Goal: Information Seeking & Learning: Learn about a topic

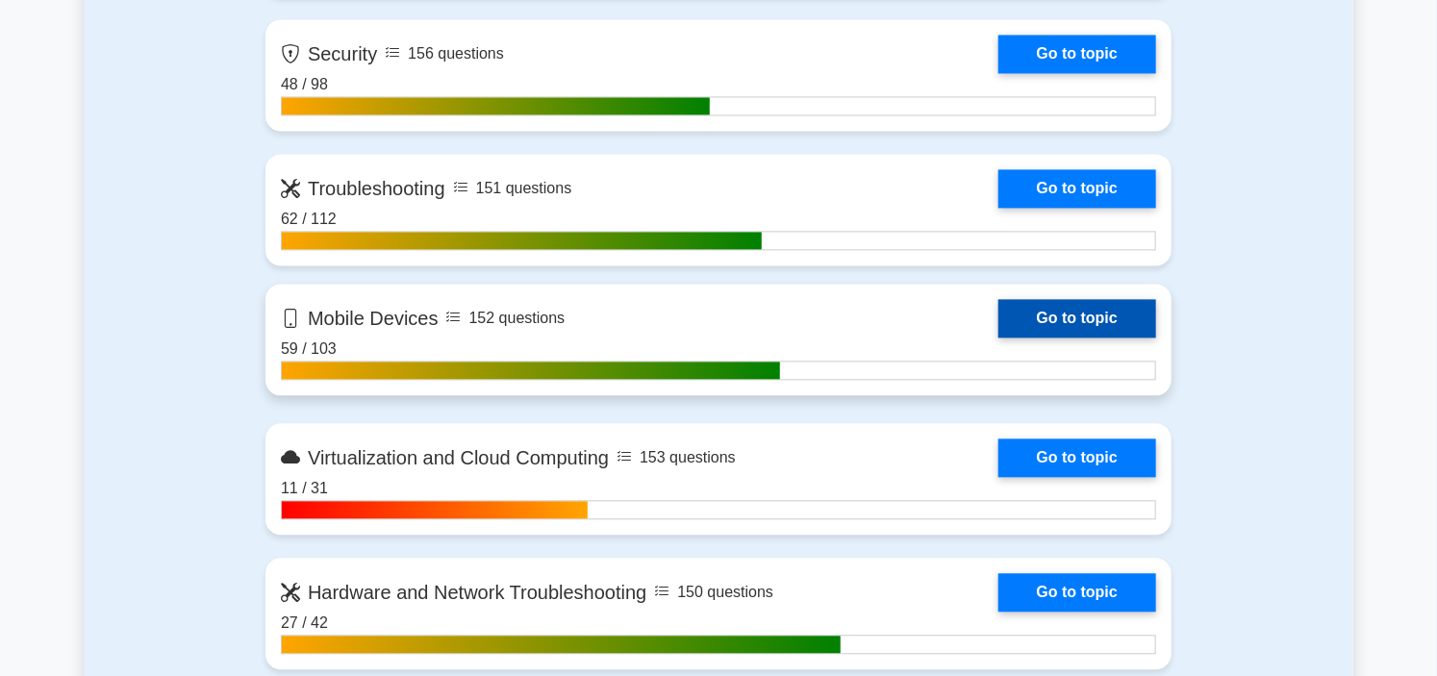
scroll to position [1924, 0]
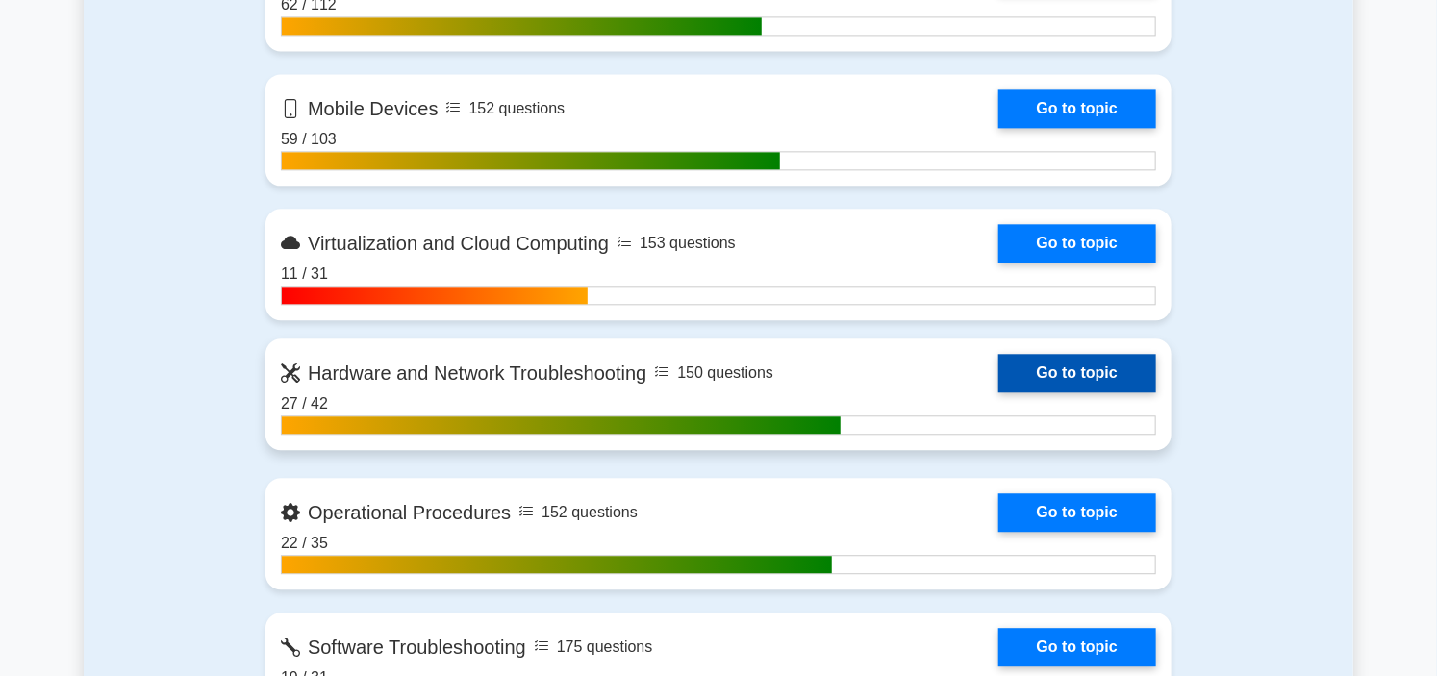
click at [998, 354] on link "Go to topic" at bounding box center [1077, 373] width 158 height 38
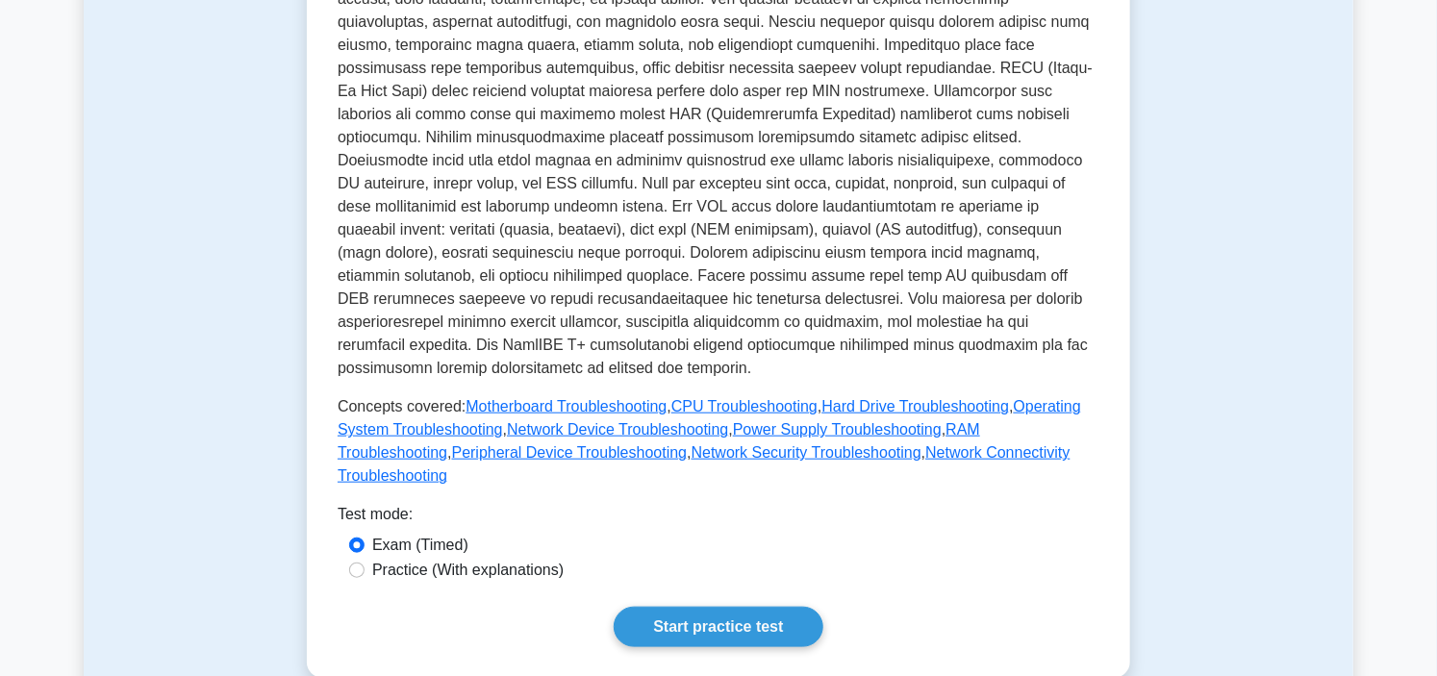
scroll to position [534, 0]
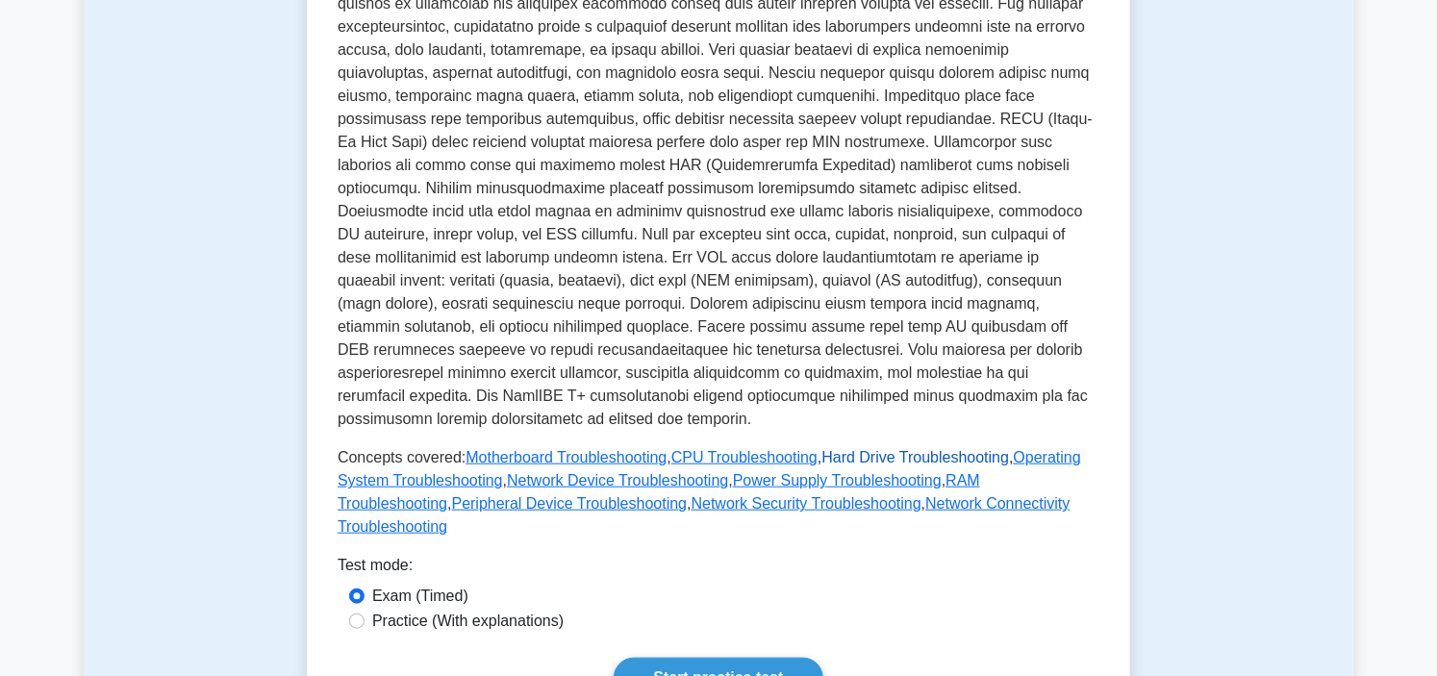
click at [890, 449] on link "Hard Drive Troubleshooting" at bounding box center [915, 457] width 188 height 16
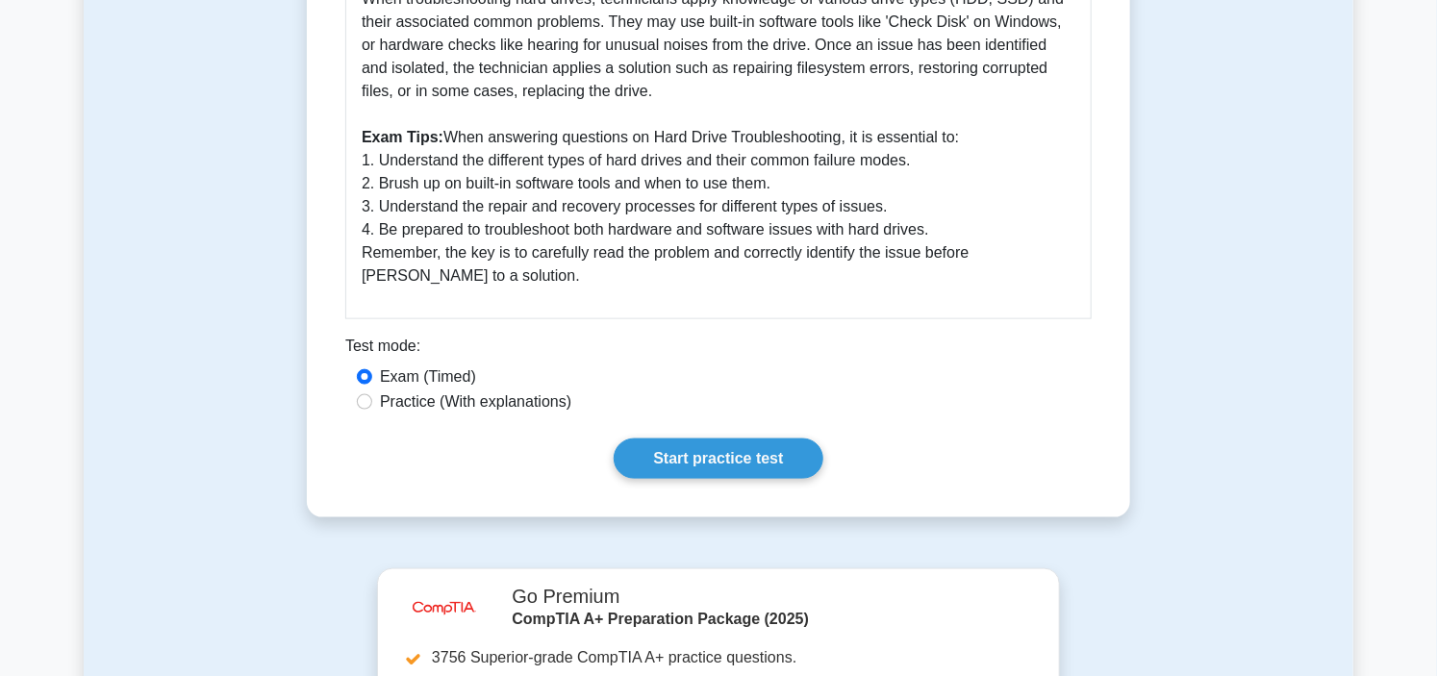
scroll to position [921, 0]
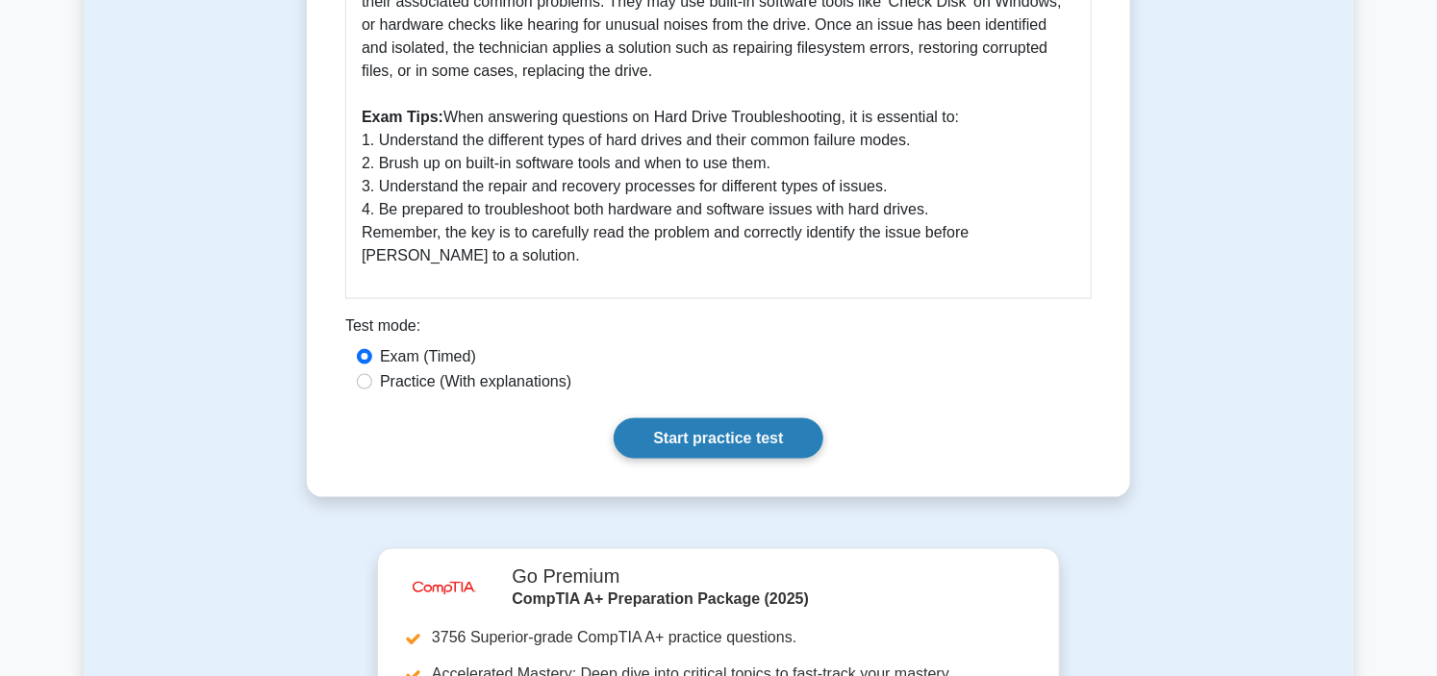
click at [739, 424] on link "Start practice test" at bounding box center [718, 438] width 209 height 40
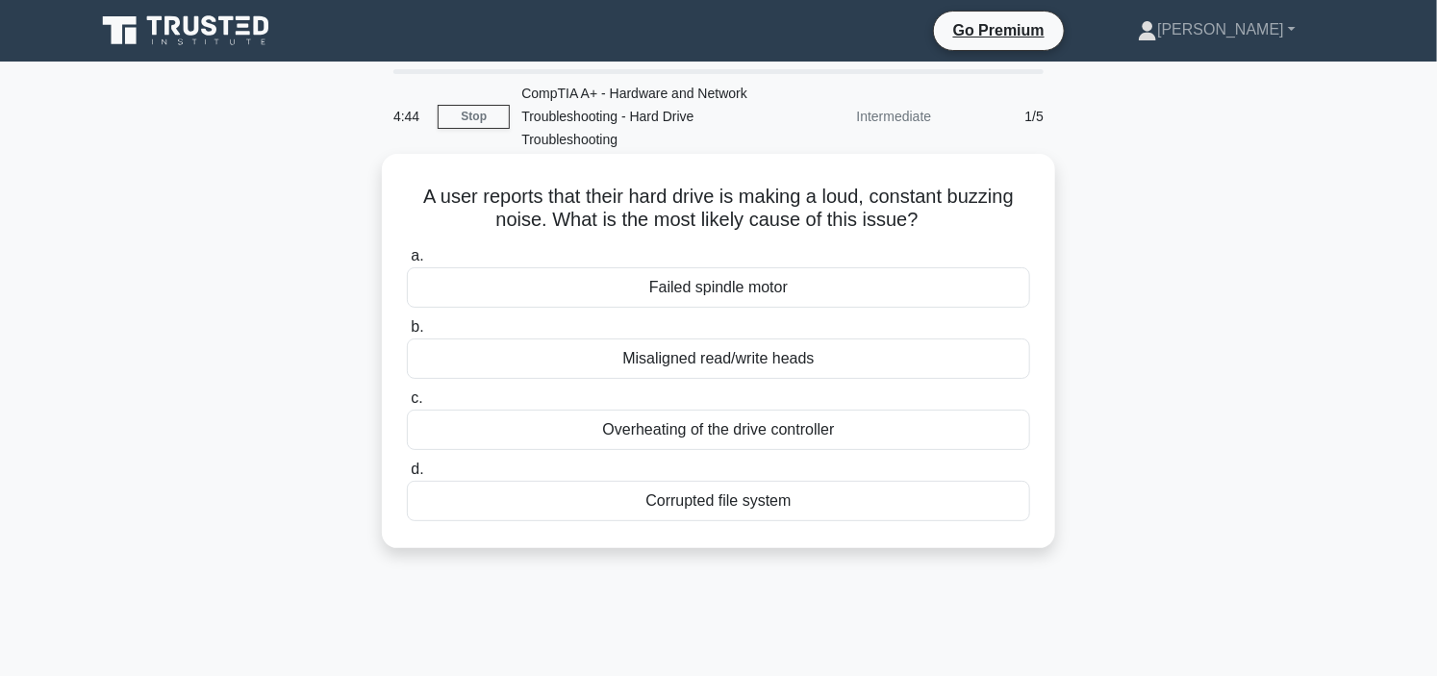
click at [774, 358] on div "Misaligned read/write heads" at bounding box center [718, 359] width 623 height 40
click at [407, 334] on input "b. Misaligned read/write heads" at bounding box center [407, 327] width 0 height 13
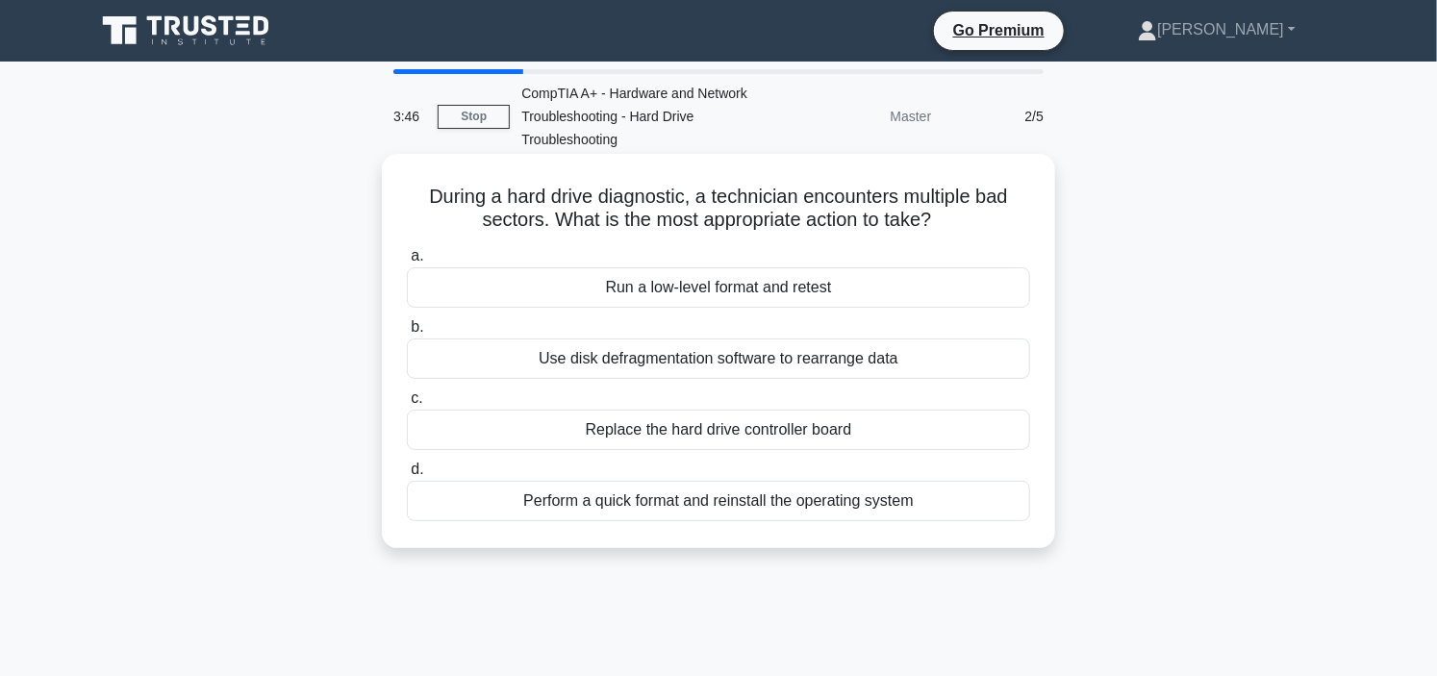
click at [747, 358] on div "Use disk defragmentation software to rearrange data" at bounding box center [718, 359] width 623 height 40
click at [407, 334] on input "b. Use disk defragmentation software to rearrange data" at bounding box center [407, 327] width 0 height 13
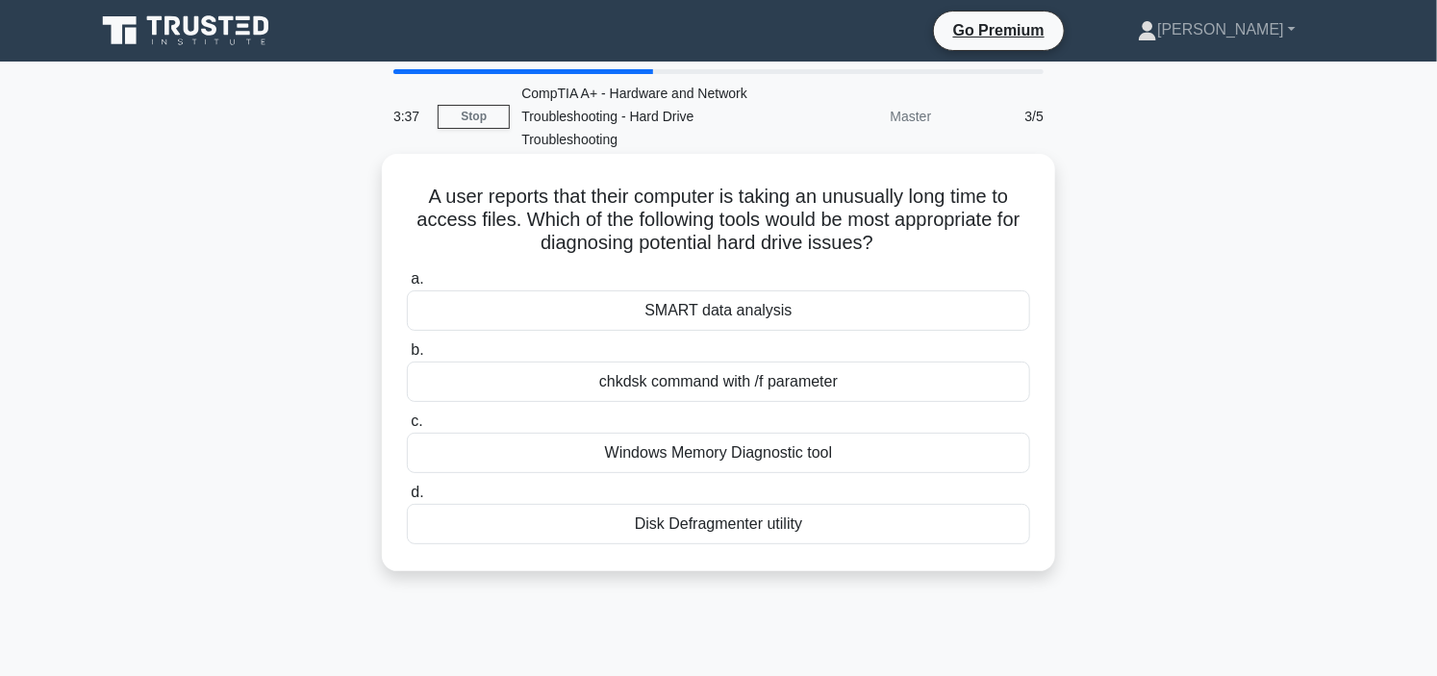
click at [723, 309] on div "SMART data analysis" at bounding box center [718, 310] width 623 height 40
click at [407, 286] on input "a. SMART data analysis" at bounding box center [407, 279] width 0 height 13
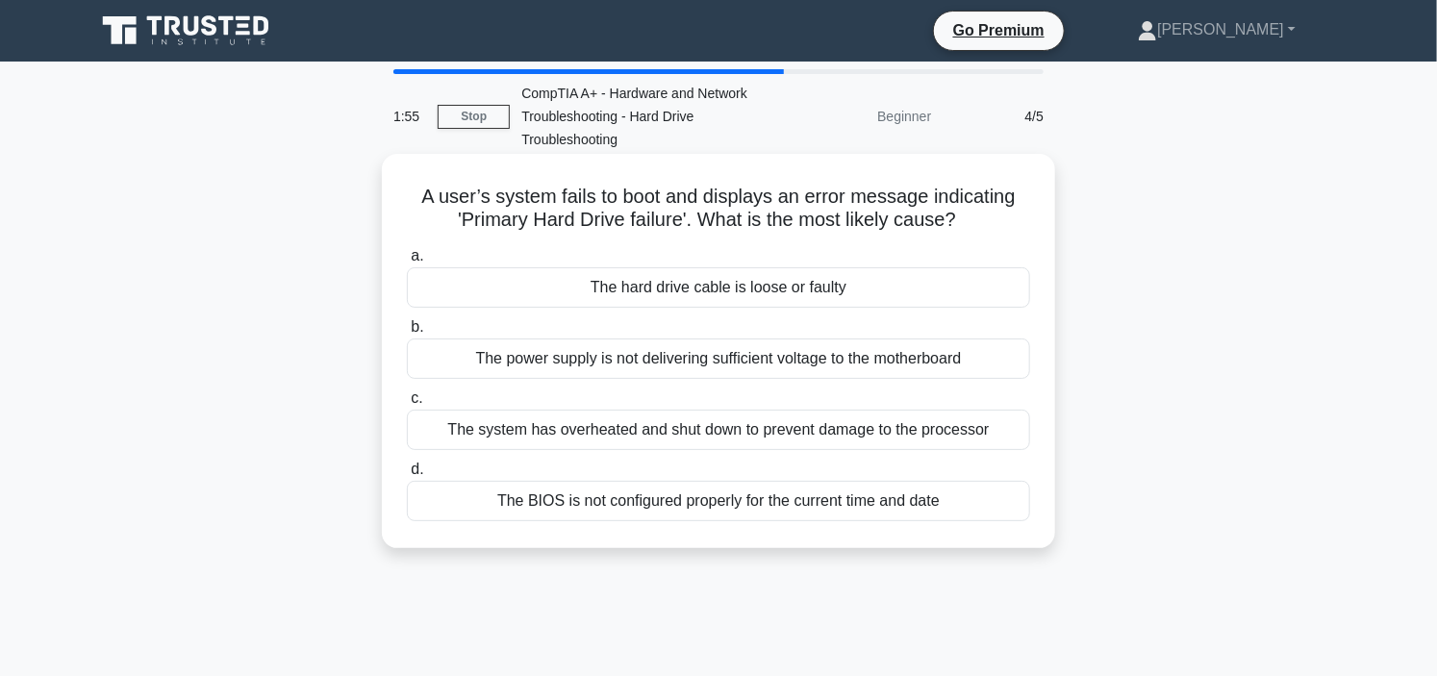
click at [717, 365] on div "The power supply is not delivering sufficient voltage to the motherboard" at bounding box center [718, 359] width 623 height 40
click at [407, 334] on input "b. The power supply is not delivering sufficient voltage to the motherboard" at bounding box center [407, 327] width 0 height 13
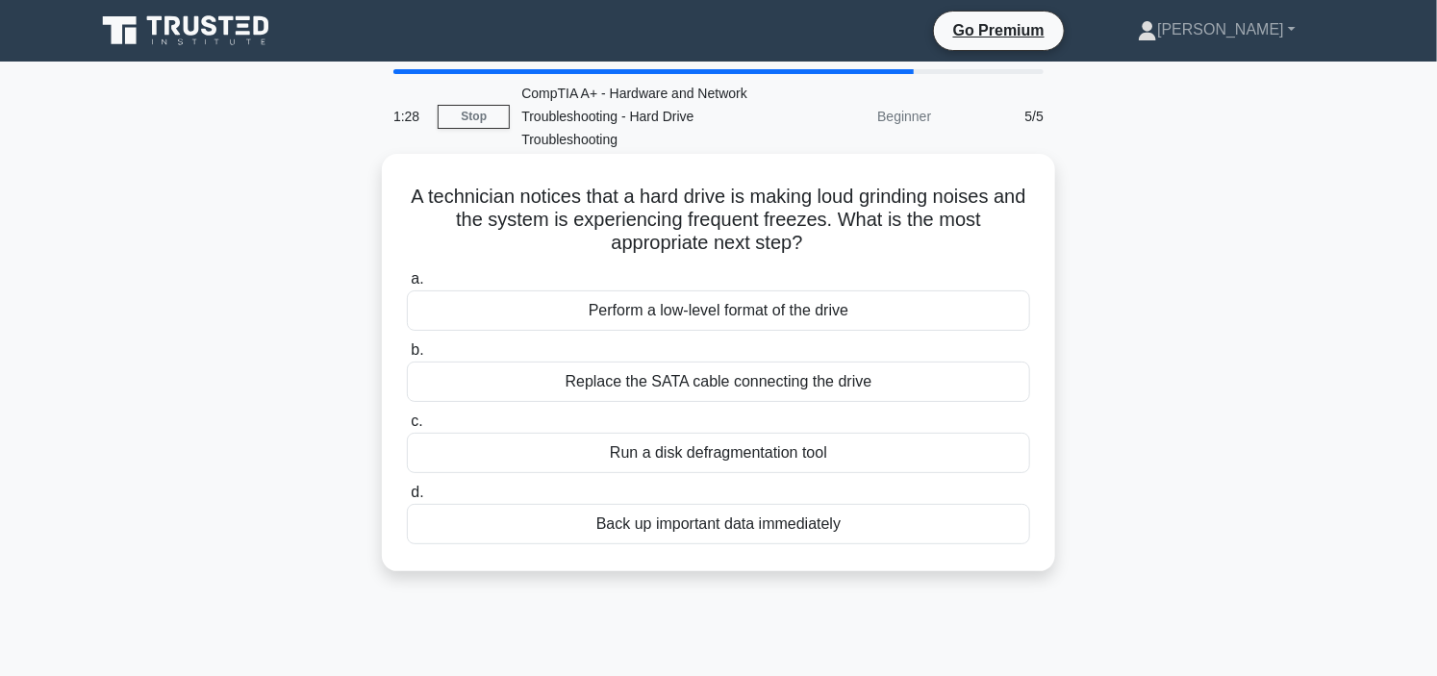
click at [754, 529] on div "Back up important data immediately" at bounding box center [718, 524] width 623 height 40
click at [407, 499] on input "d. Back up important data immediately" at bounding box center [407, 493] width 0 height 13
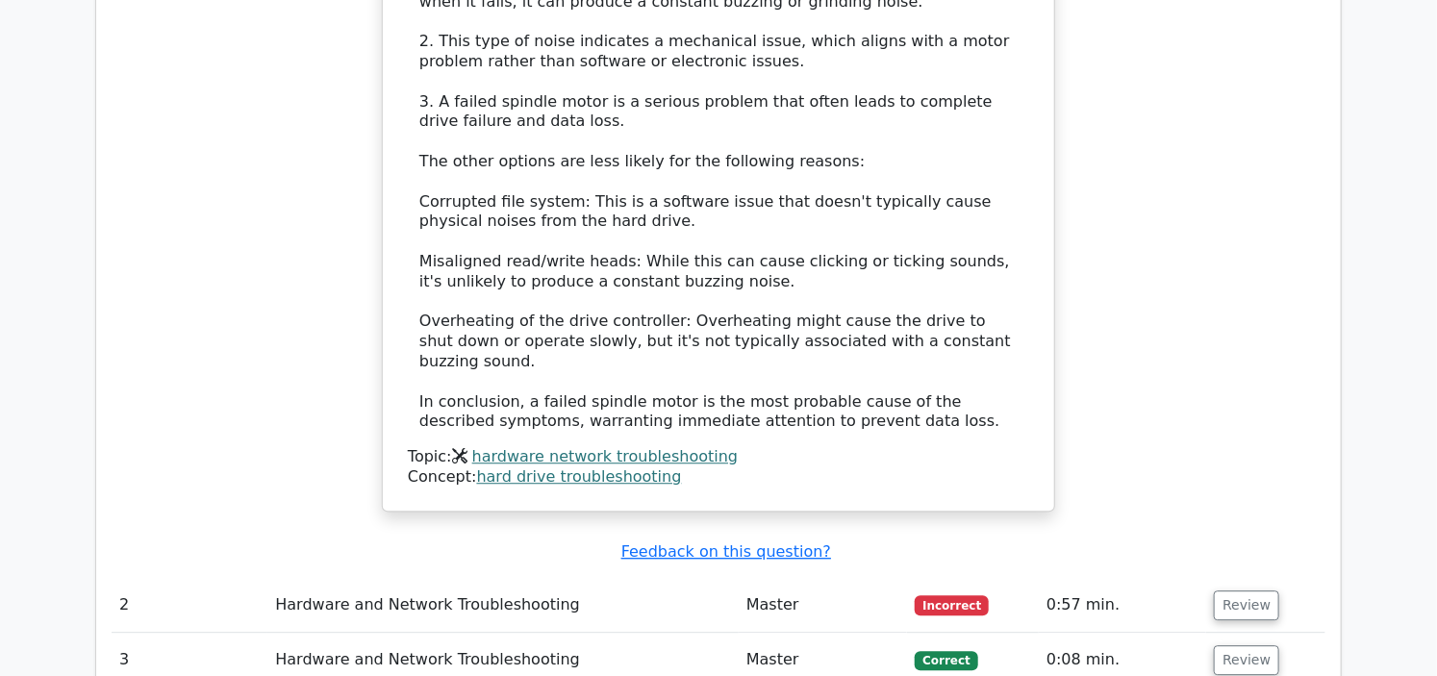
scroll to position [2137, 0]
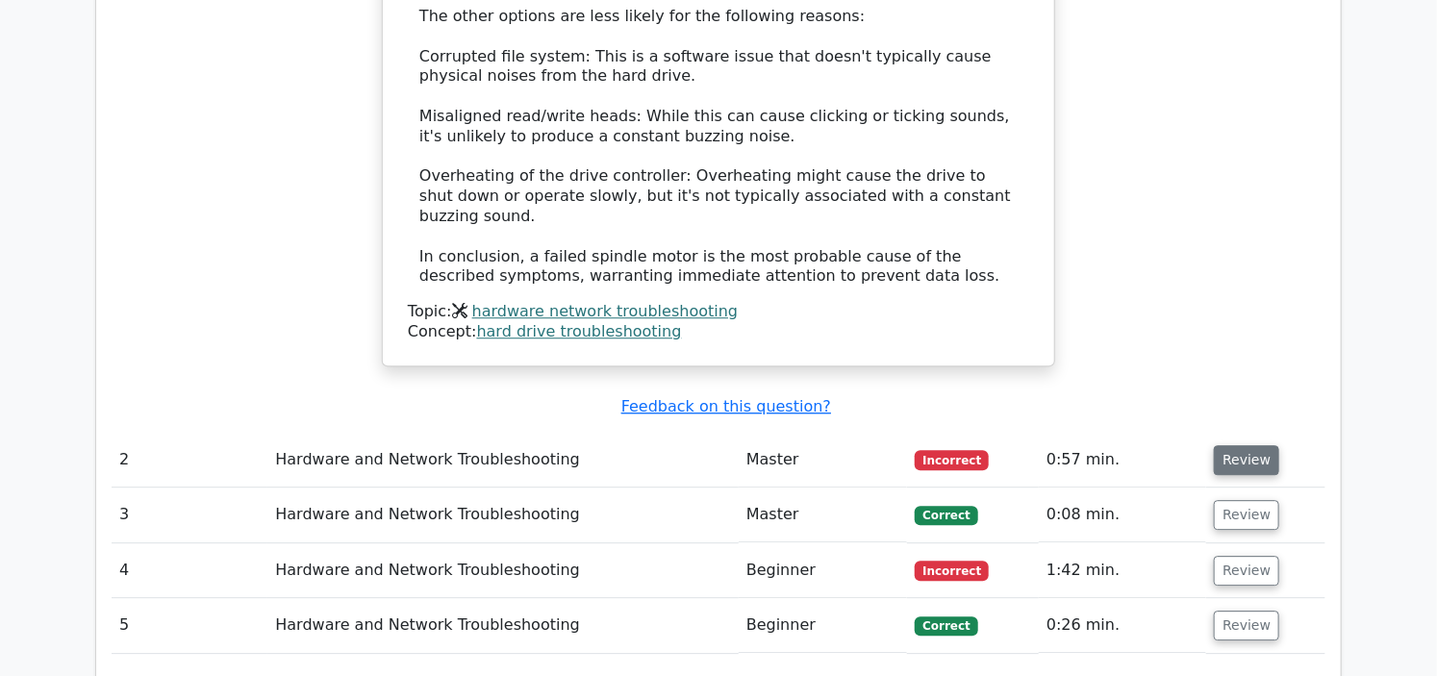
click at [1229, 445] on button "Review" at bounding box center [1246, 460] width 65 height 30
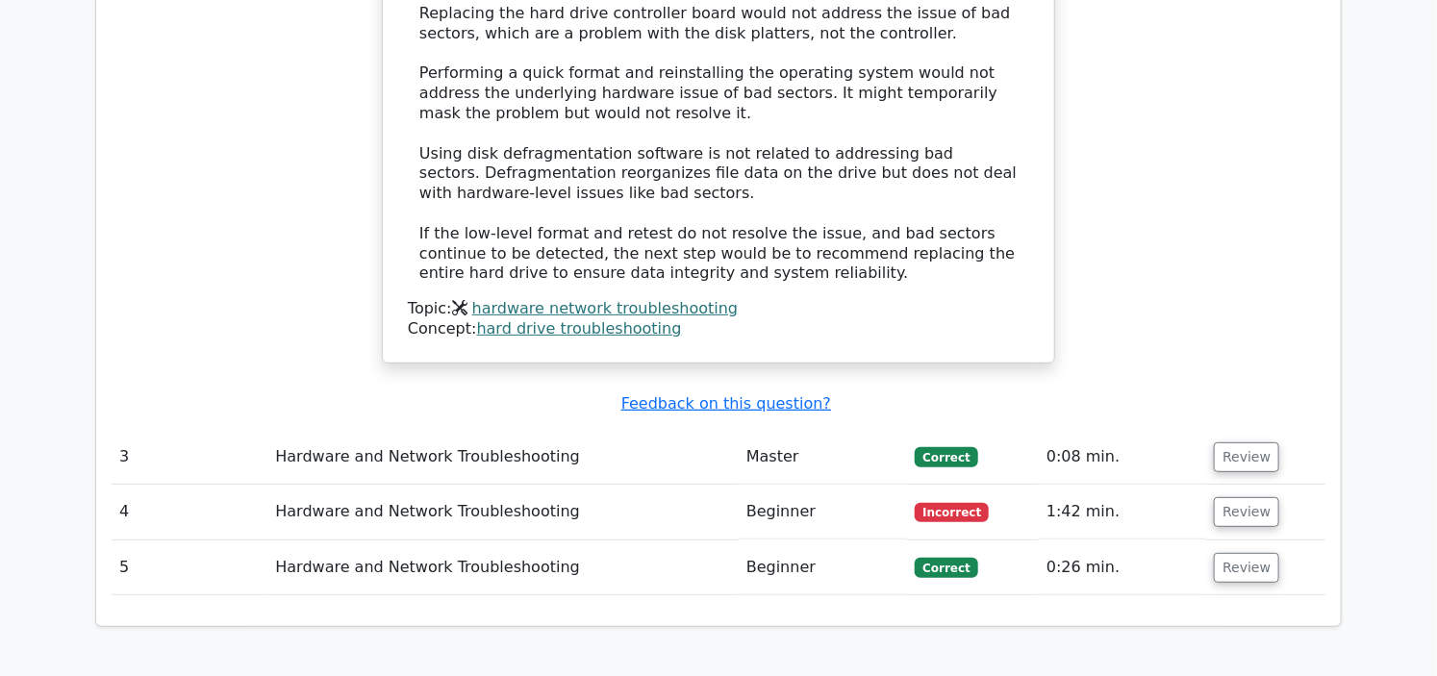
scroll to position [3312, 0]
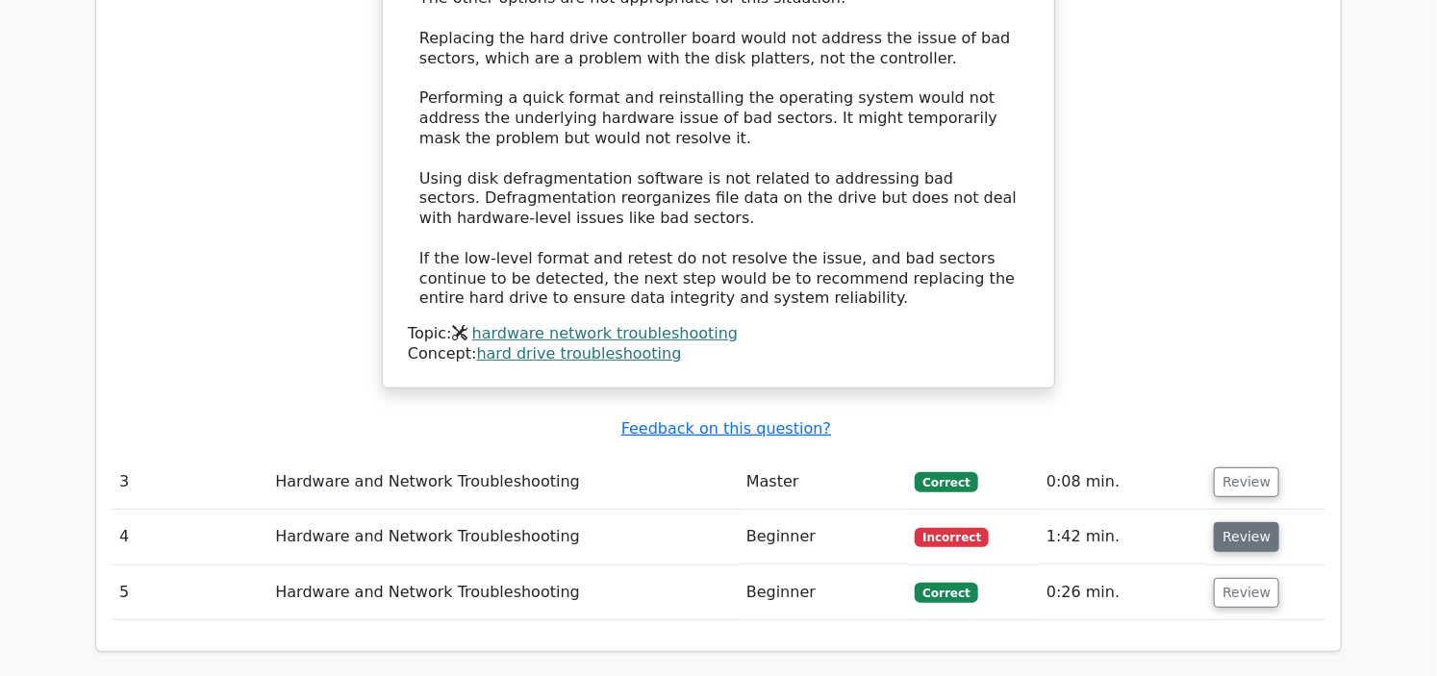
click at [1244, 522] on button "Review" at bounding box center [1246, 537] width 65 height 30
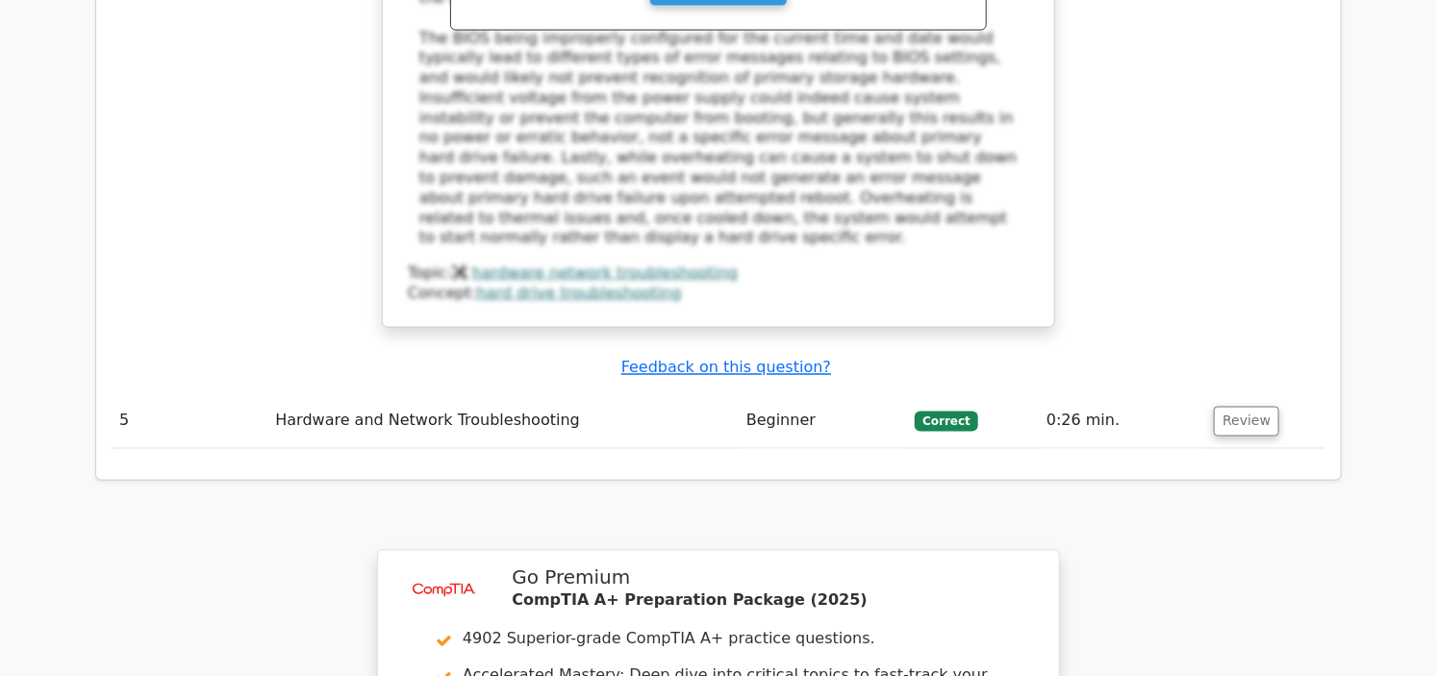
scroll to position [4701, 0]
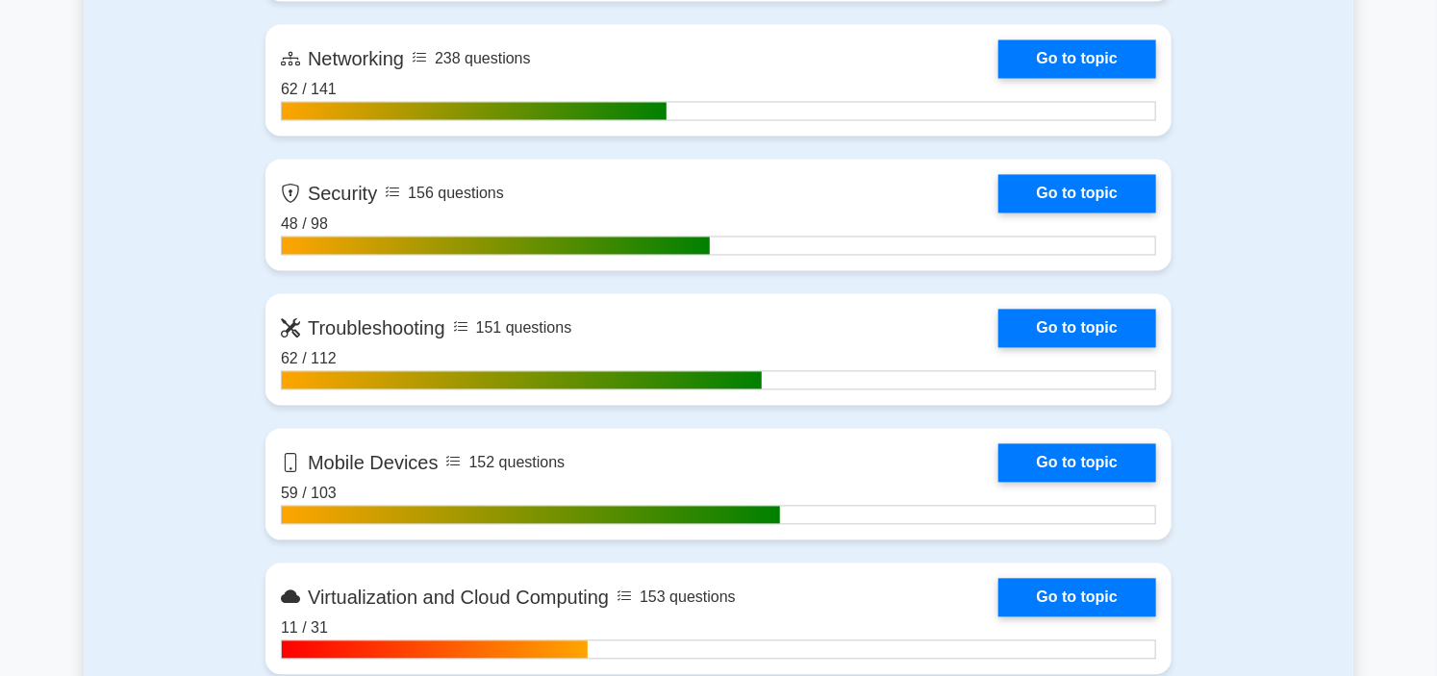
scroll to position [1816, 0]
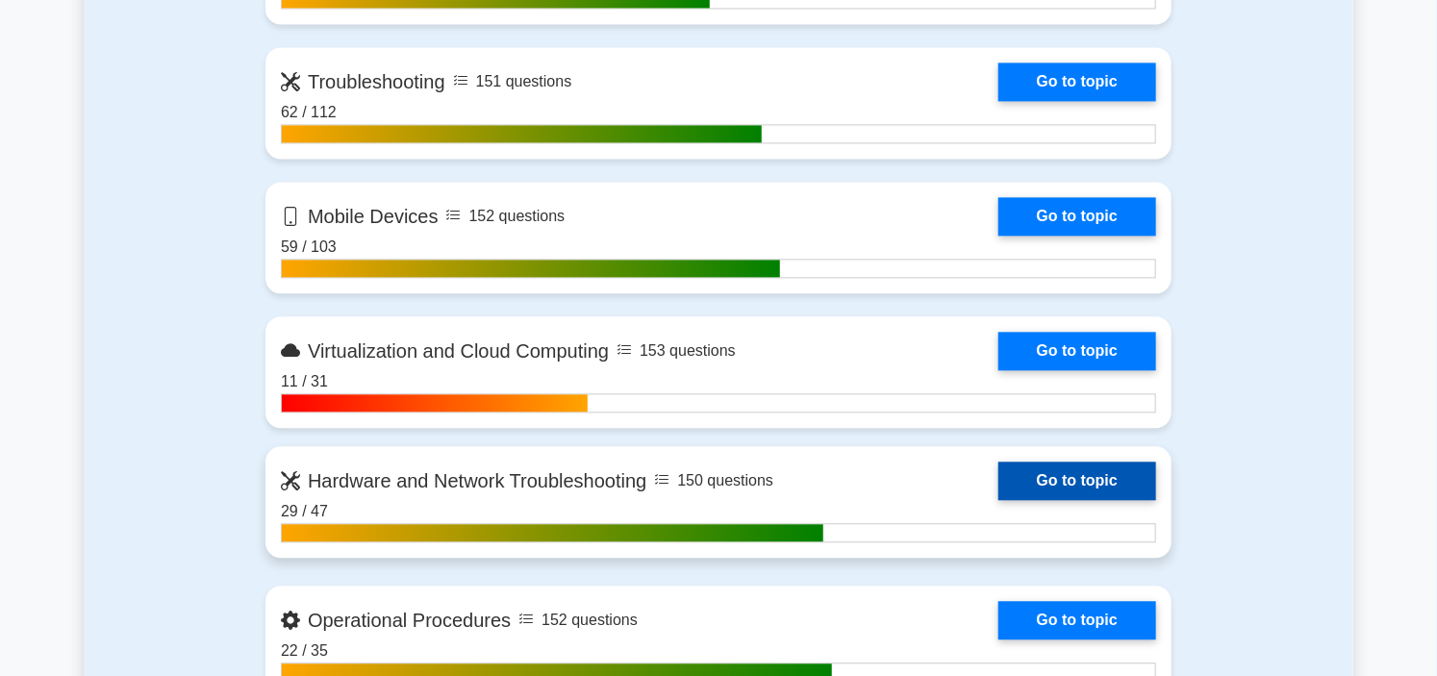
click at [998, 489] on link "Go to topic" at bounding box center [1077, 481] width 158 height 38
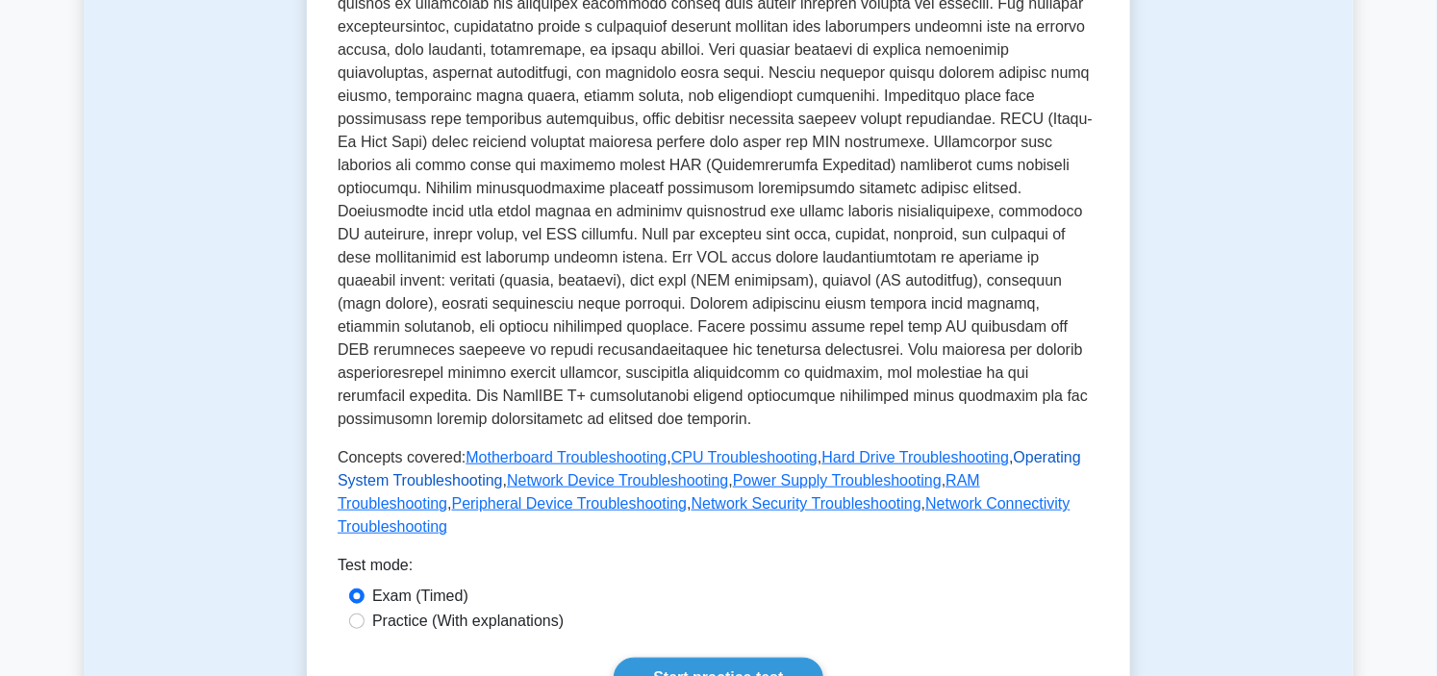
click at [1023, 449] on link "Operating System Troubleshooting" at bounding box center [709, 468] width 743 height 39
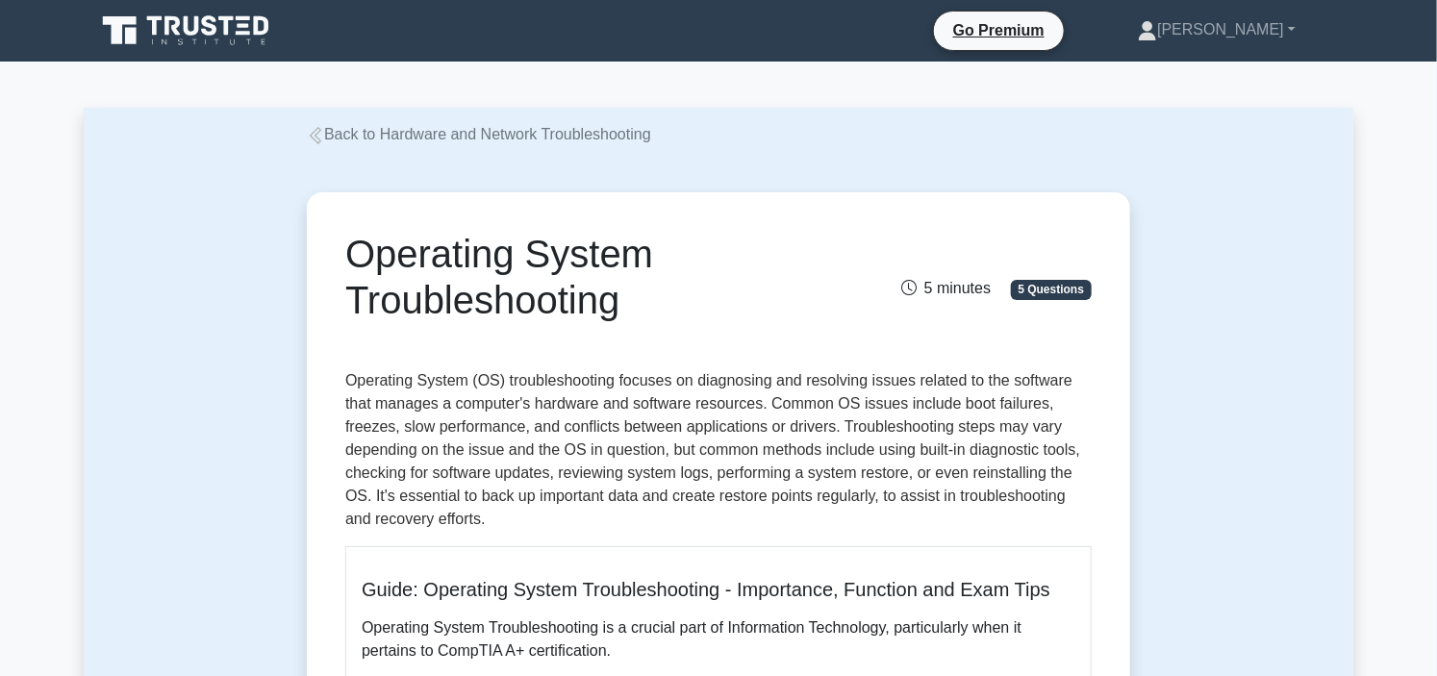
click at [176, 138] on div "Back to Hardware and Network Troubleshooting" at bounding box center [719, 134] width 1270 height 23
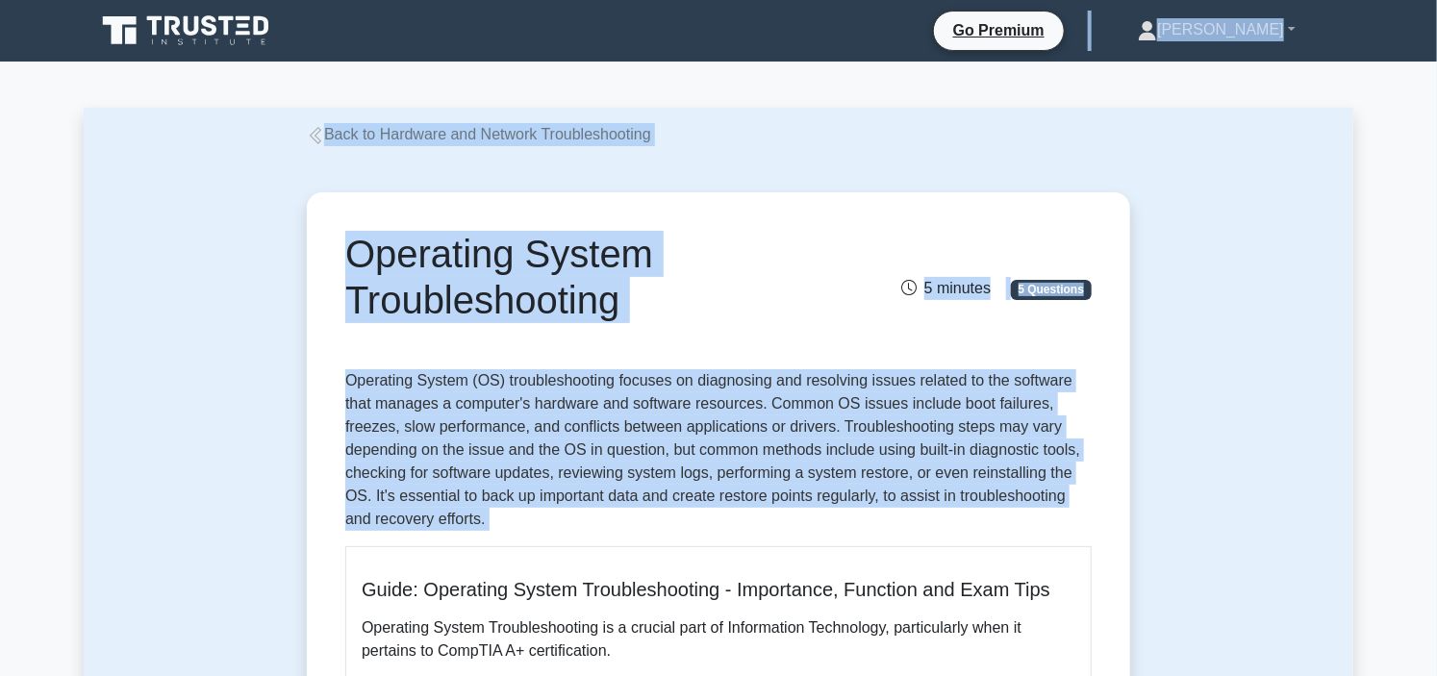
drag, startPoint x: 327, startPoint y: -3, endPoint x: 387, endPoint y: -93, distance: 108.3
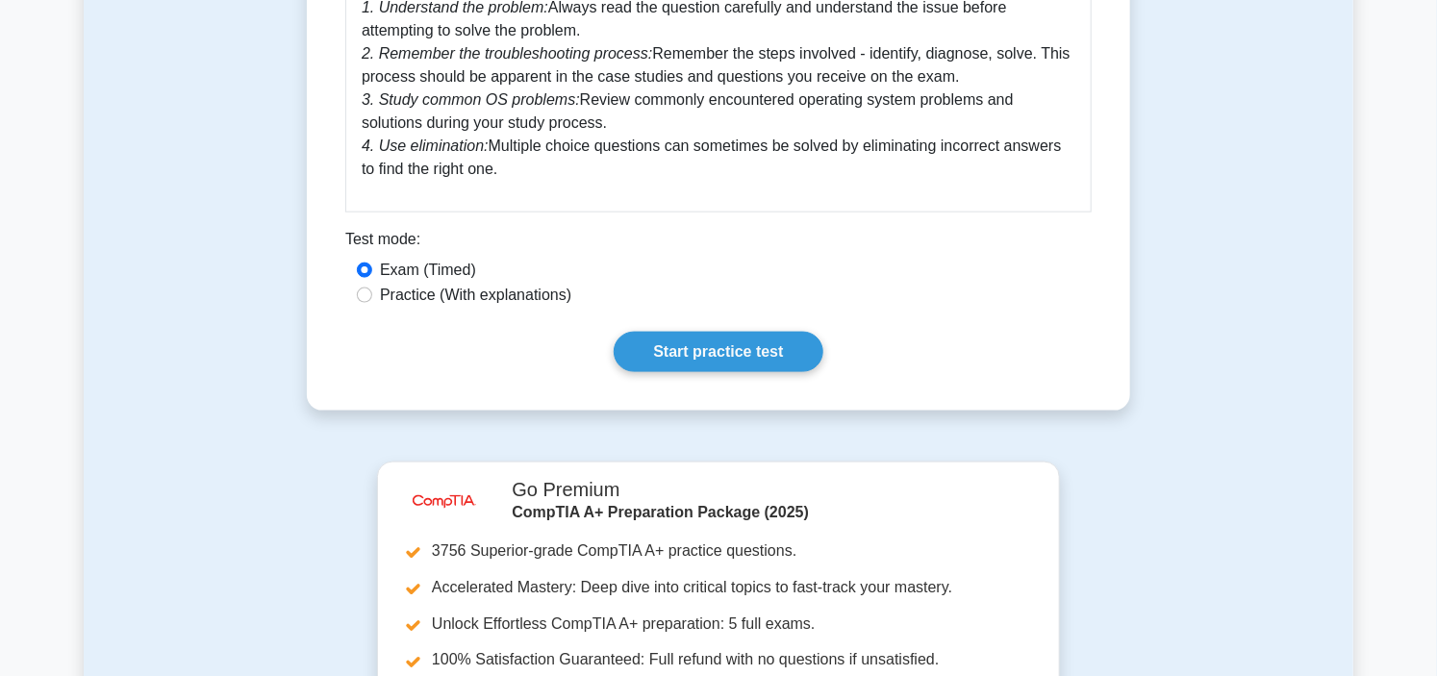
scroll to position [962, 0]
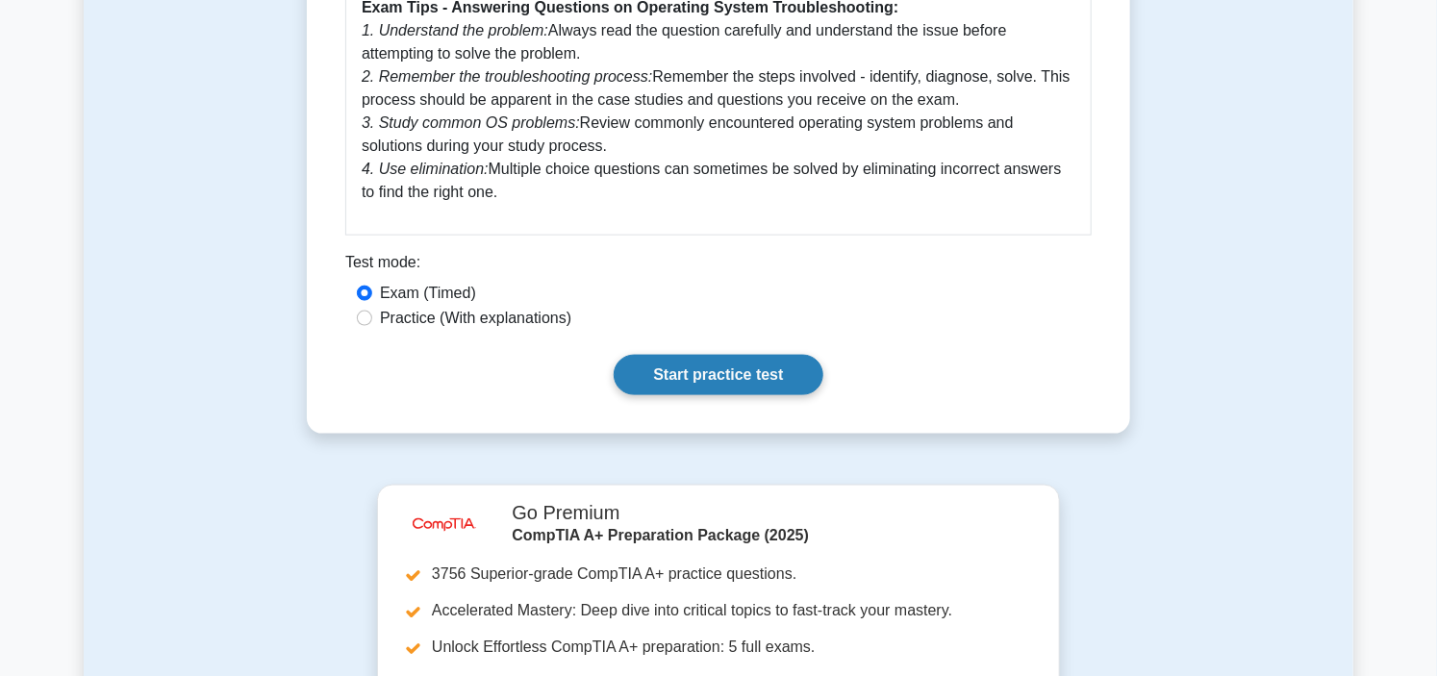
click at [781, 375] on link "Start practice test" at bounding box center [718, 375] width 209 height 40
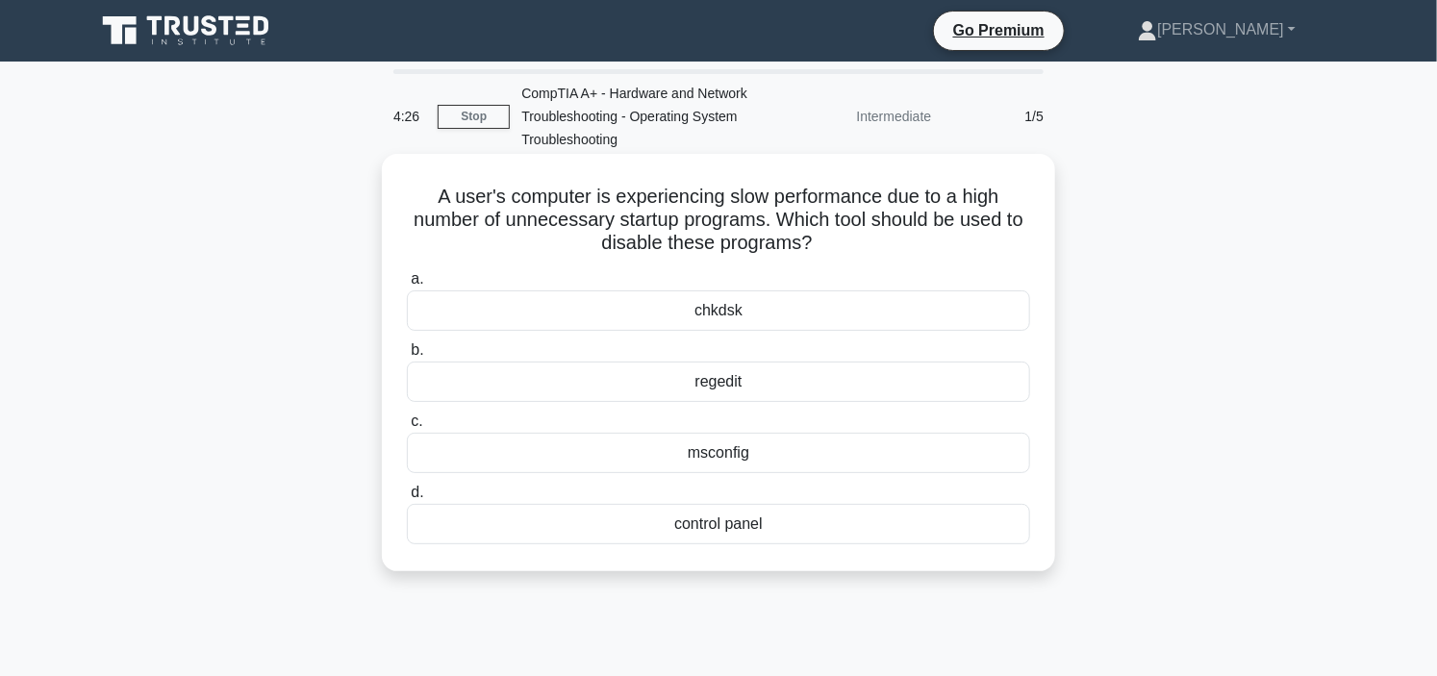
click at [719, 534] on div "control panel" at bounding box center [718, 524] width 623 height 40
click at [407, 499] on input "d. control panel" at bounding box center [407, 493] width 0 height 13
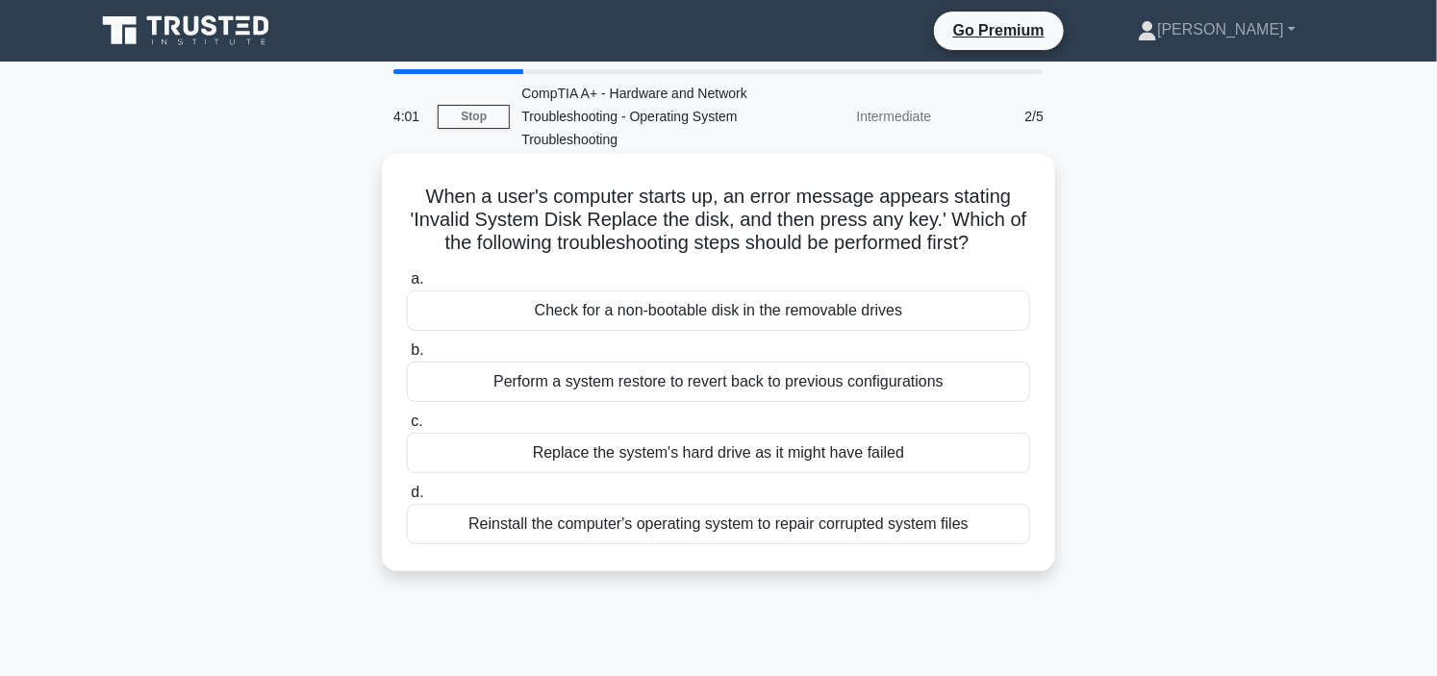
click at [706, 314] on div "Check for a non-bootable disk in the removable drives" at bounding box center [718, 310] width 623 height 40
click at [407, 286] on input "a. Check for a non-bootable disk in the removable drives" at bounding box center [407, 279] width 0 height 13
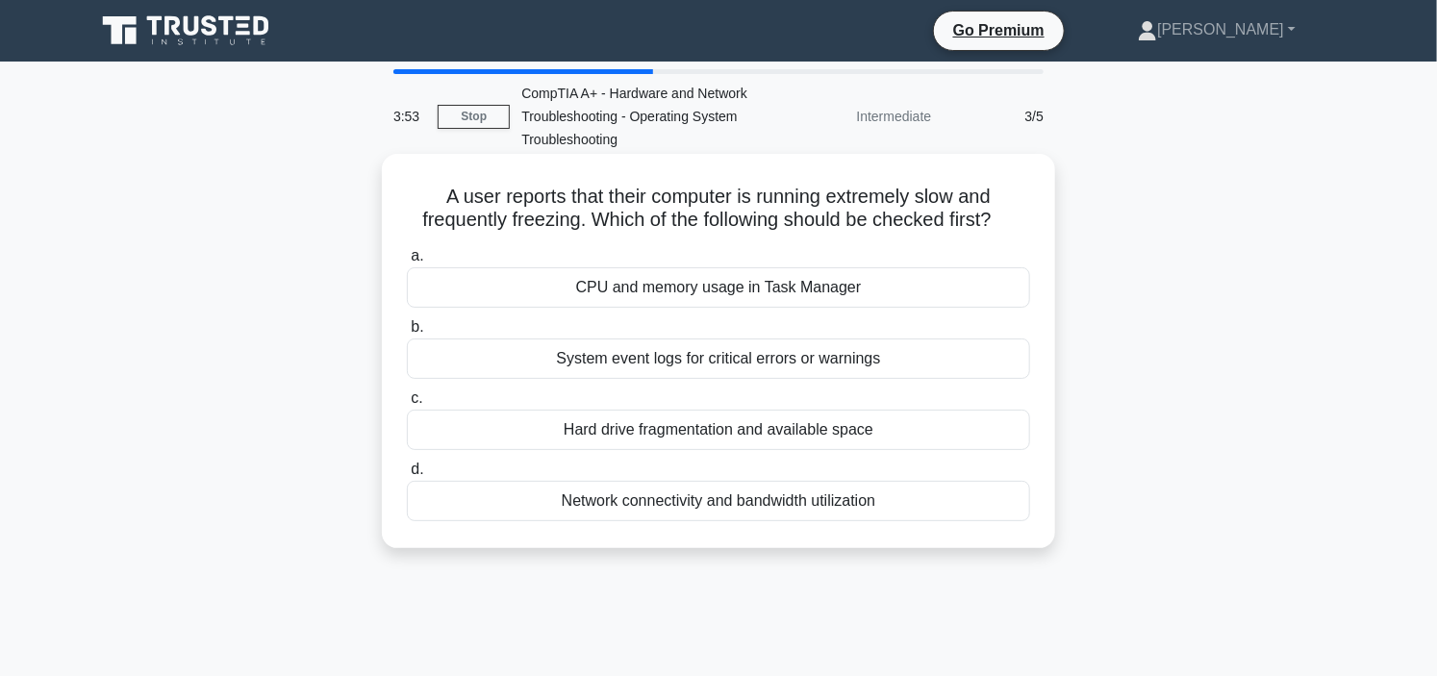
click at [727, 290] on div "CPU and memory usage in Task Manager" at bounding box center [718, 287] width 623 height 40
click at [407, 263] on input "a. CPU and memory usage in Task Manager" at bounding box center [407, 256] width 0 height 13
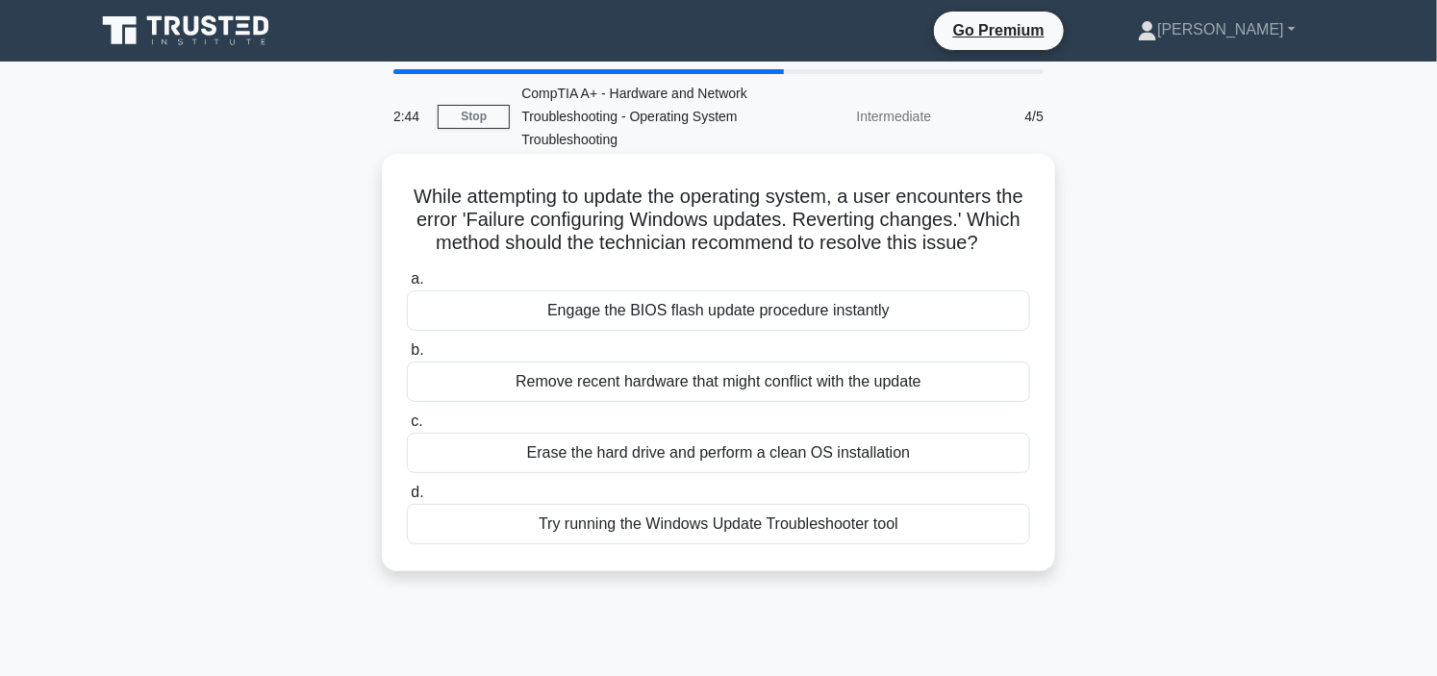
click at [694, 544] on div "Try running the Windows Update Troubleshooter tool" at bounding box center [718, 524] width 623 height 40
click at [407, 499] on input "d. Try running the Windows Update Troubleshooter tool" at bounding box center [407, 493] width 0 height 13
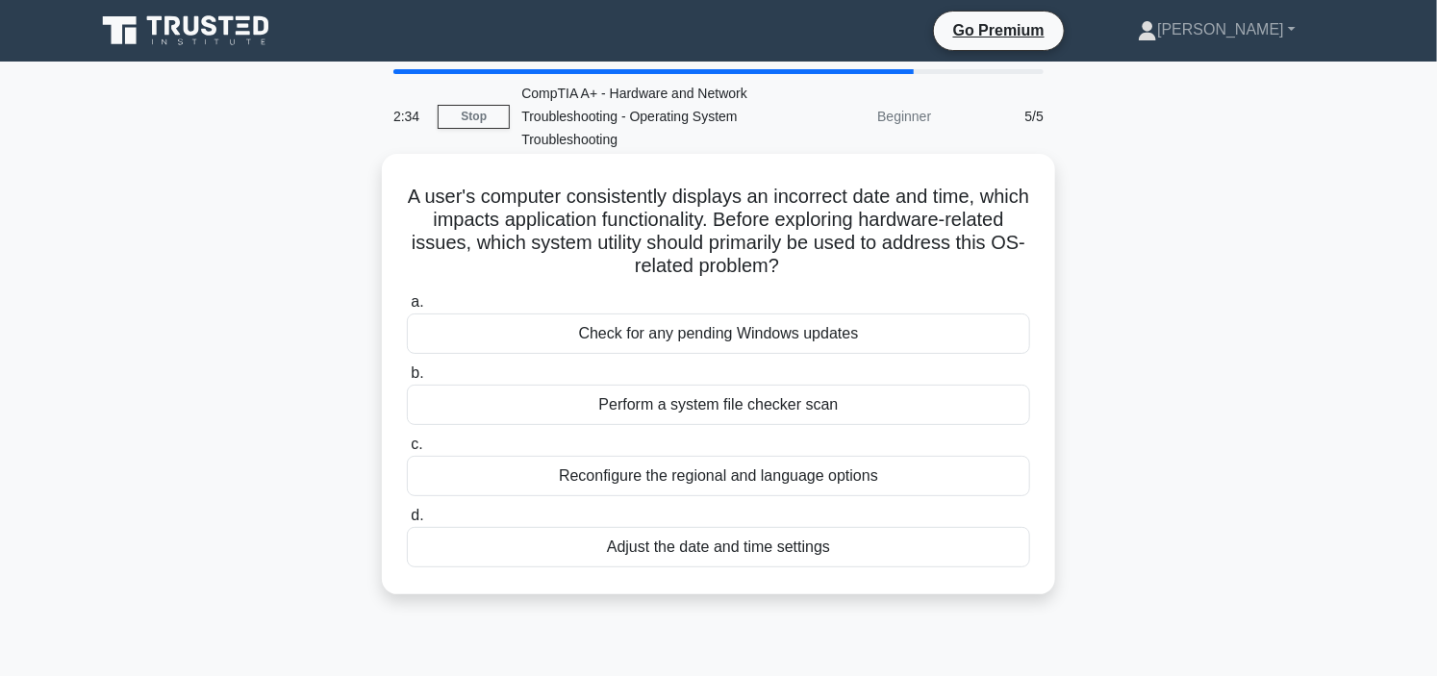
click at [727, 553] on div "Adjust the date and time settings" at bounding box center [718, 547] width 623 height 40
click at [407, 522] on input "d. Adjust the date and time settings" at bounding box center [407, 516] width 0 height 13
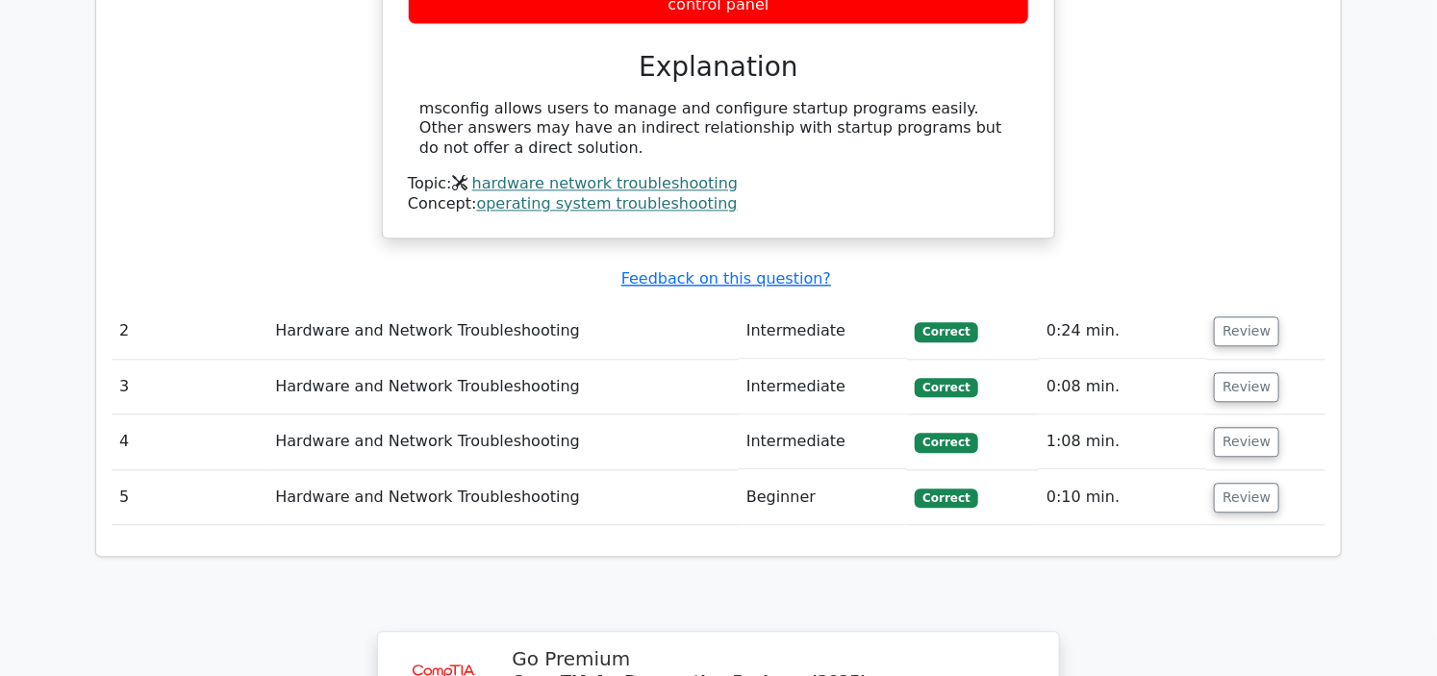
scroll to position [1924, 0]
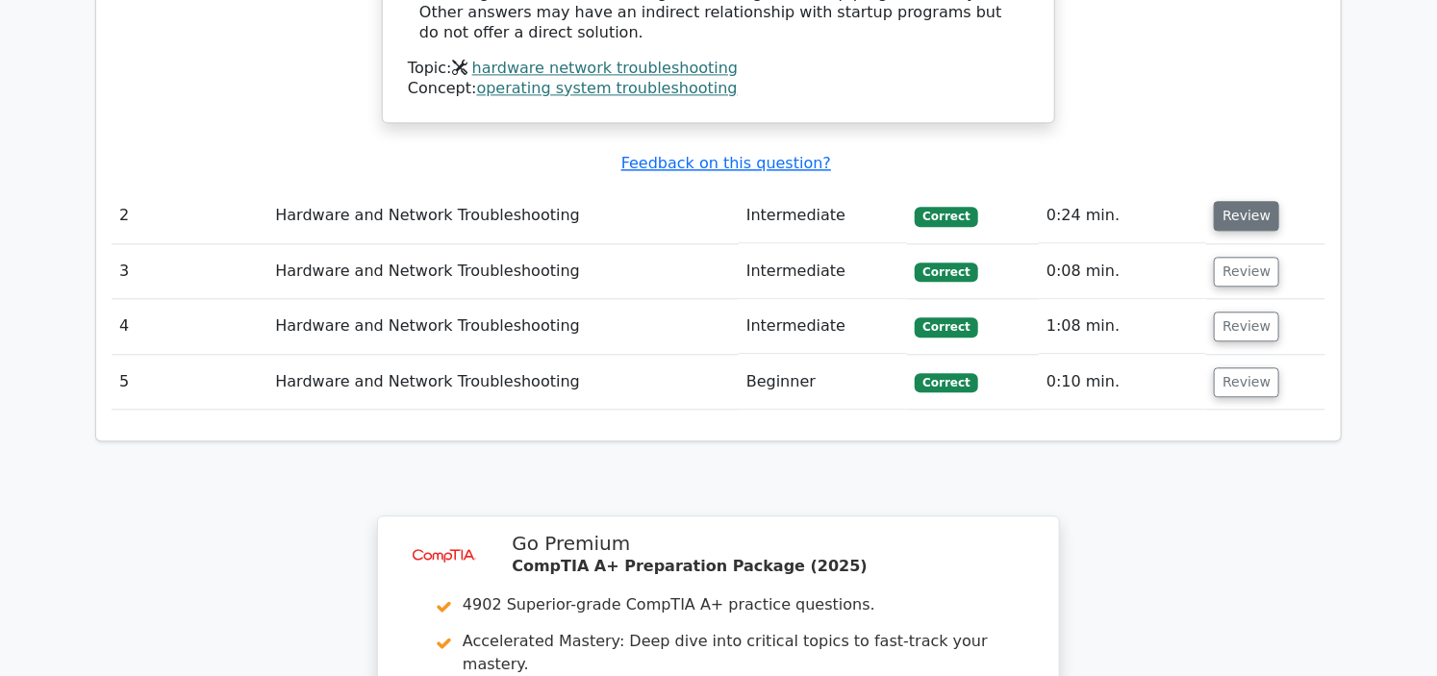
click at [1237, 201] on button "Review" at bounding box center [1246, 216] width 65 height 30
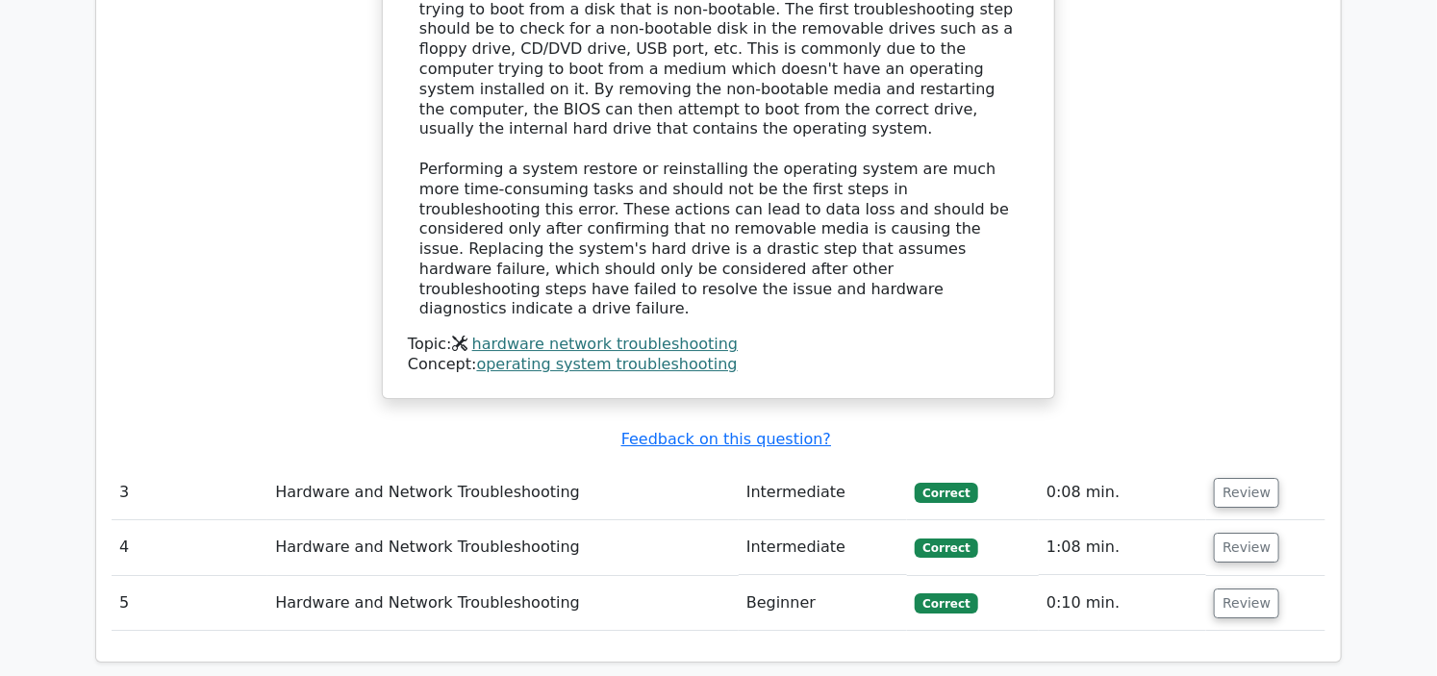
scroll to position [2885, 0]
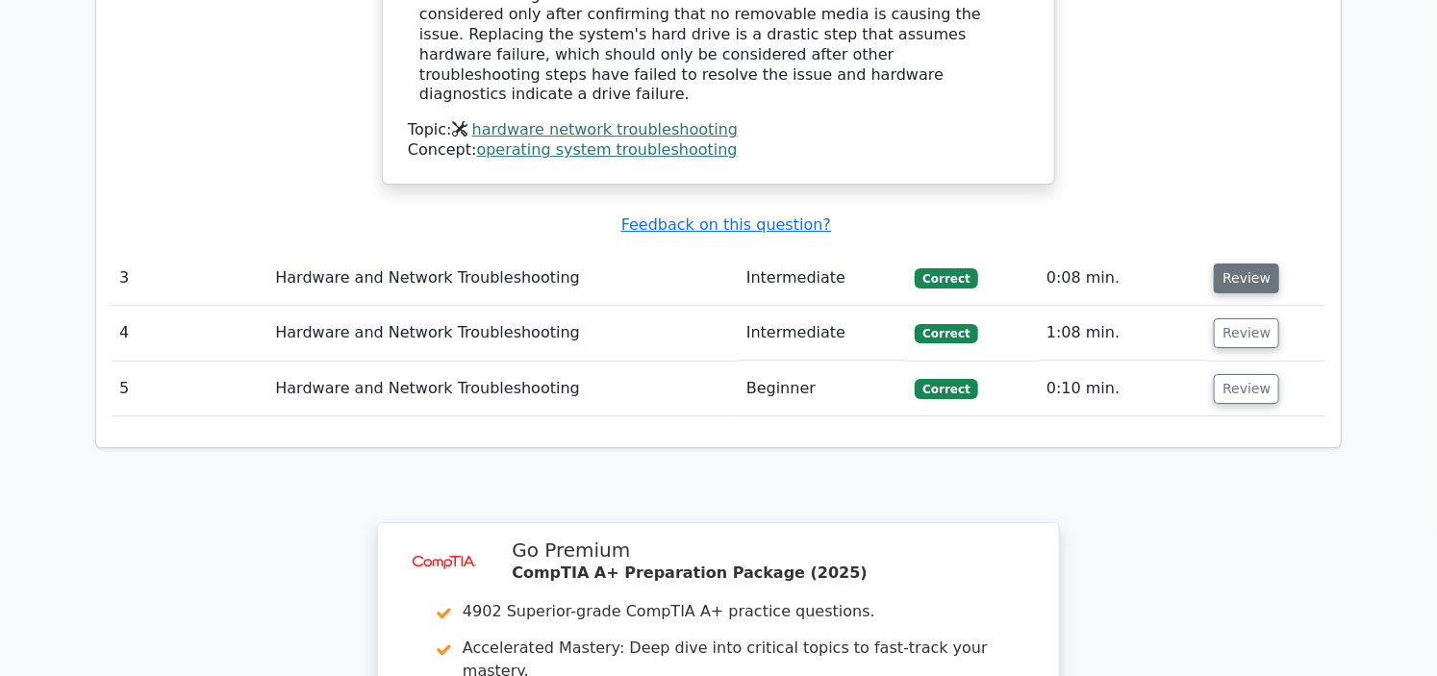
click at [1257, 264] on button "Review" at bounding box center [1246, 279] width 65 height 30
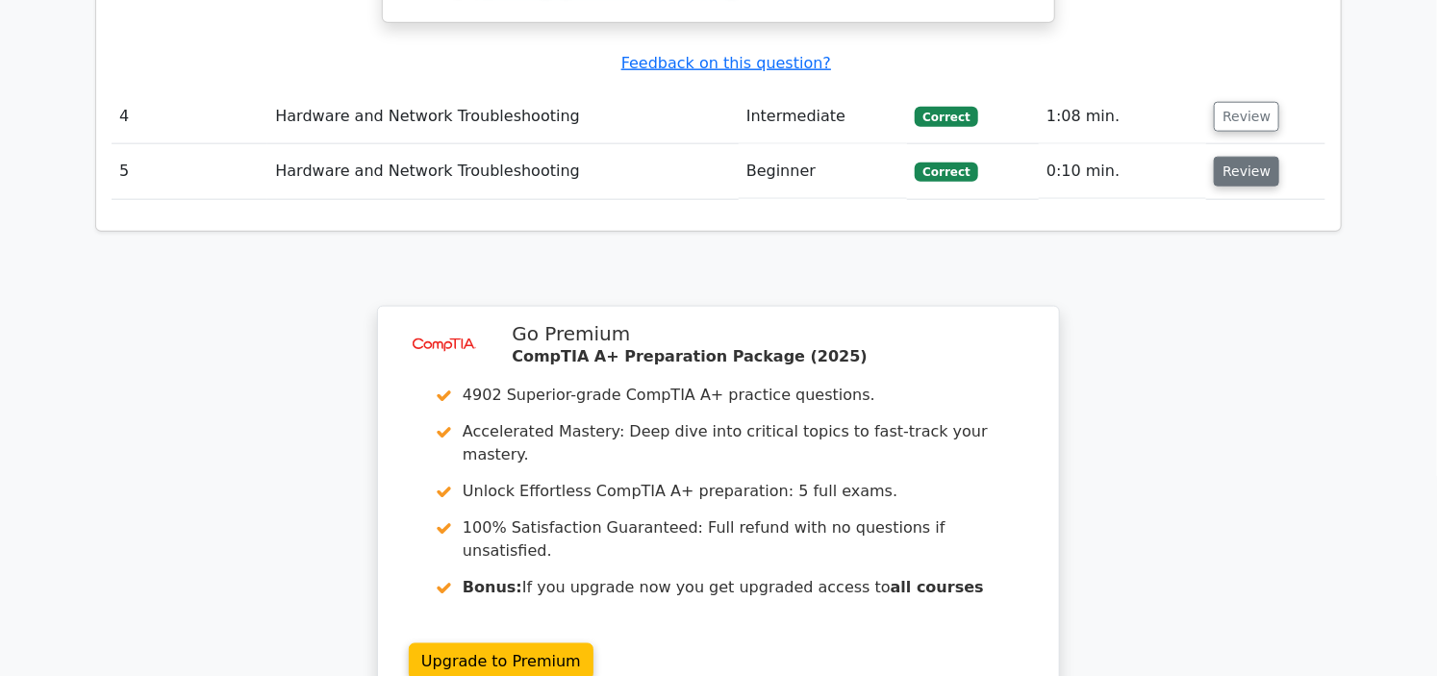
scroll to position [4061, 0]
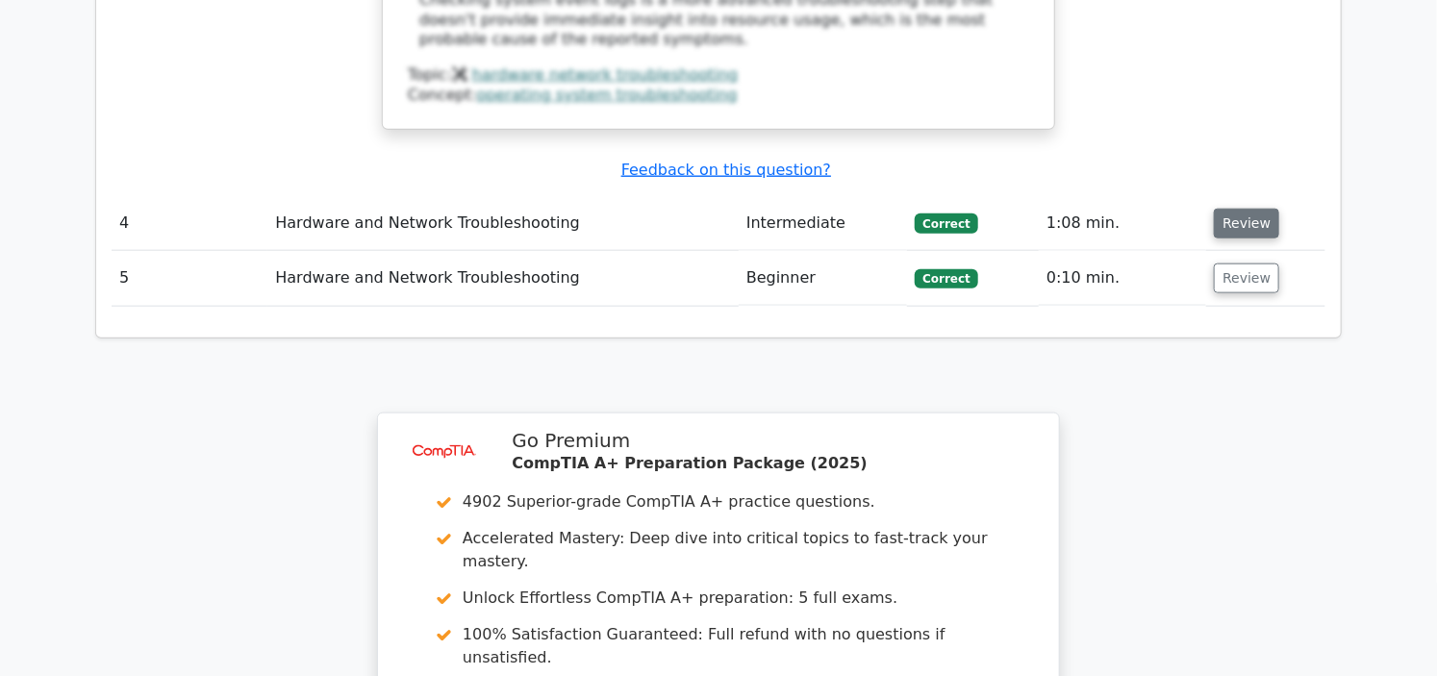
click at [1236, 209] on button "Review" at bounding box center [1246, 224] width 65 height 30
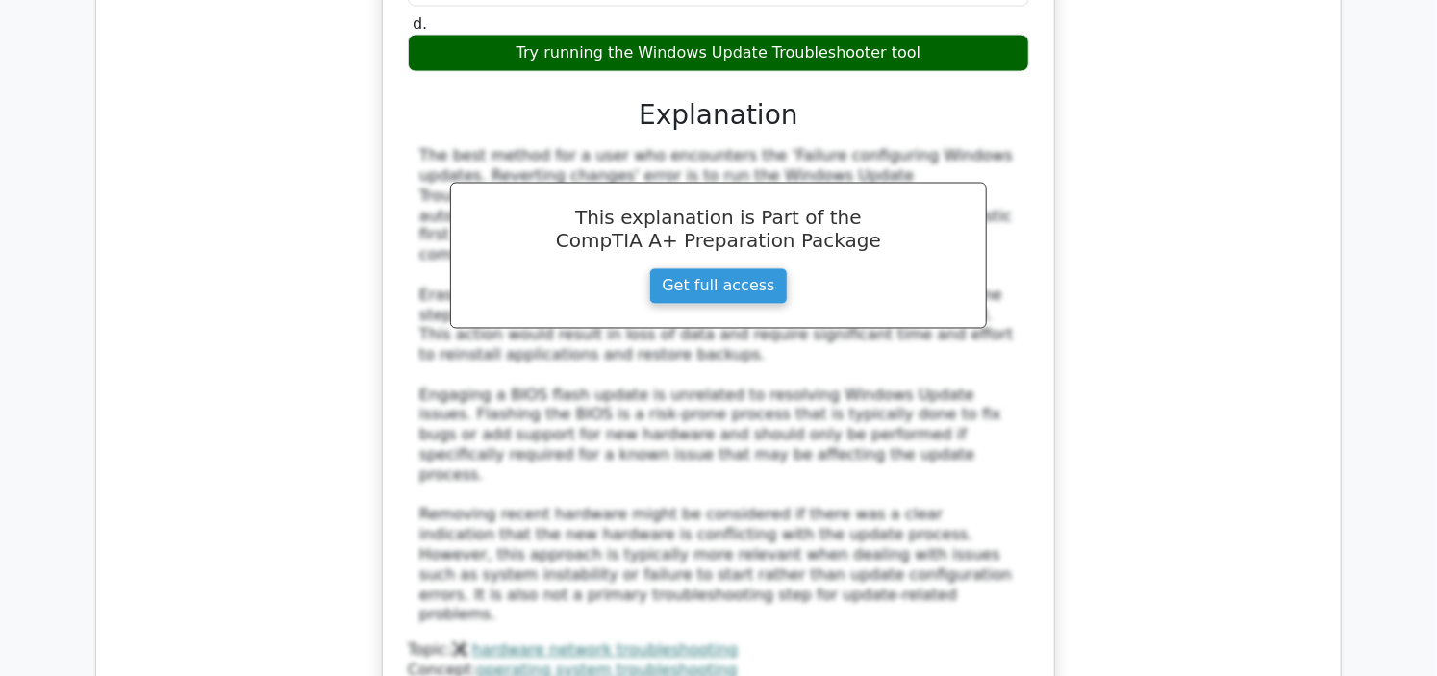
scroll to position [4916, 0]
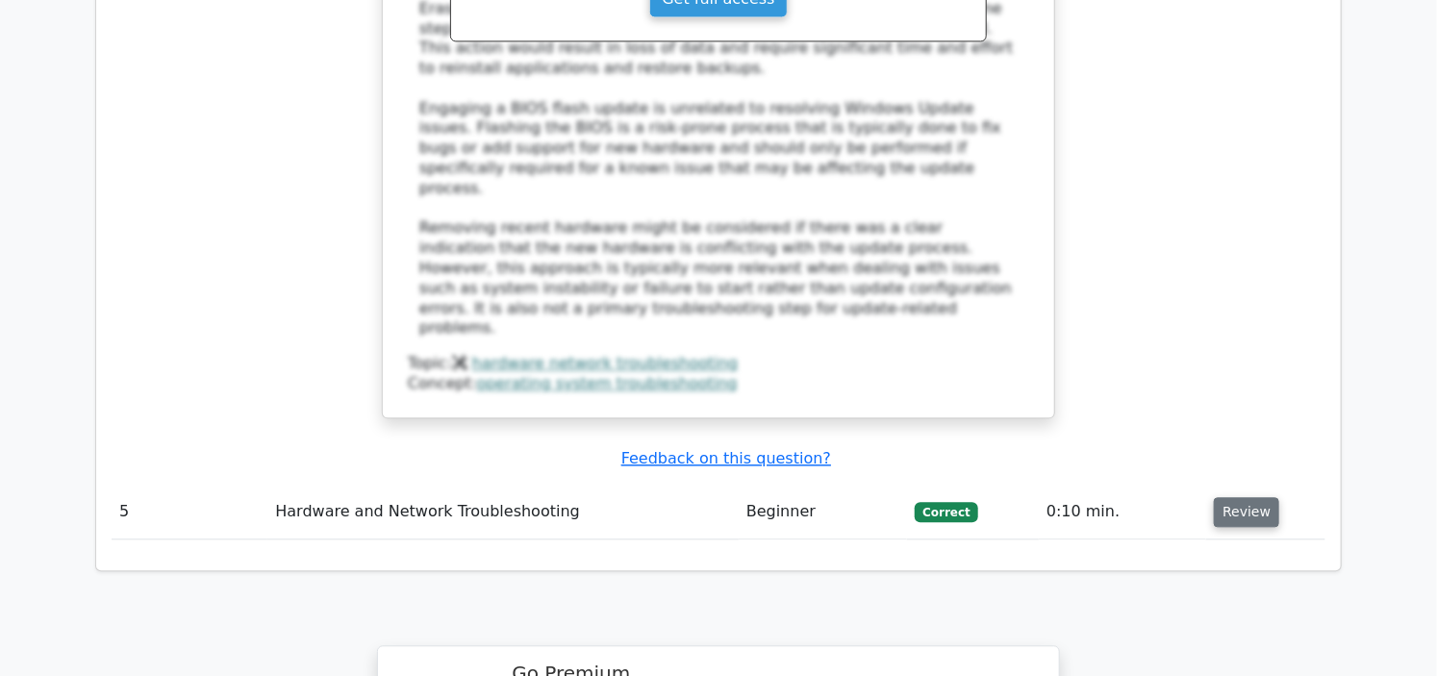
click at [1241, 497] on button "Review" at bounding box center [1246, 512] width 65 height 30
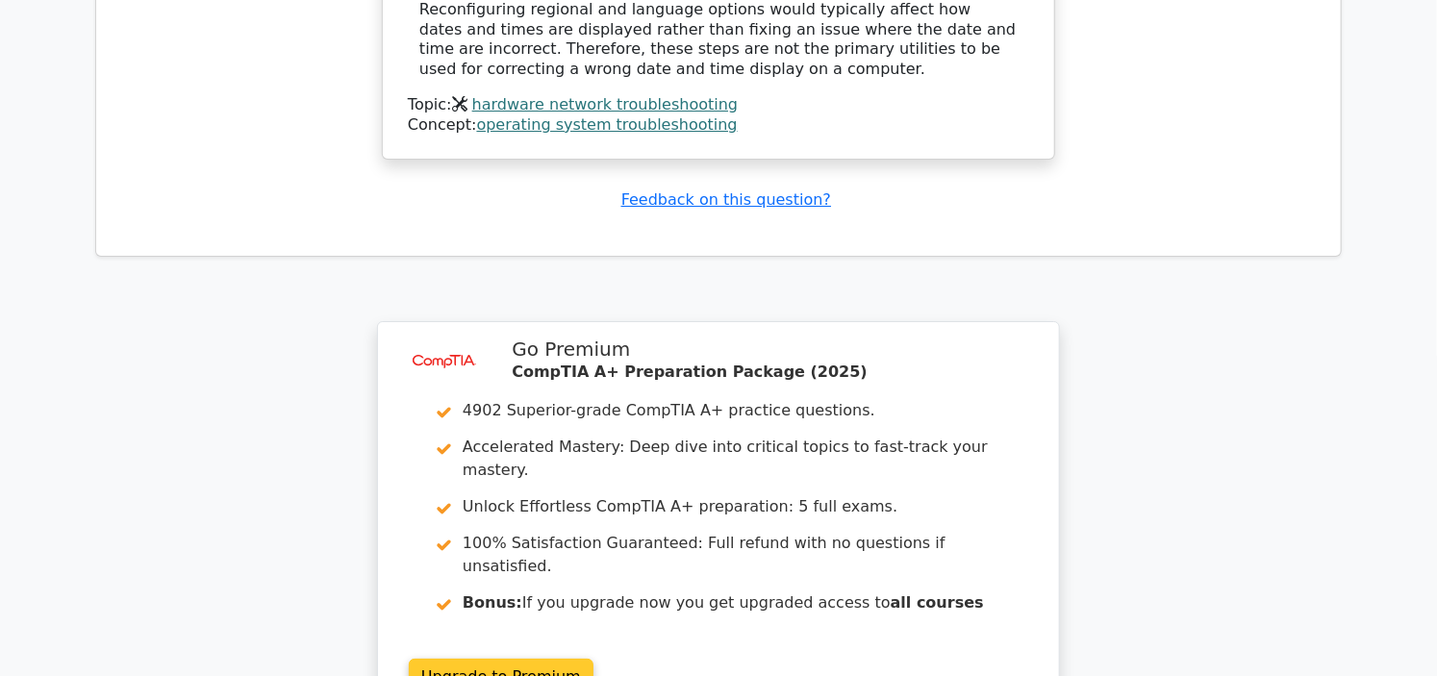
scroll to position [6379, 0]
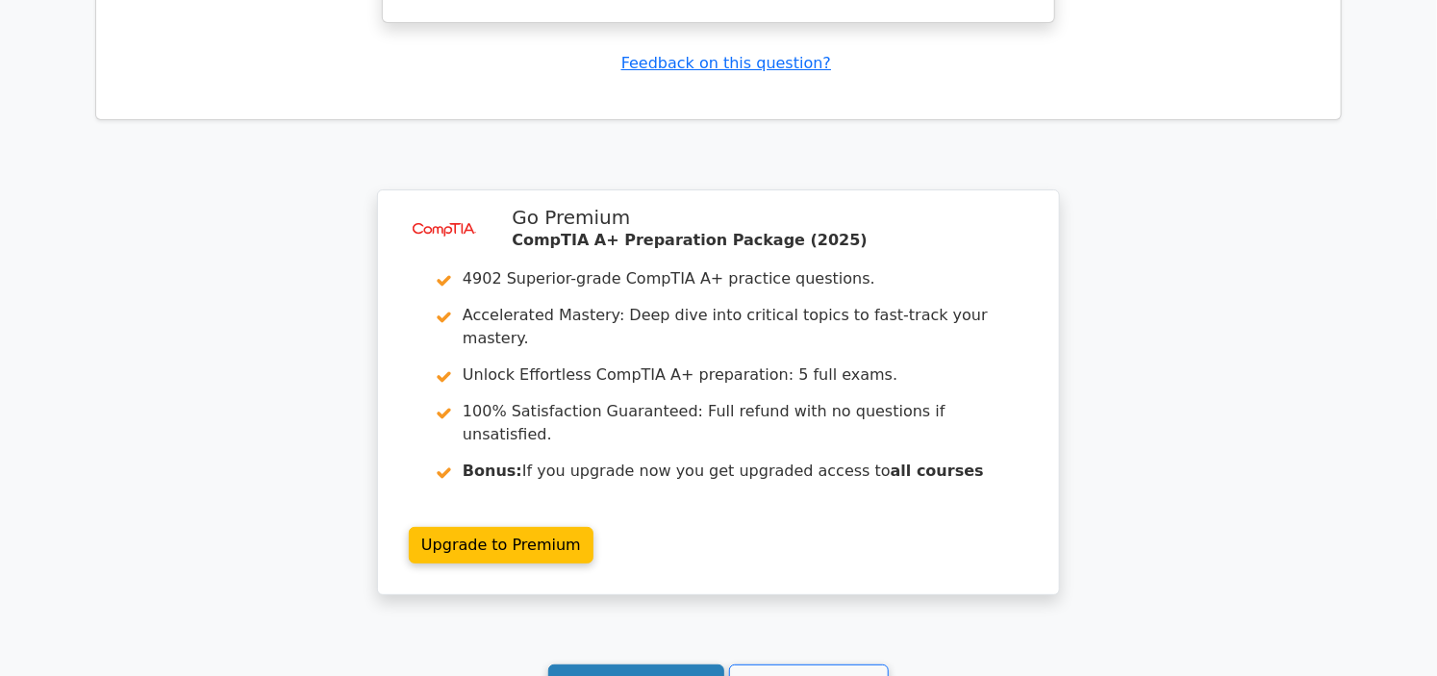
click at [680, 665] on link "Continue practicing" at bounding box center [636, 683] width 176 height 37
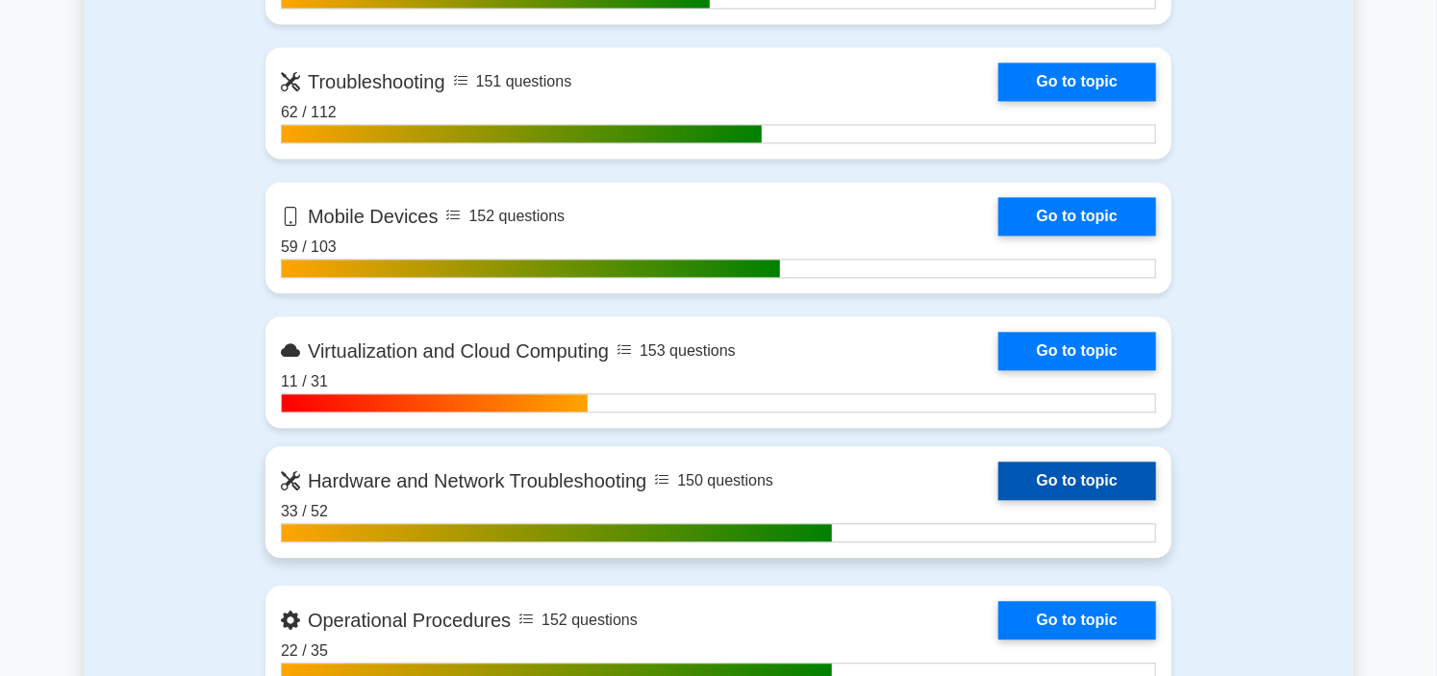
click at [998, 469] on link "Go to topic" at bounding box center [1077, 481] width 158 height 38
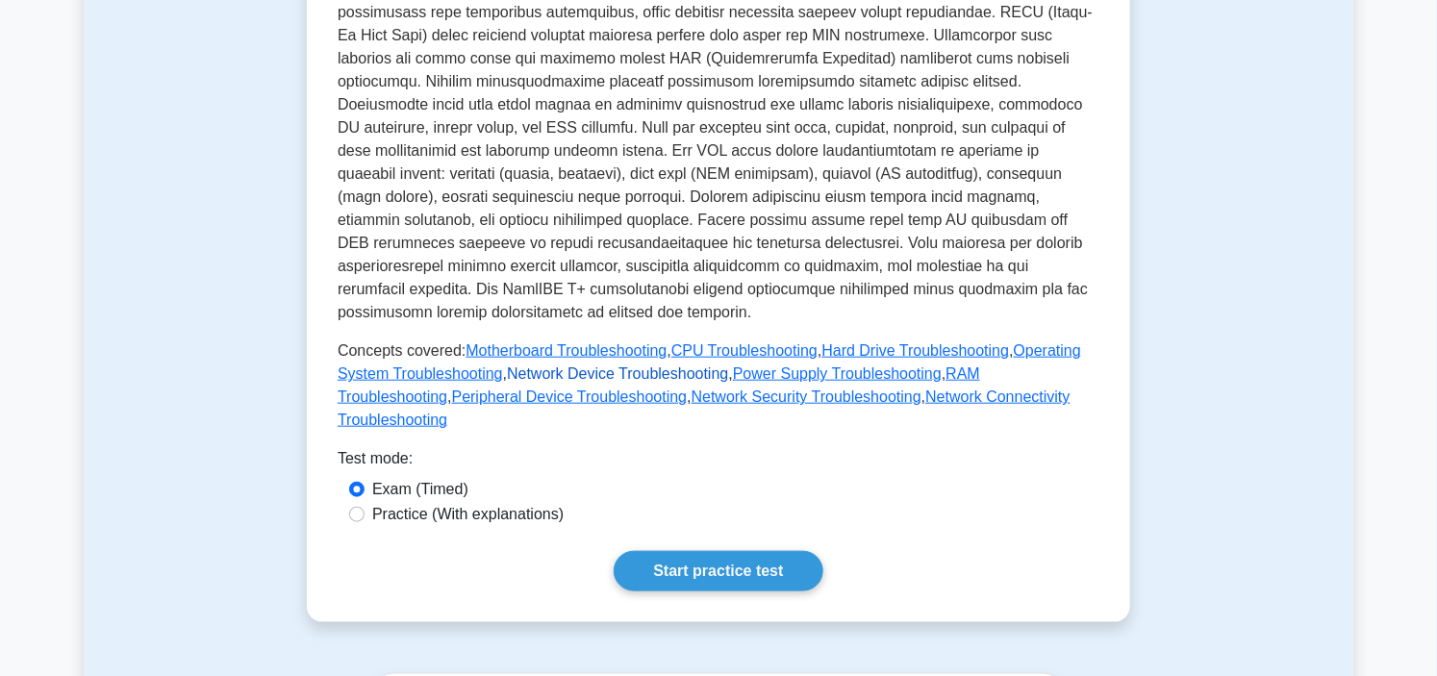
click at [644, 365] on link "Network Device Troubleshooting" at bounding box center [617, 373] width 221 height 16
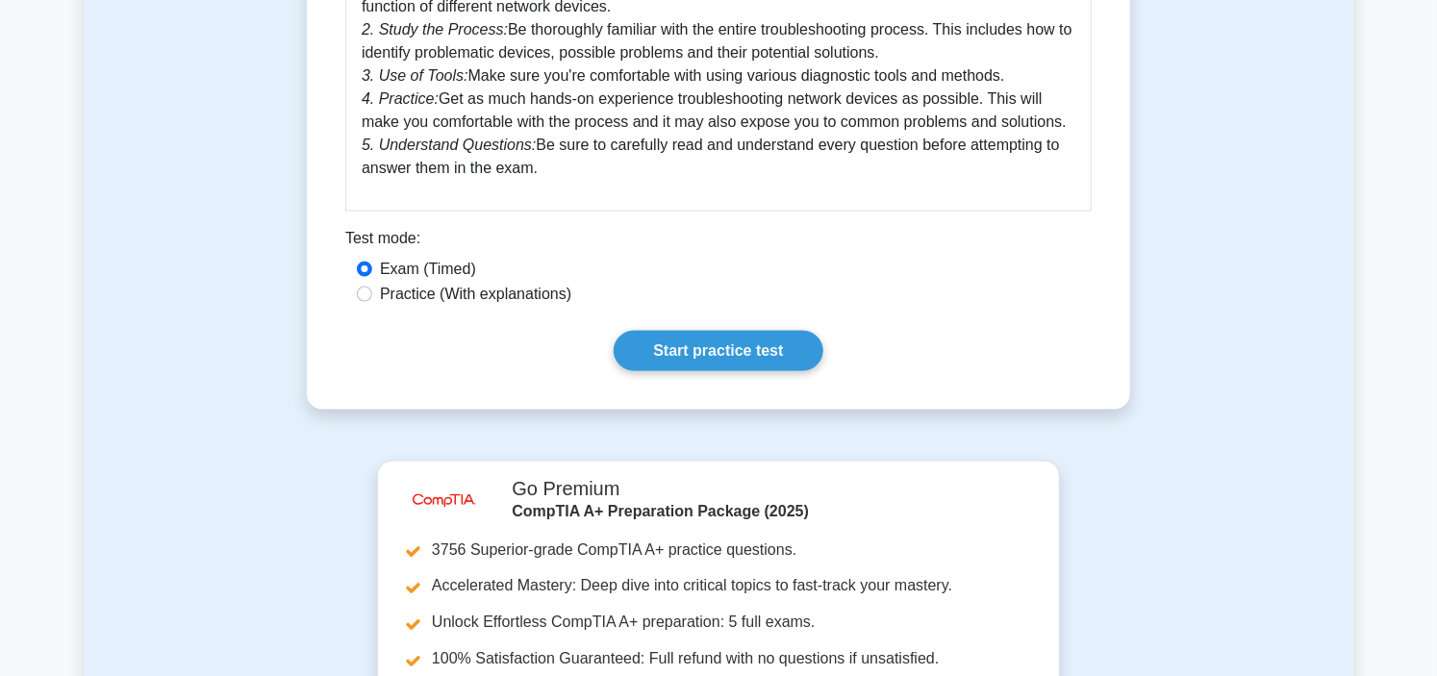
scroll to position [1069, 0]
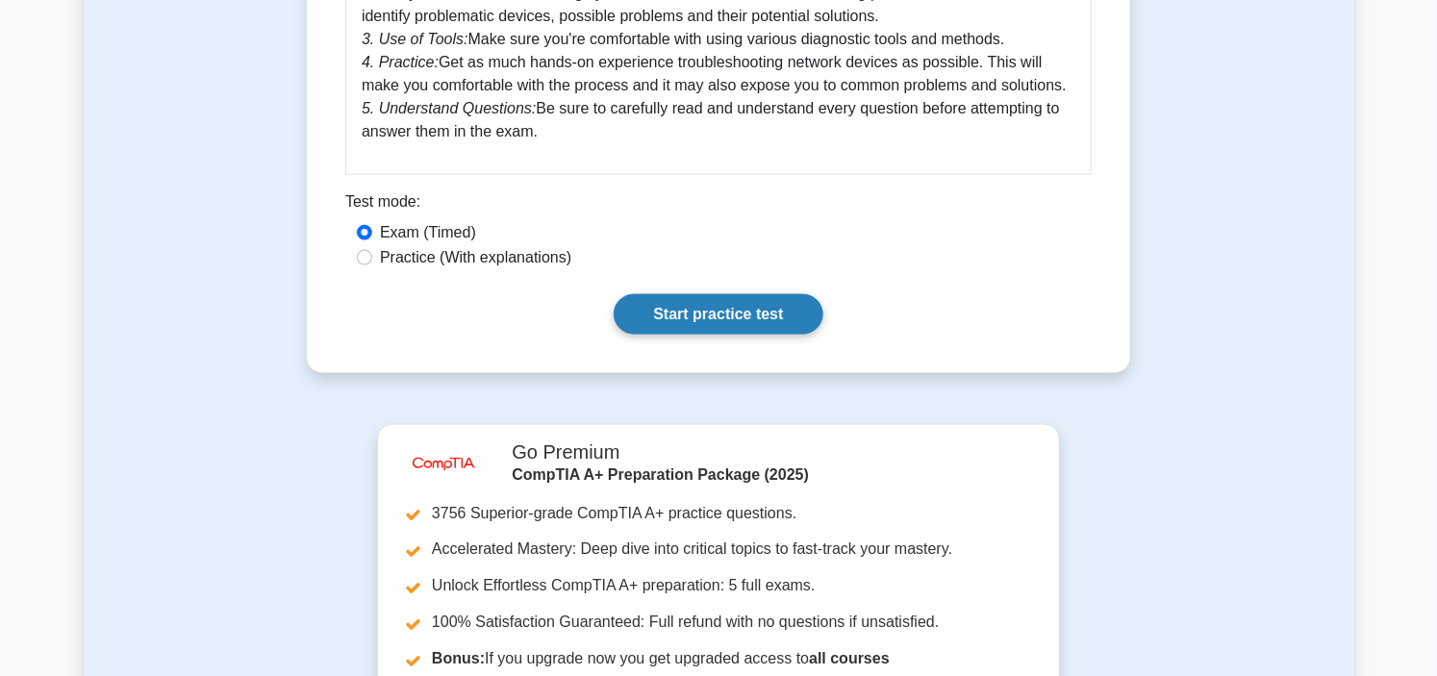
click at [752, 313] on link "Start practice test" at bounding box center [718, 314] width 209 height 40
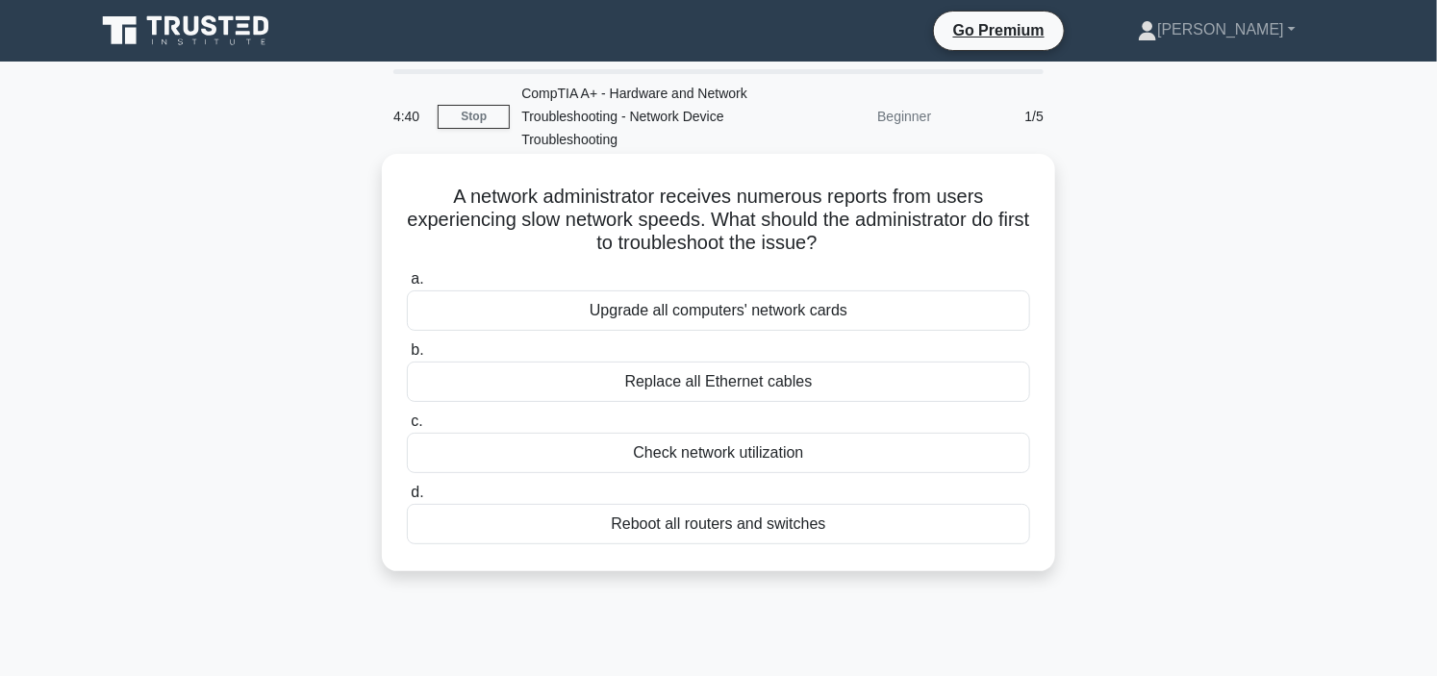
click at [764, 450] on div "Check network utilization" at bounding box center [718, 453] width 623 height 40
click at [407, 428] on input "c. Check network utilization" at bounding box center [407, 421] width 0 height 13
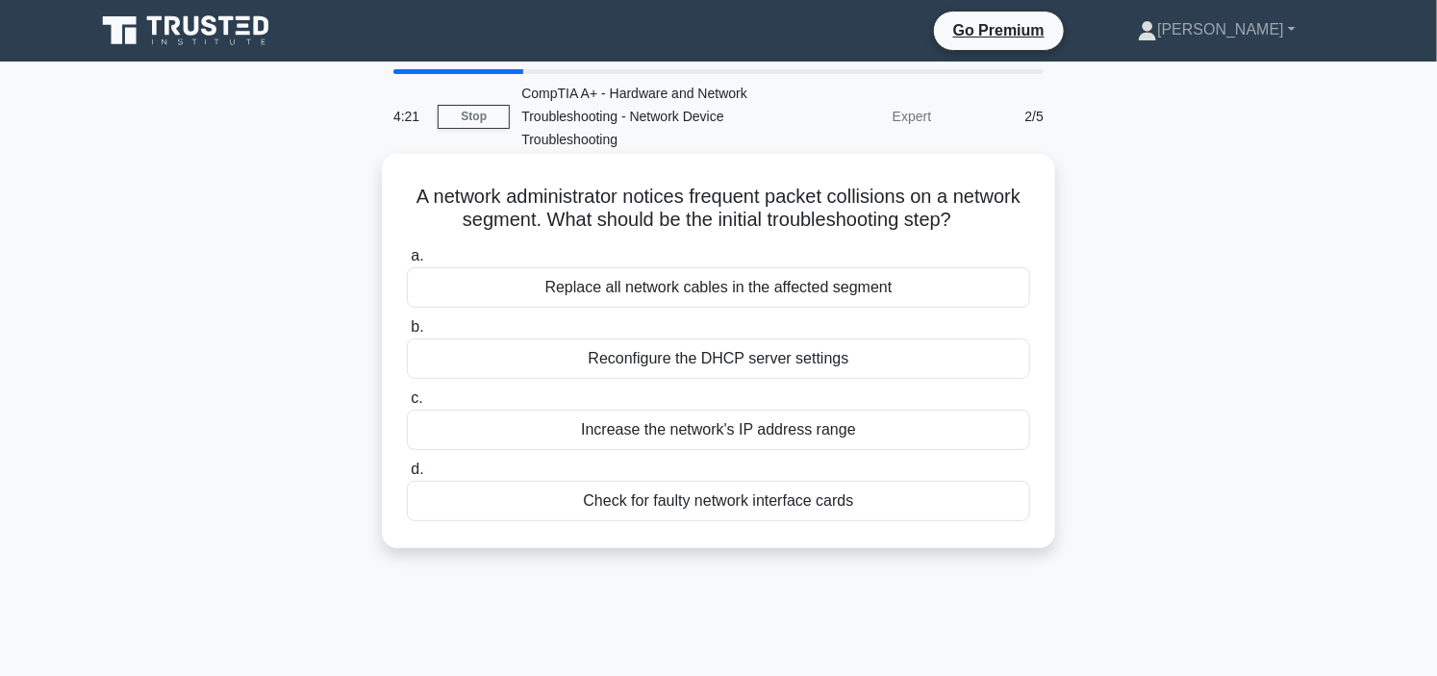
click at [739, 501] on div "Check for faulty network interface cards" at bounding box center [718, 501] width 623 height 40
click at [407, 476] on input "d. Check for faulty network interface cards" at bounding box center [407, 470] width 0 height 13
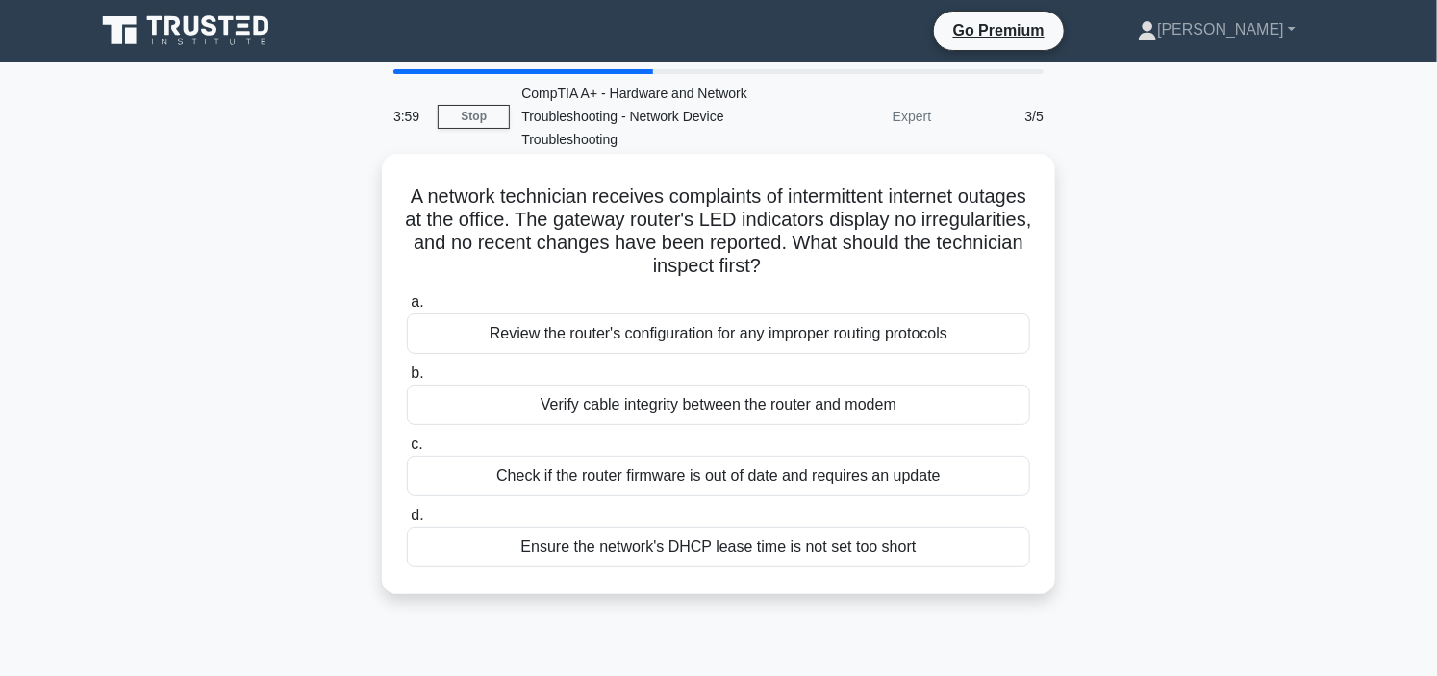
click at [728, 400] on div "Verify cable integrity between the router and modem" at bounding box center [718, 405] width 623 height 40
click at [407, 380] on input "b. Verify cable integrity between the router and modem" at bounding box center [407, 373] width 0 height 13
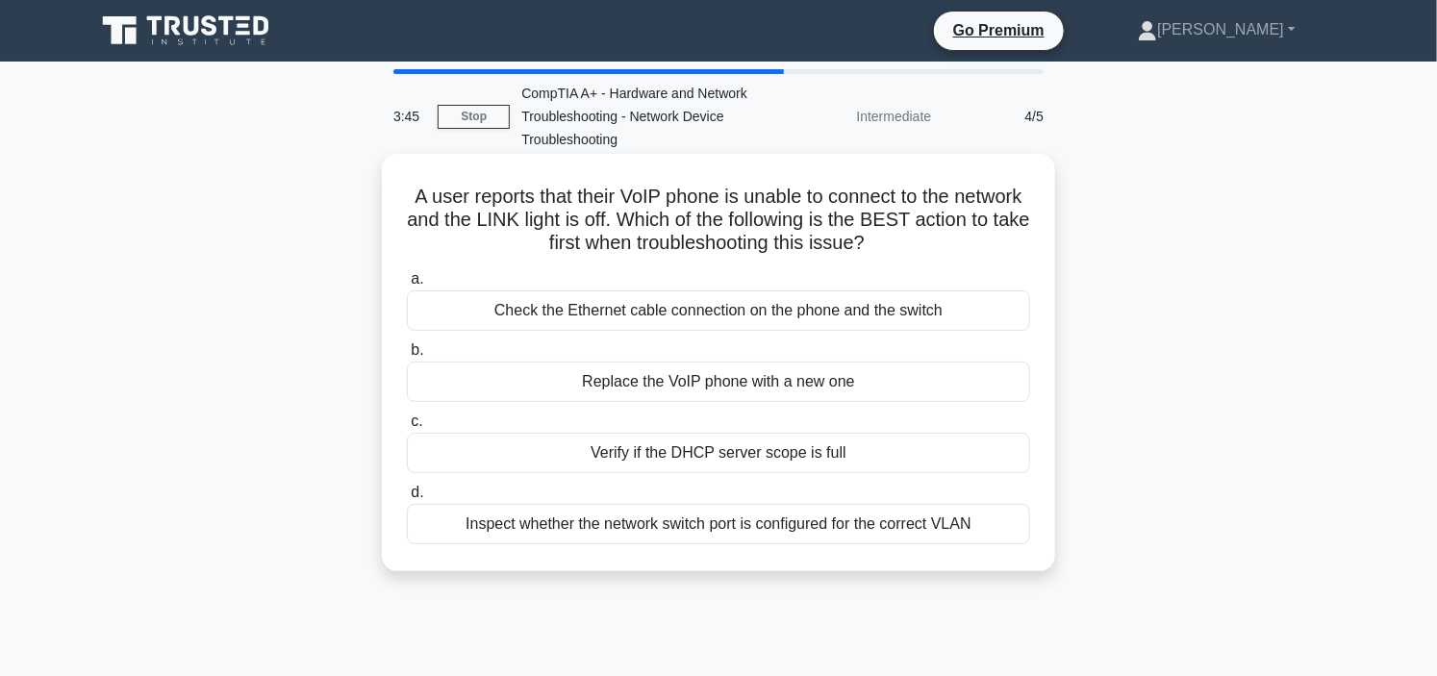
click at [744, 313] on div "Check the Ethernet cable connection on the phone and the switch" at bounding box center [718, 310] width 623 height 40
click at [407, 286] on input "a. Check the Ethernet cable connection on the phone and the switch" at bounding box center [407, 279] width 0 height 13
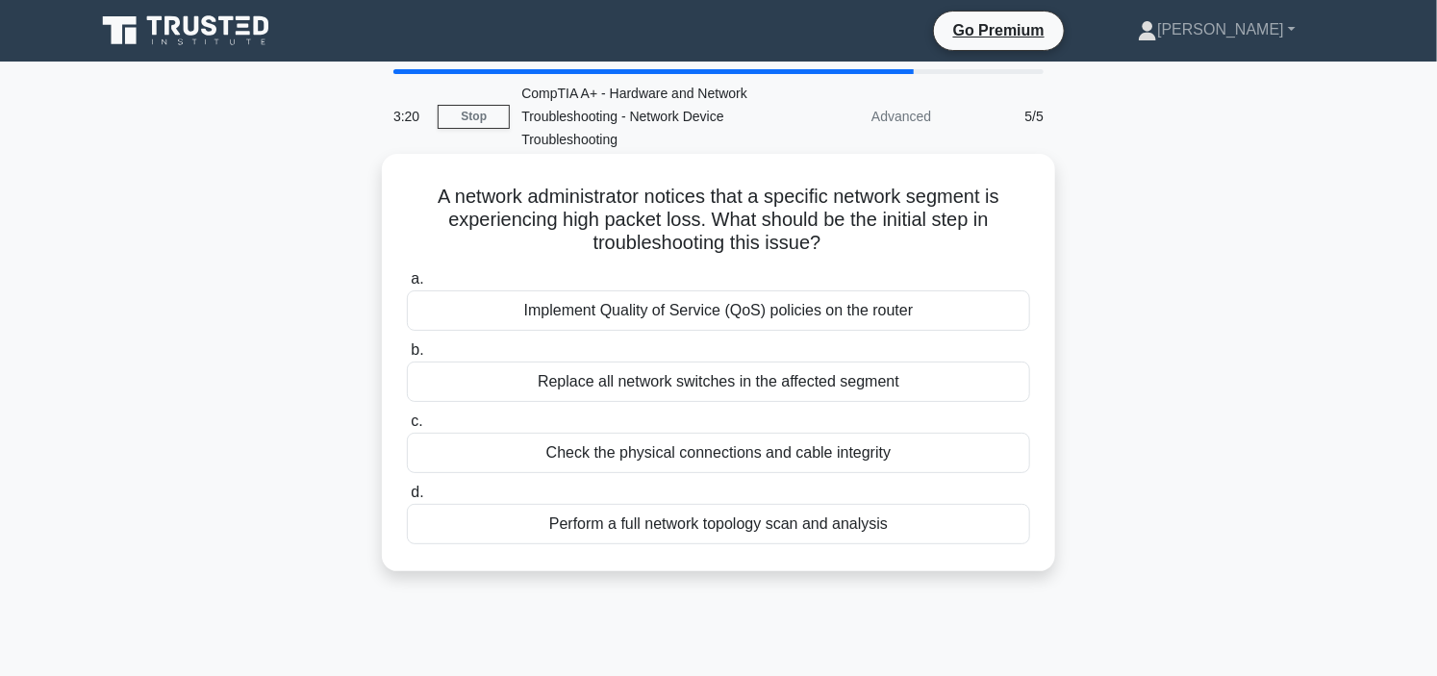
click at [704, 454] on div "Check the physical connections and cable integrity" at bounding box center [718, 453] width 623 height 40
click at [407, 428] on input "c. Check the physical connections and cable integrity" at bounding box center [407, 421] width 0 height 13
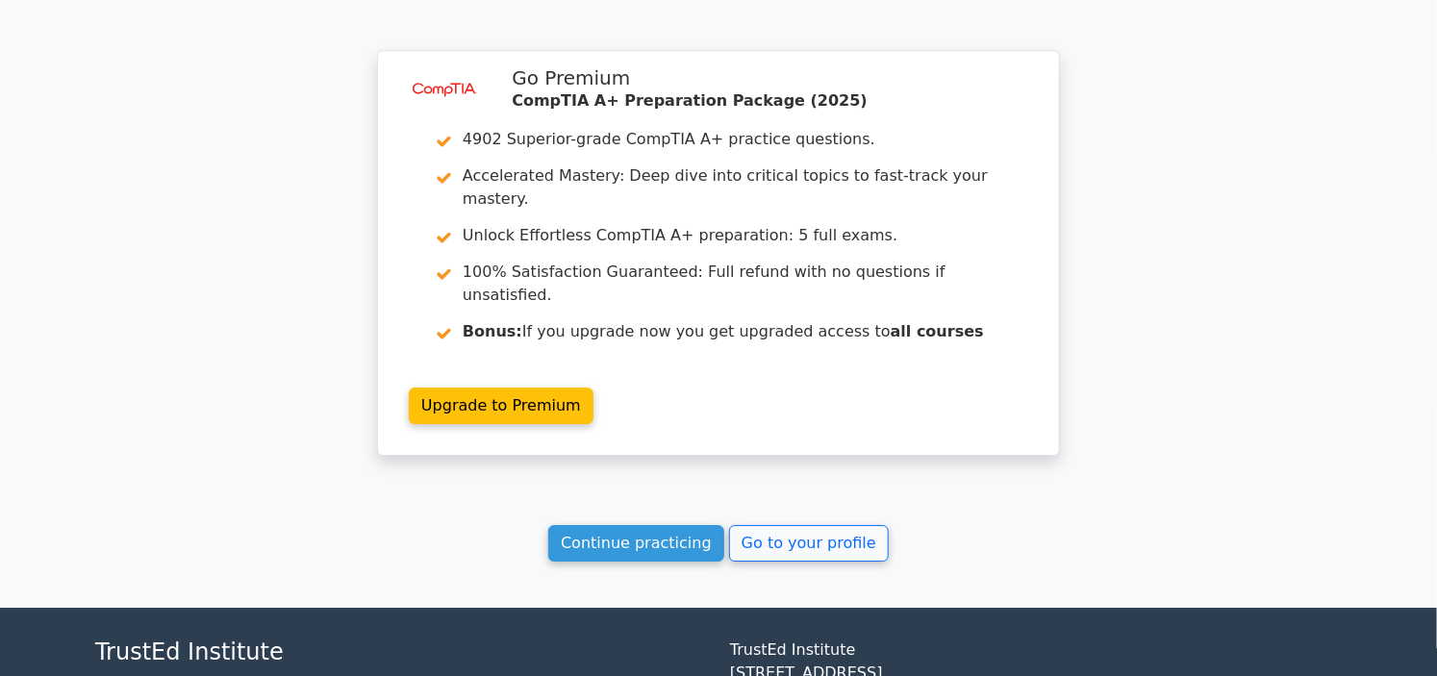
scroll to position [2595, 0]
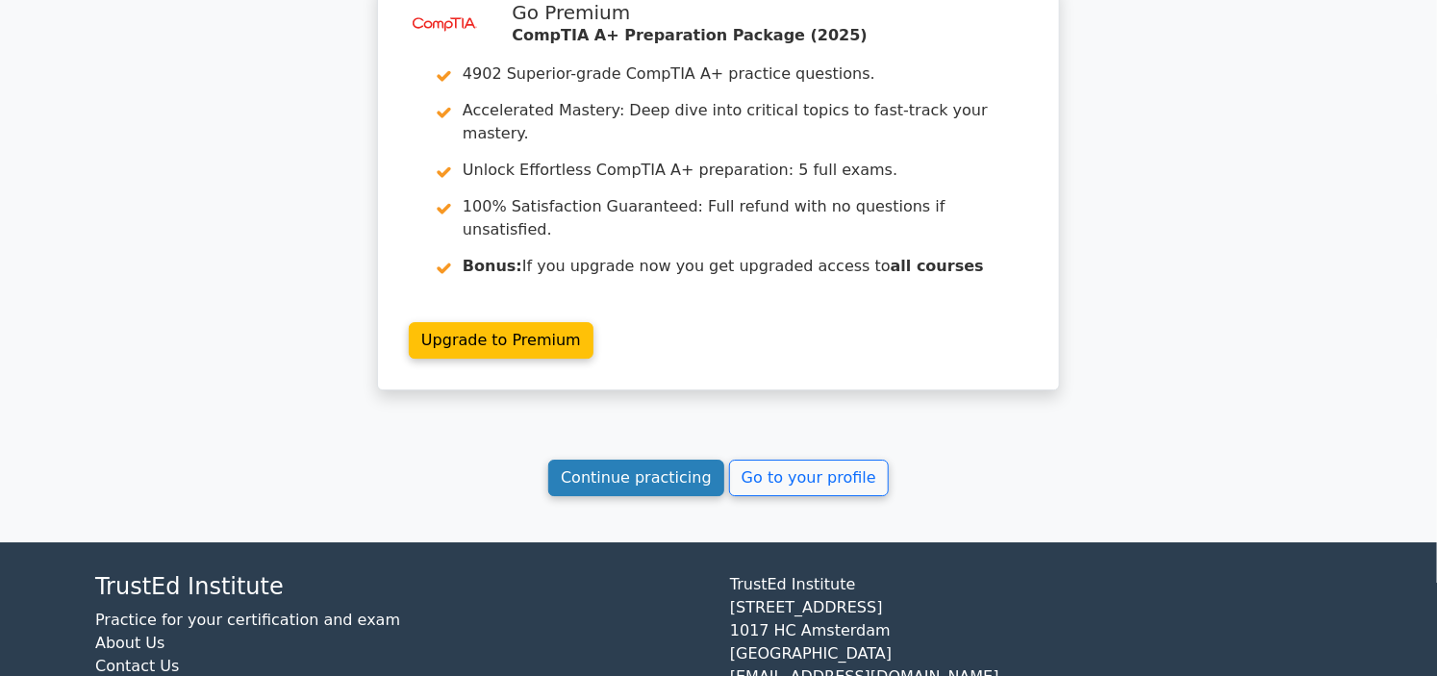
click at [630, 460] on link "Continue practicing" at bounding box center [636, 478] width 176 height 37
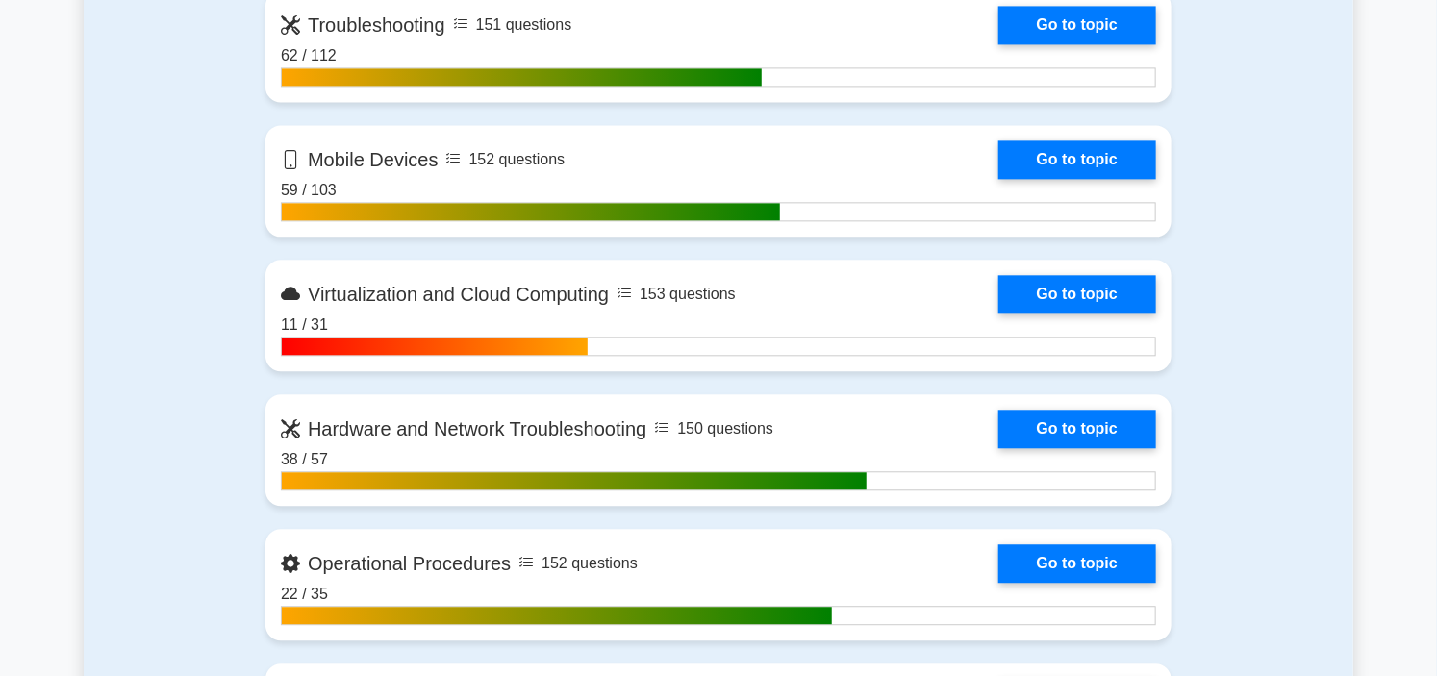
scroll to position [1924, 0]
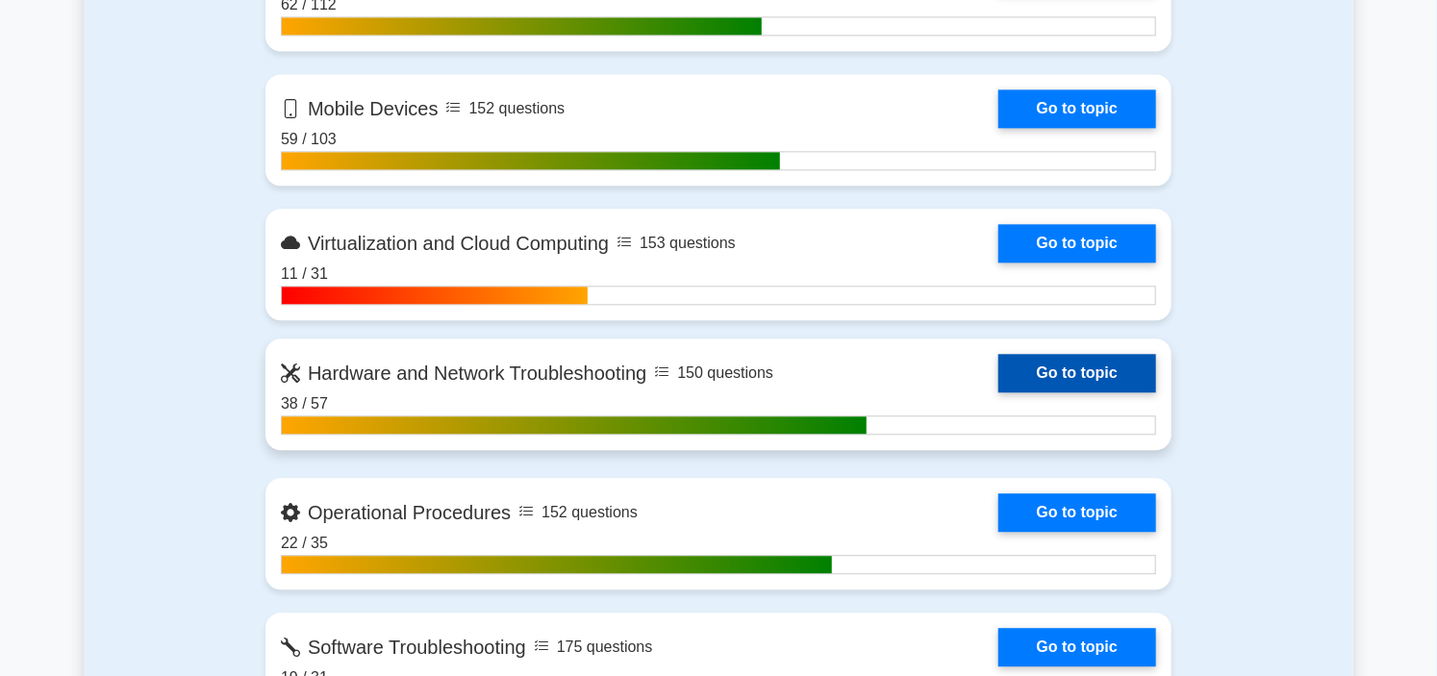
click at [998, 360] on link "Go to topic" at bounding box center [1077, 373] width 158 height 38
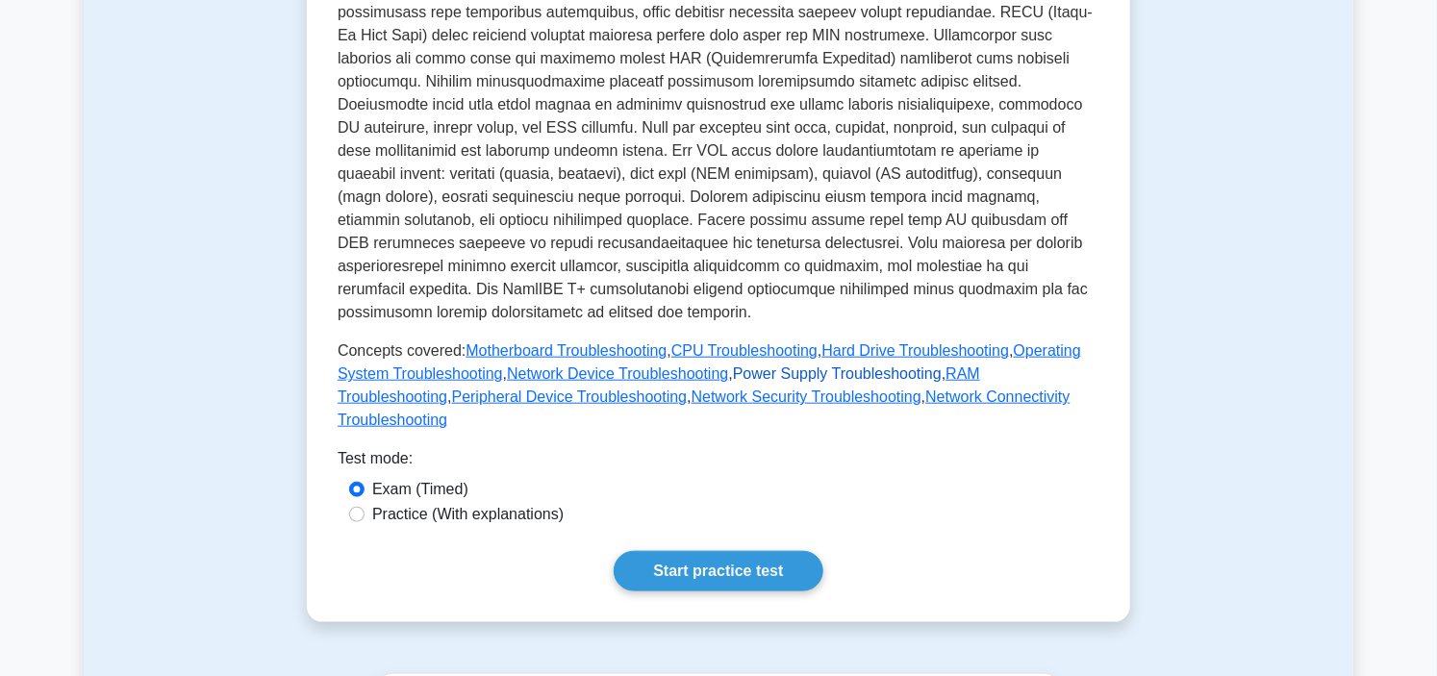
click at [806, 365] on link "Power Supply Troubleshooting" at bounding box center [837, 373] width 209 height 16
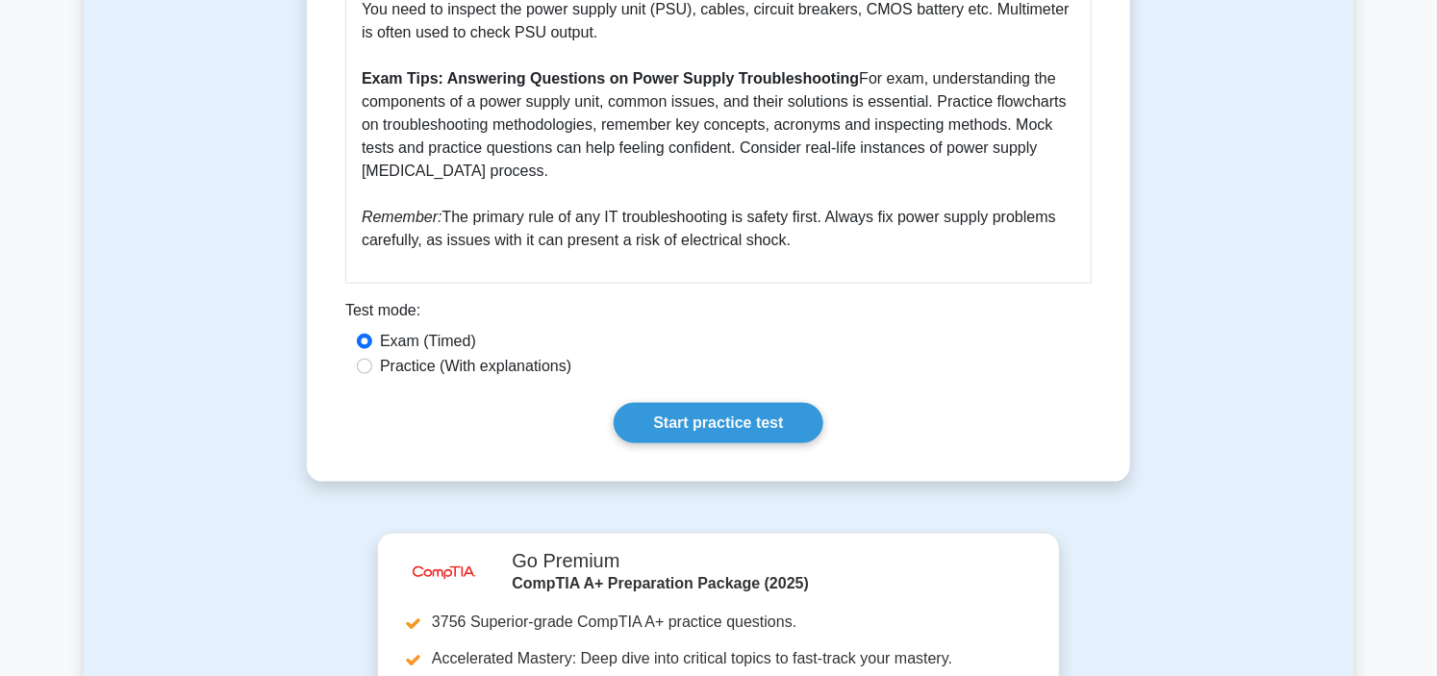
scroll to position [854, 0]
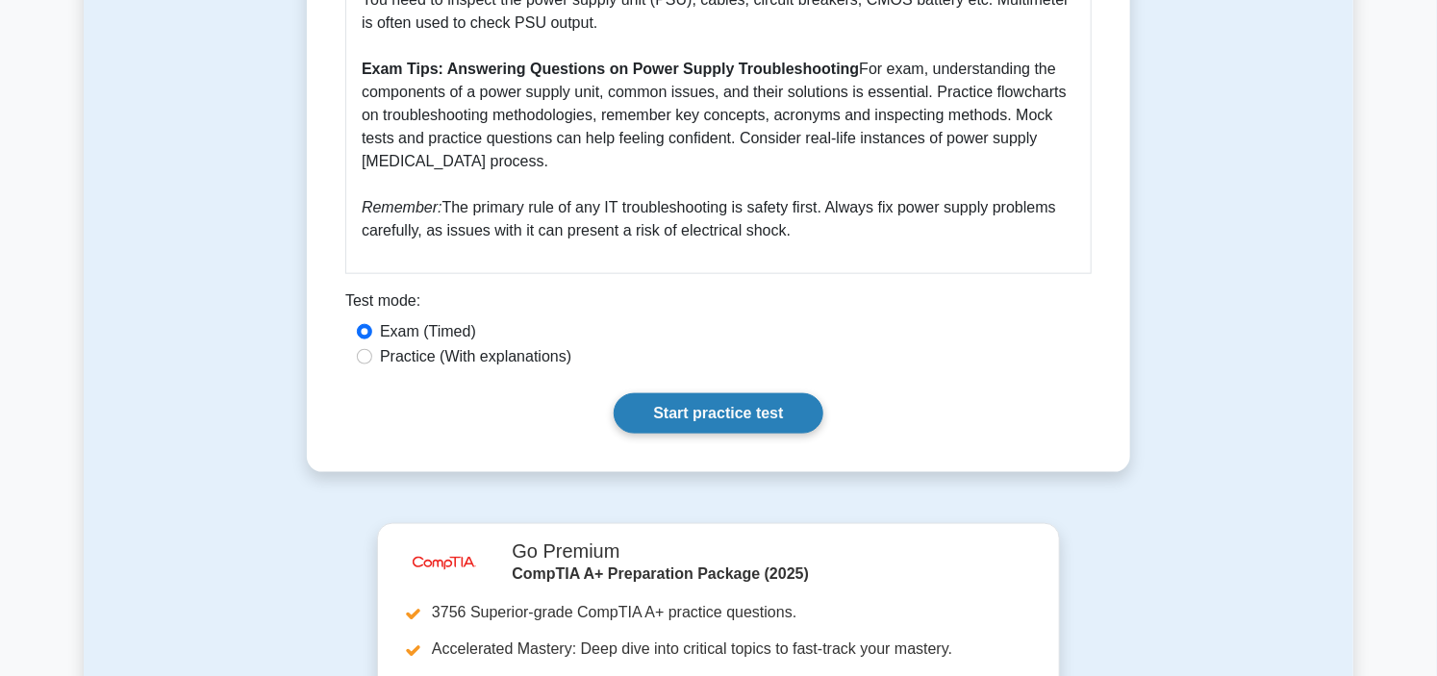
click at [725, 415] on link "Start practice test" at bounding box center [718, 413] width 209 height 40
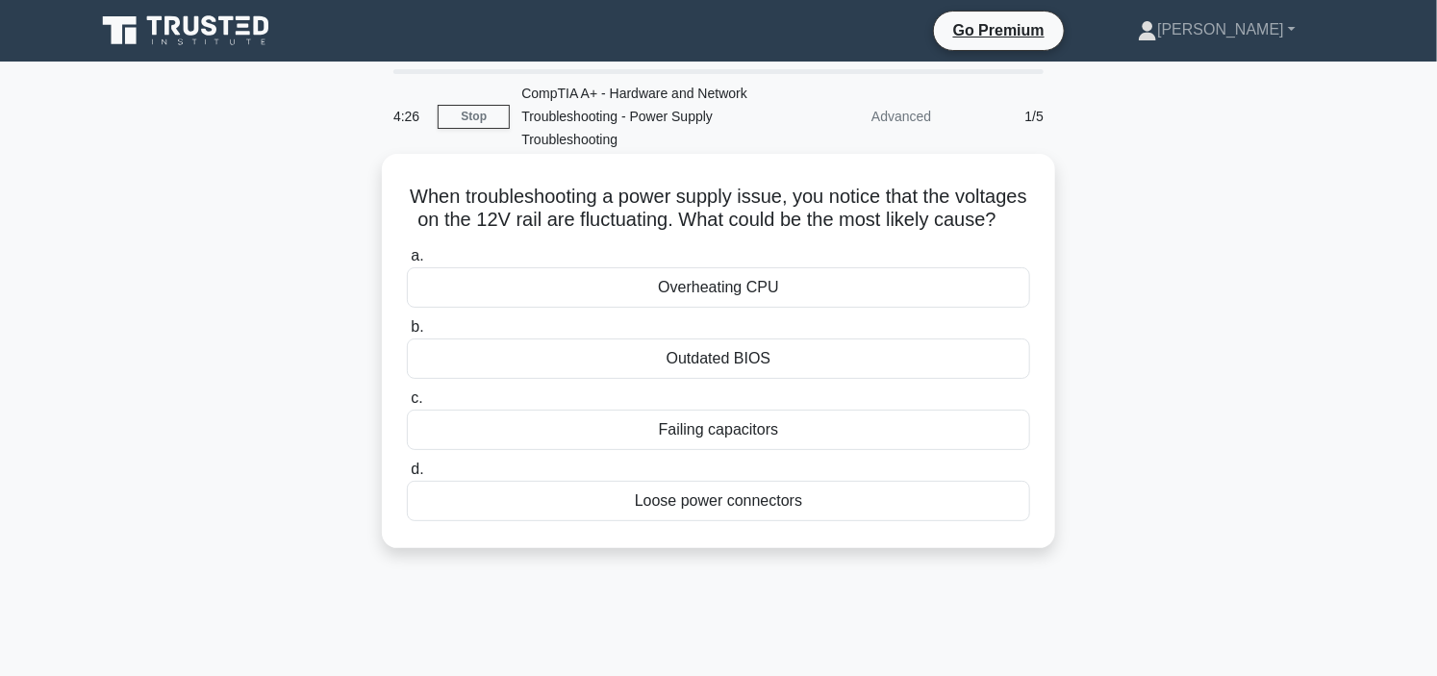
click at [814, 521] on div "Loose power connectors" at bounding box center [718, 501] width 623 height 40
click at [407, 476] on input "d. Loose power connectors" at bounding box center [407, 470] width 0 height 13
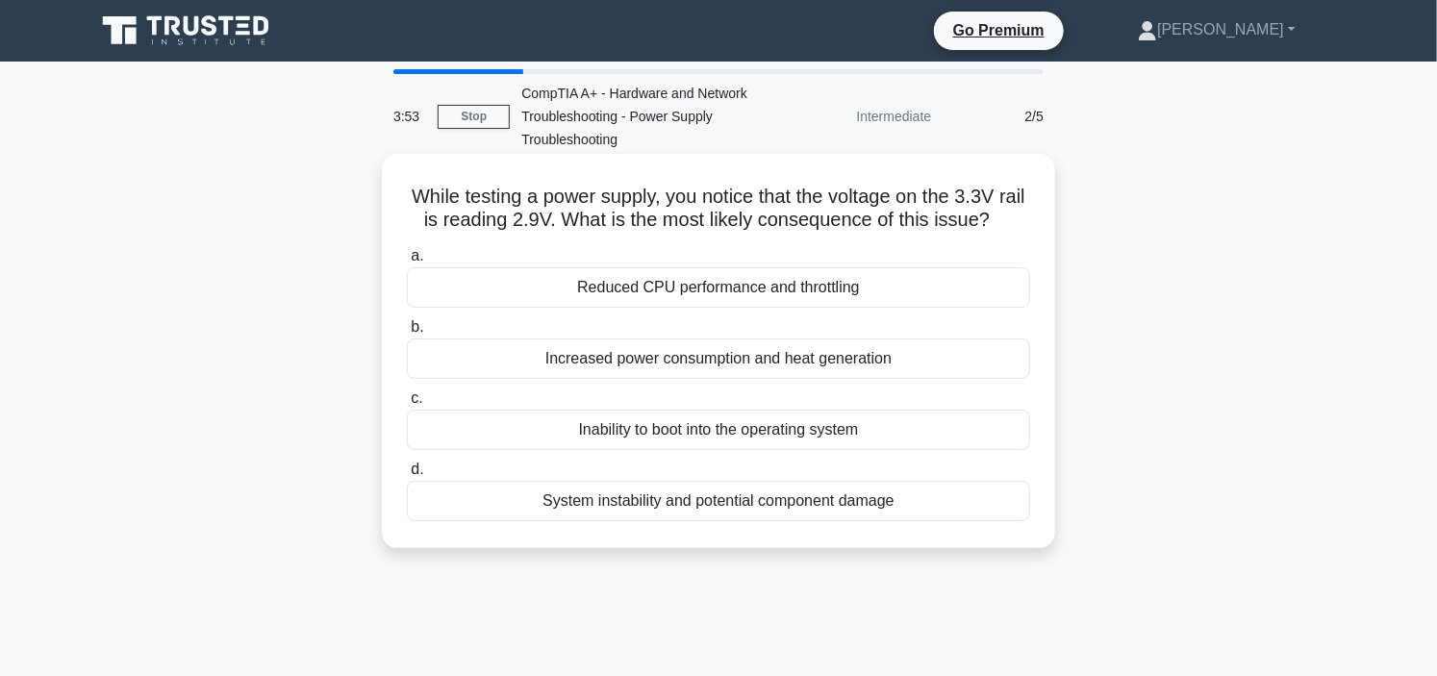
click at [733, 308] on div "Reduced CPU performance and throttling" at bounding box center [718, 287] width 623 height 40
click at [407, 263] on input "a. Reduced CPU performance and throttling" at bounding box center [407, 256] width 0 height 13
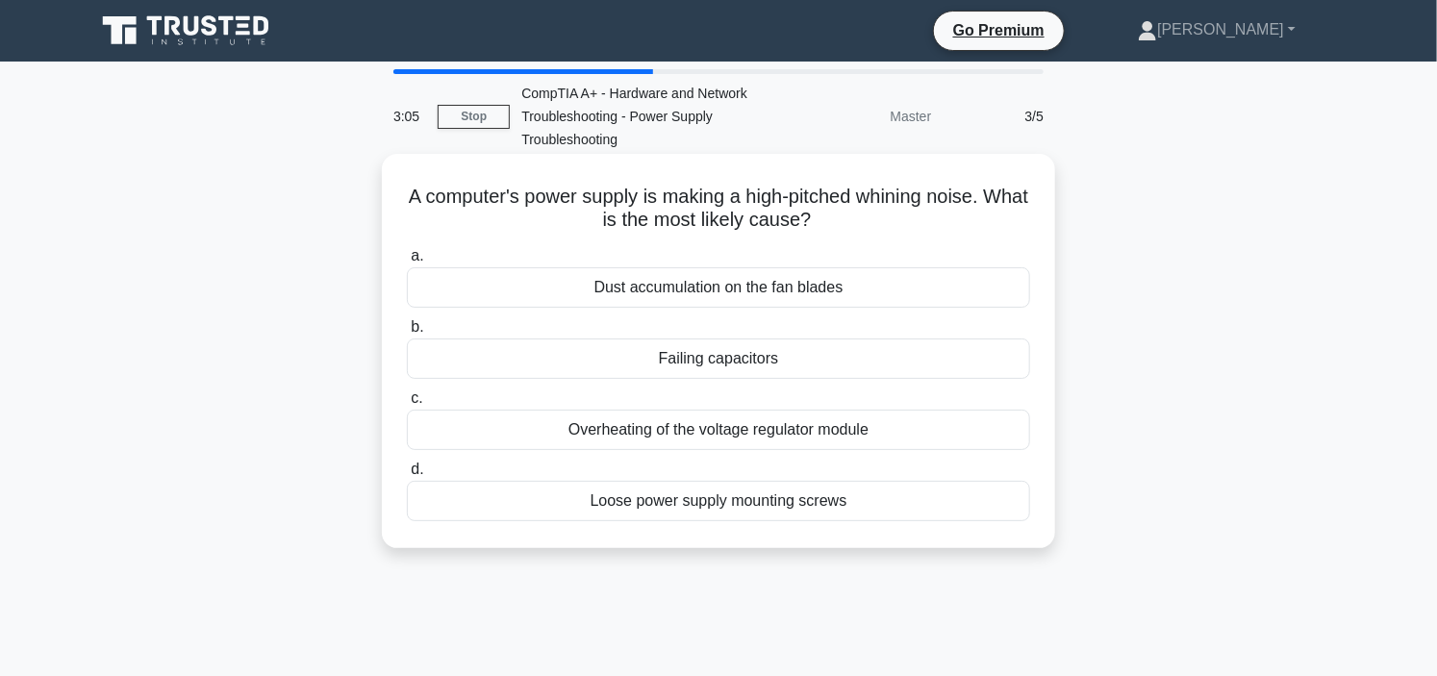
click at [742, 427] on div "Overheating of the voltage regulator module" at bounding box center [718, 430] width 623 height 40
click at [407, 405] on input "c. Overheating of the voltage regulator module" at bounding box center [407, 398] width 0 height 13
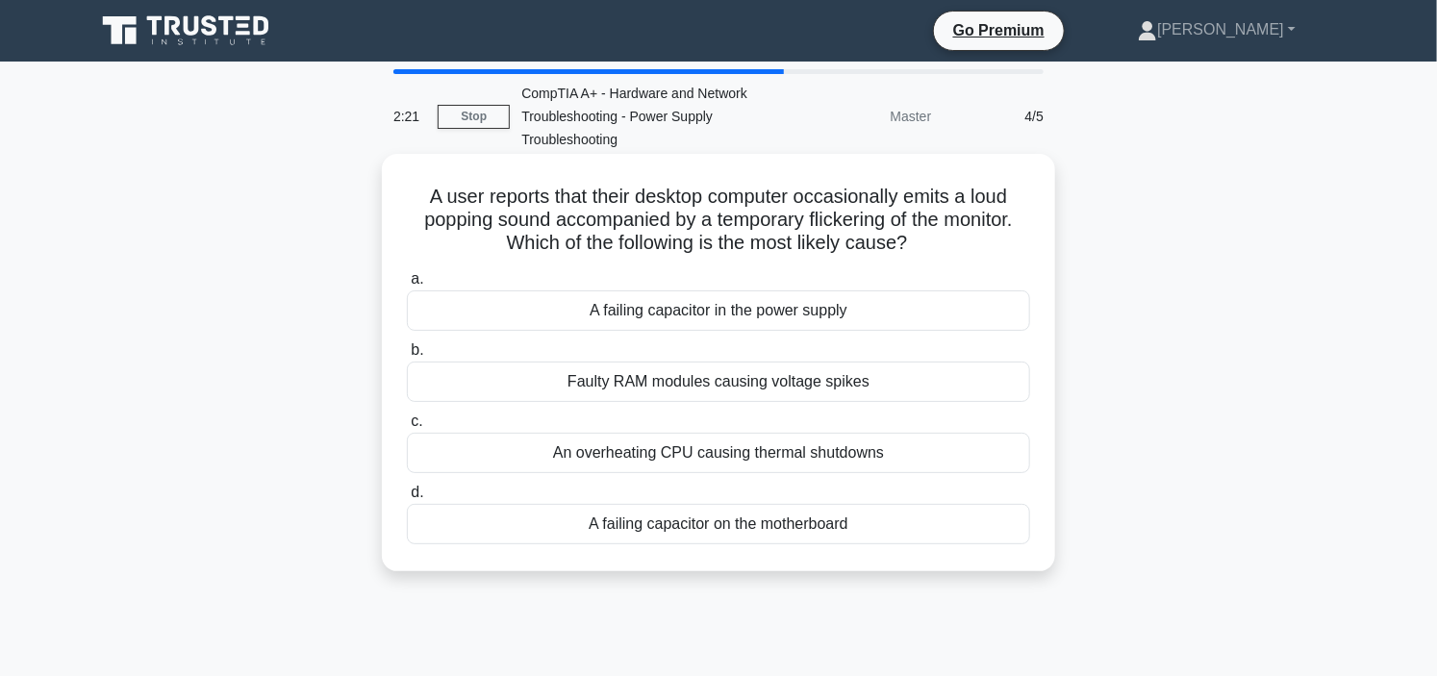
click at [748, 315] on div "A failing capacitor in the power supply" at bounding box center [718, 310] width 623 height 40
click at [407, 286] on input "a. A failing capacitor in the power supply" at bounding box center [407, 279] width 0 height 13
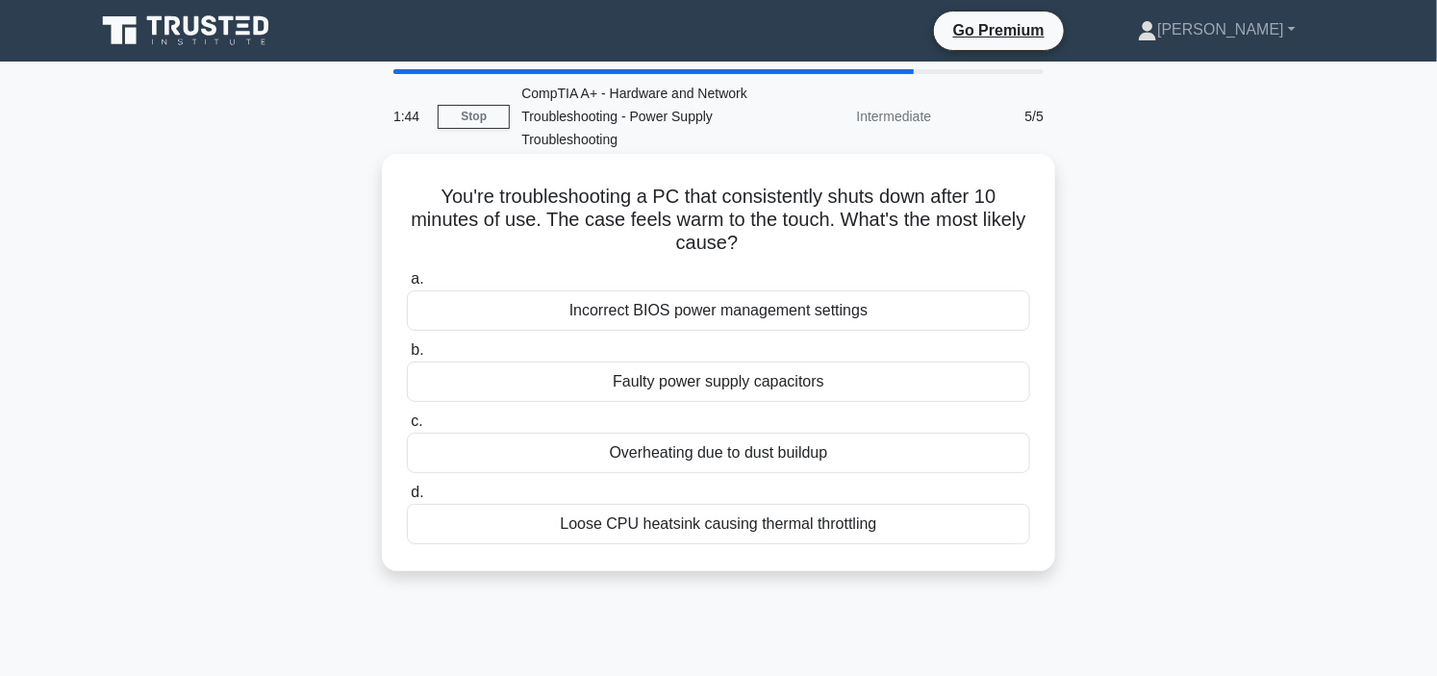
click at [718, 524] on div "Loose CPU heatsink causing thermal throttling" at bounding box center [718, 524] width 623 height 40
click at [407, 499] on input "d. Loose CPU heatsink causing thermal throttling" at bounding box center [407, 493] width 0 height 13
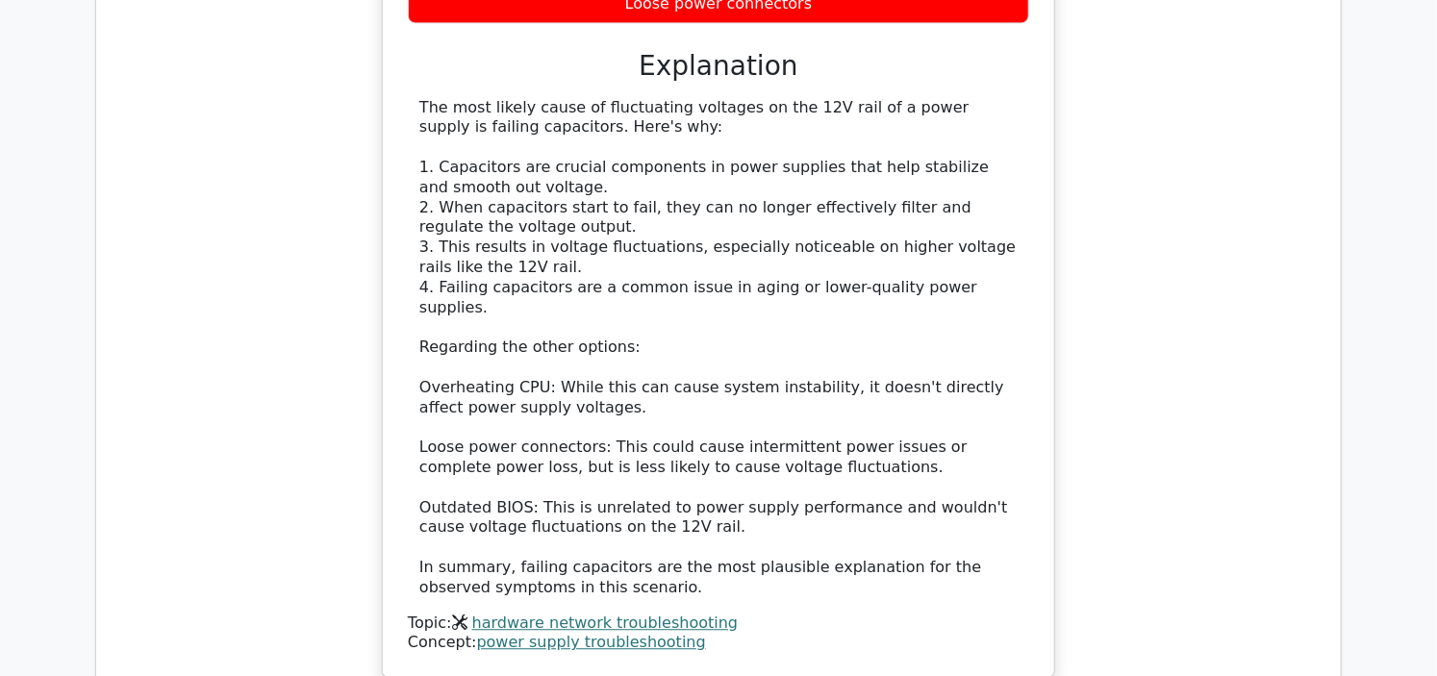
scroll to position [2244, 0]
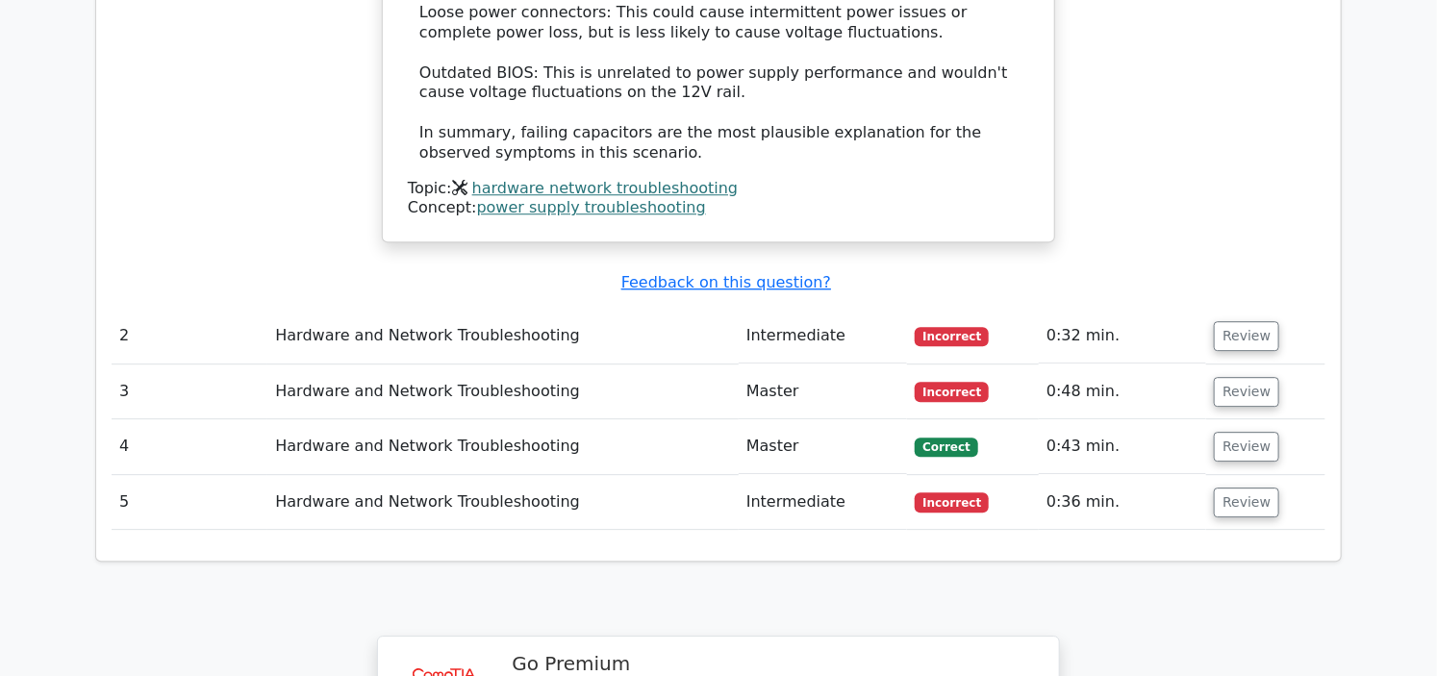
click at [1270, 475] on td "Review" at bounding box center [1265, 502] width 119 height 55
click at [1265, 488] on button "Review" at bounding box center [1246, 503] width 65 height 30
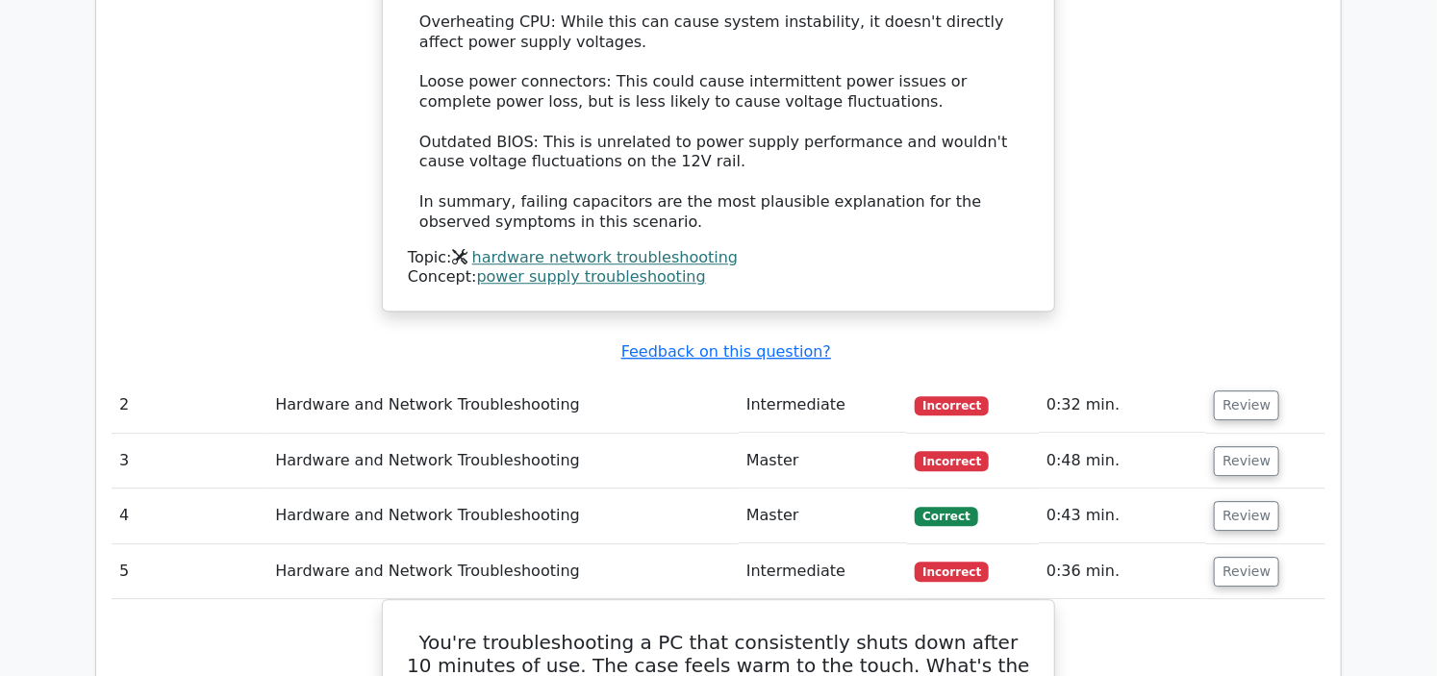
scroll to position [2137, 0]
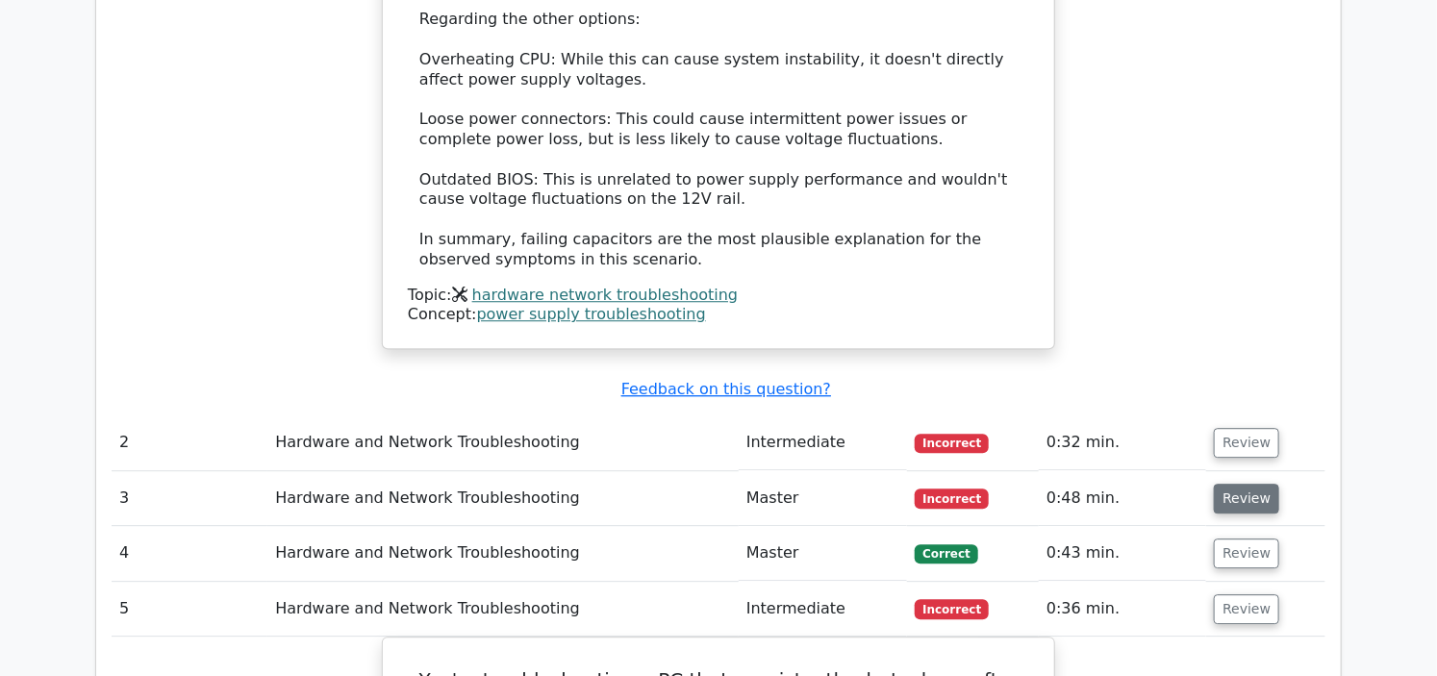
click at [1237, 484] on button "Review" at bounding box center [1246, 499] width 65 height 30
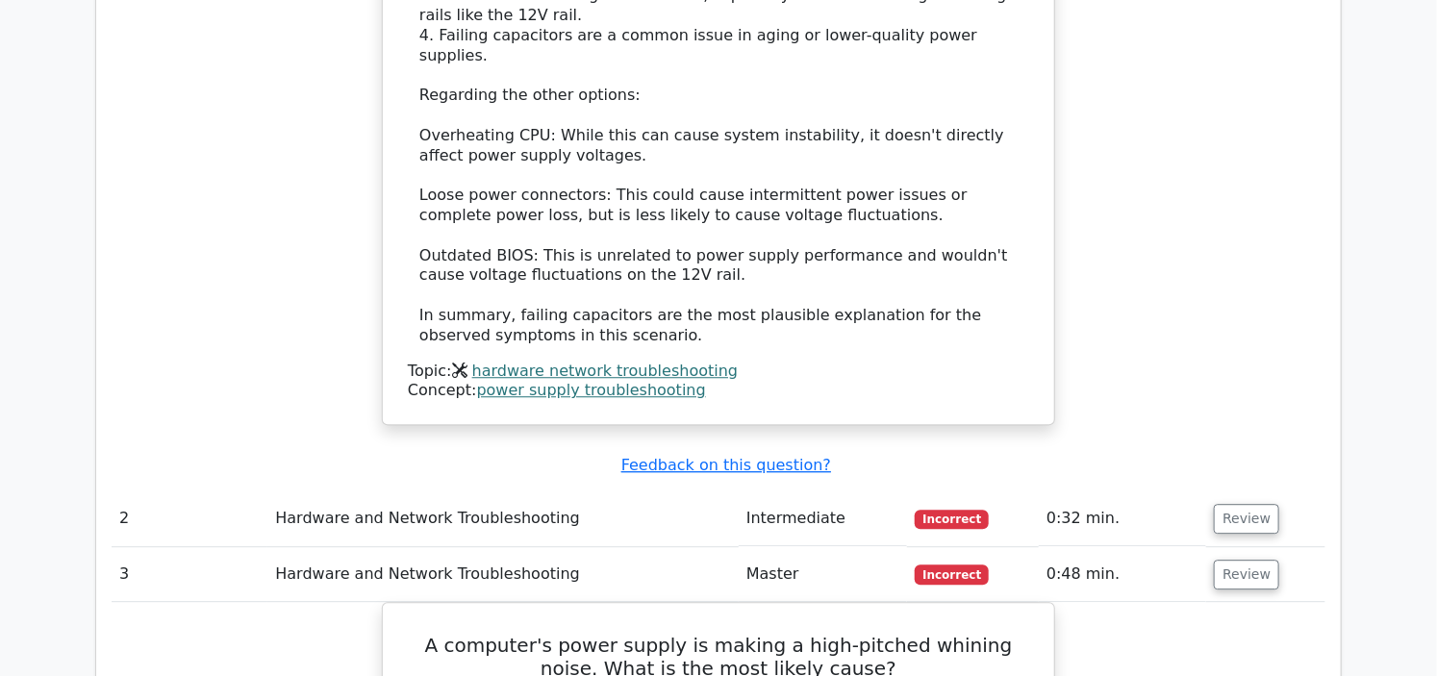
scroll to position [2030, 0]
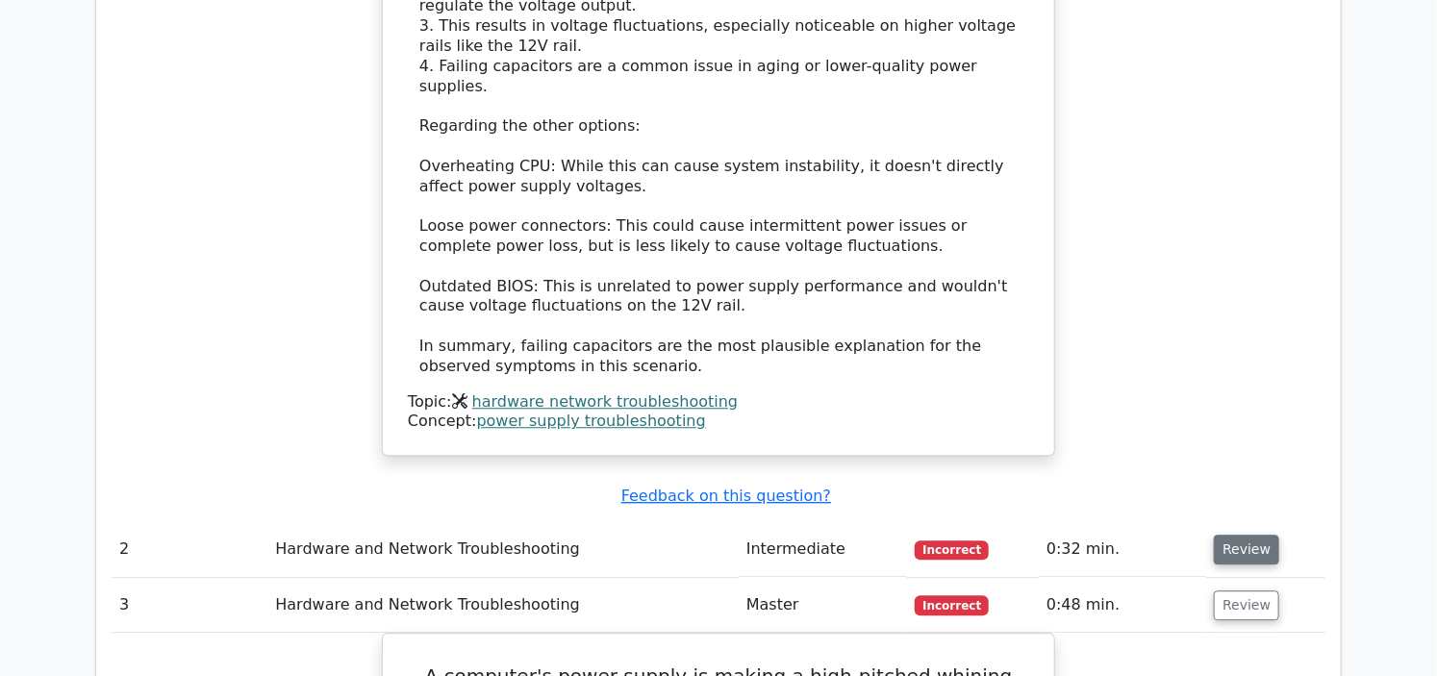
click at [1257, 535] on button "Review" at bounding box center [1246, 550] width 65 height 30
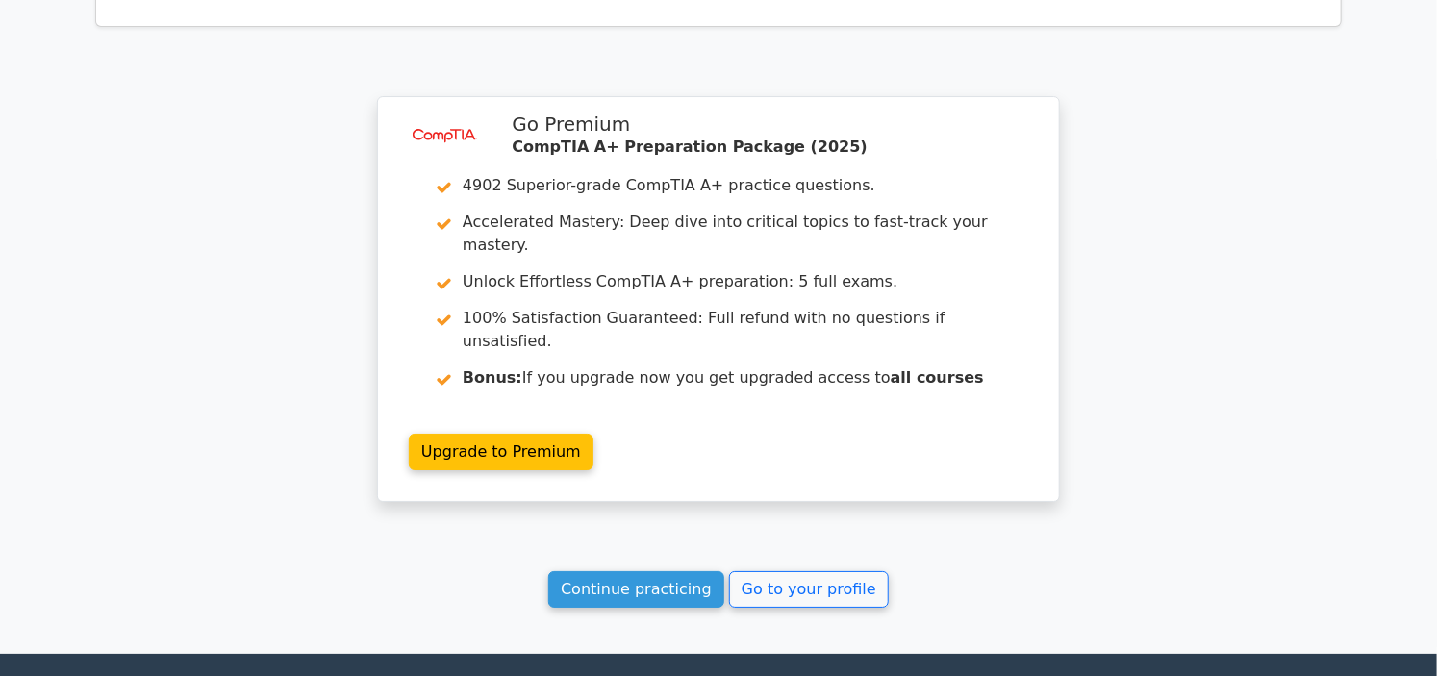
scroll to position [6198, 0]
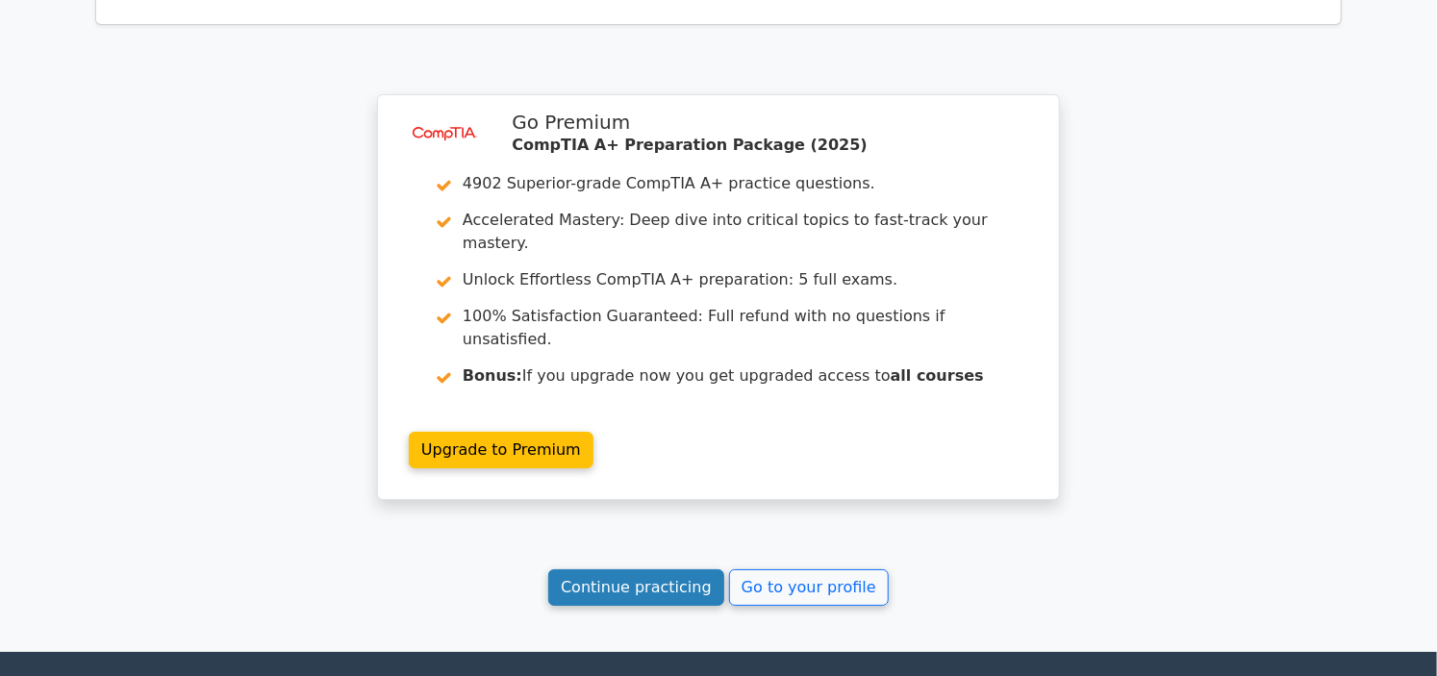
click at [593, 569] on link "Continue practicing" at bounding box center [636, 587] width 176 height 37
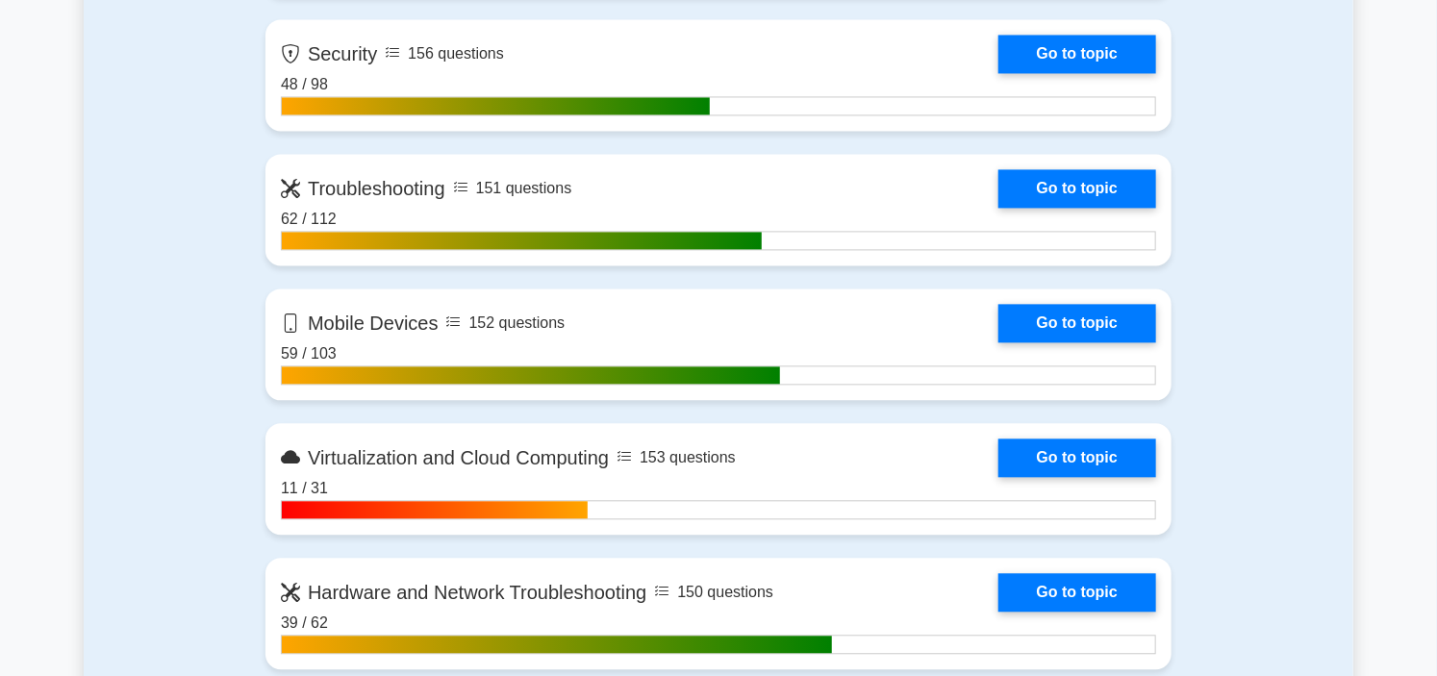
scroll to position [1924, 0]
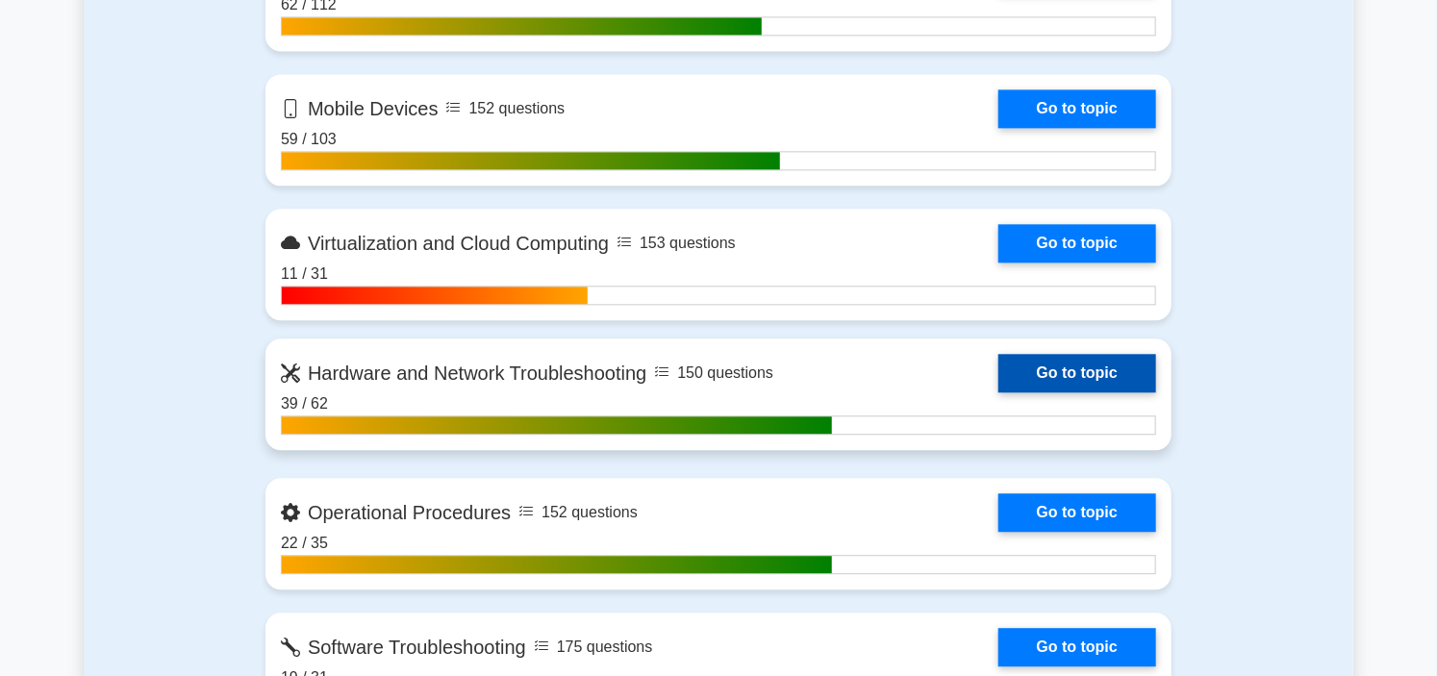
click at [998, 371] on link "Go to topic" at bounding box center [1077, 373] width 158 height 38
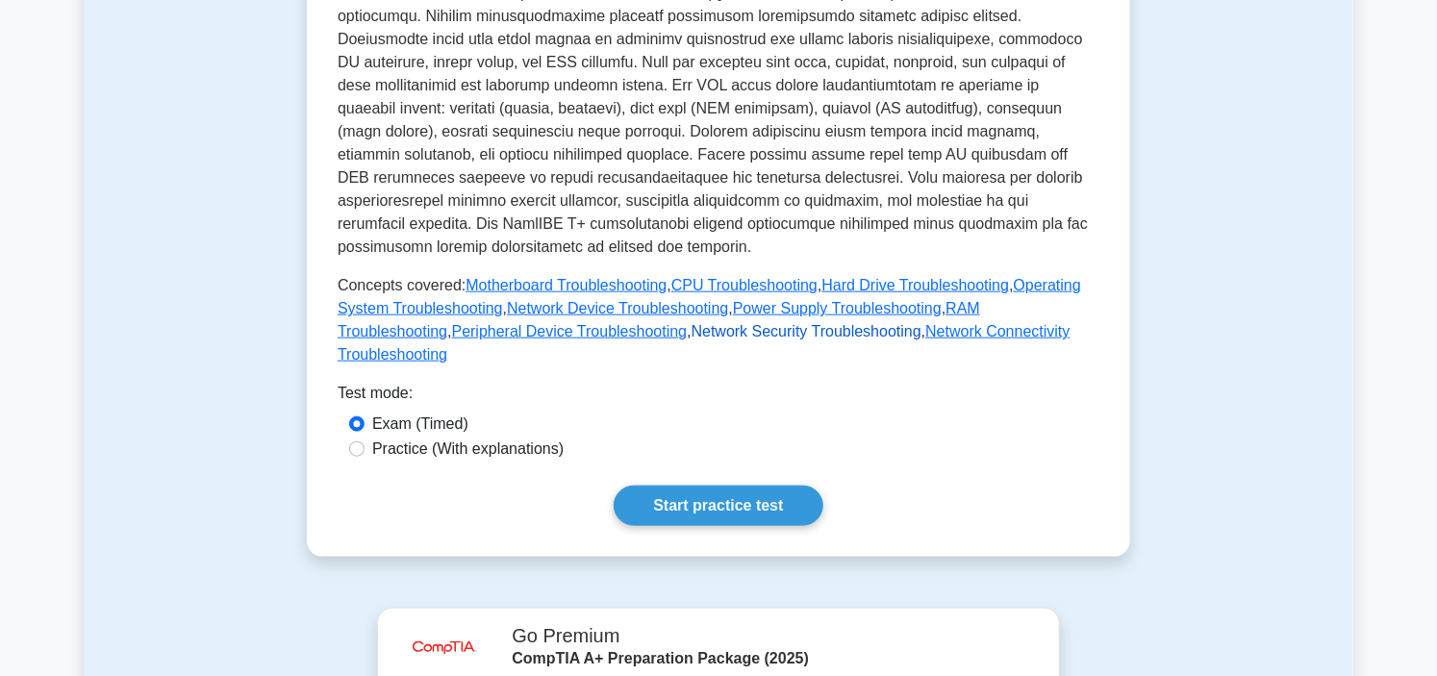
scroll to position [534, 0]
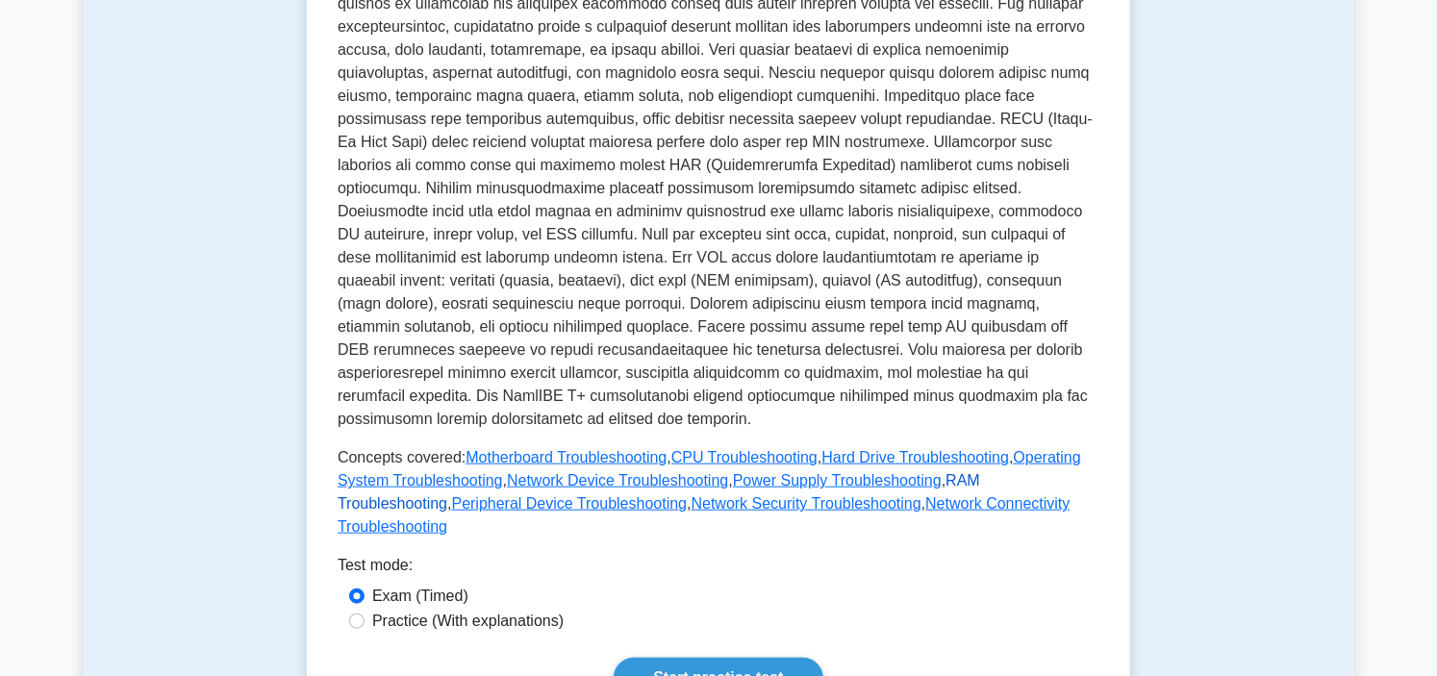
click at [980, 472] on link "RAM Troubleshooting" at bounding box center [659, 491] width 642 height 39
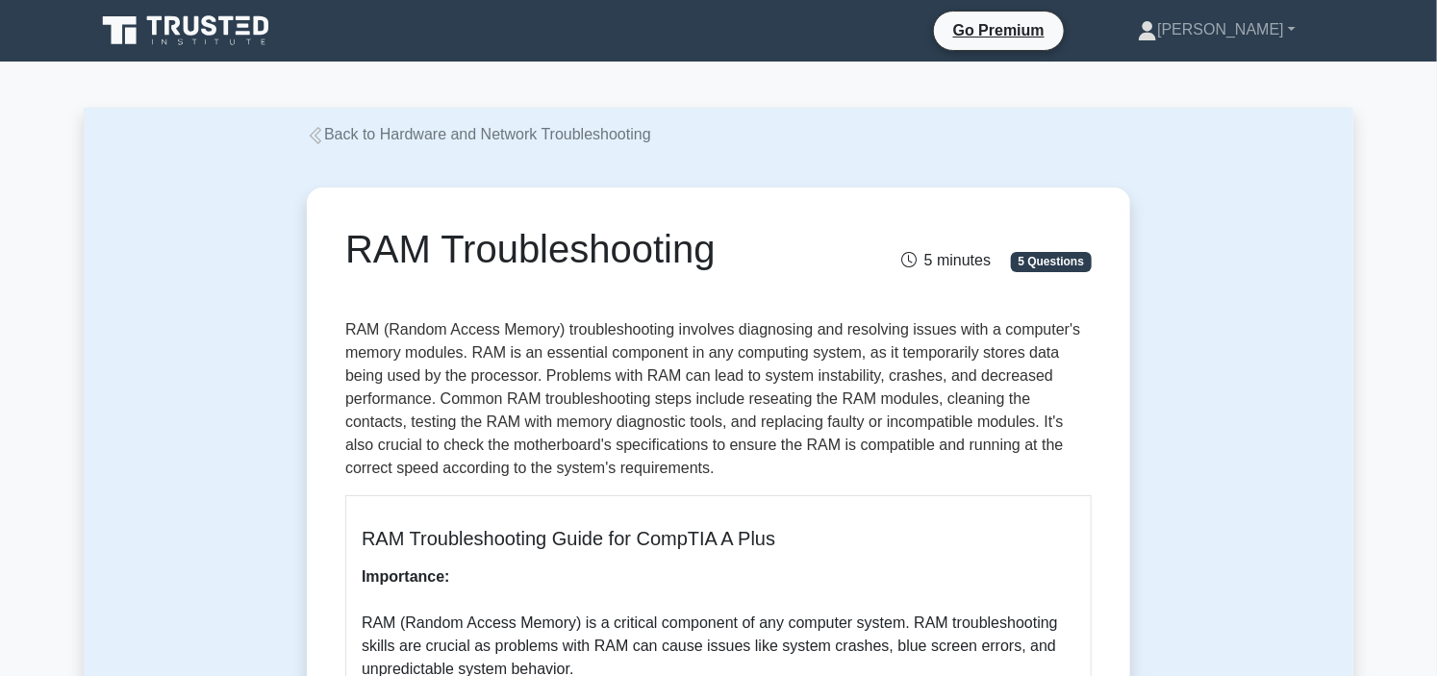
click at [748, 245] on h1 "RAM Troubleshooting" at bounding box center [590, 249] width 490 height 46
